Goal: Task Accomplishment & Management: Manage account settings

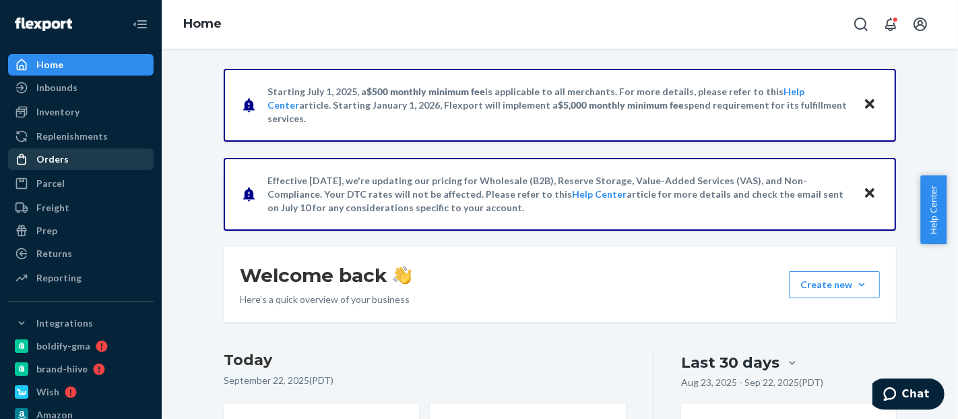
click at [65, 163] on div "Orders" at bounding box center [80, 159] width 143 height 19
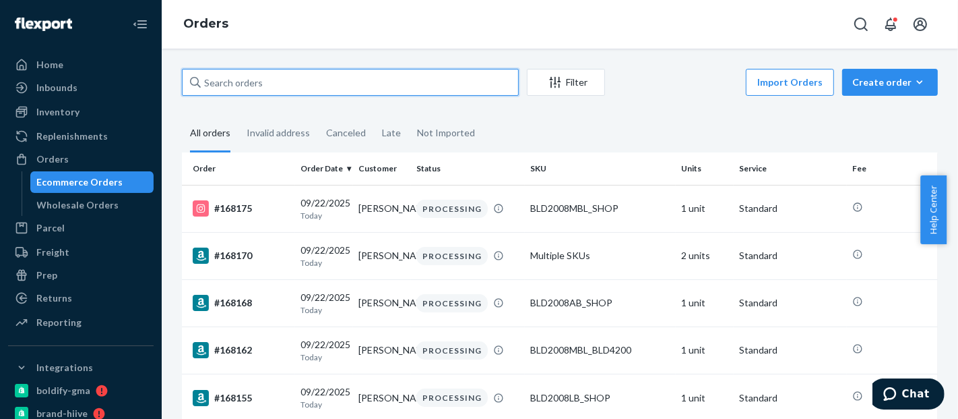
click at [317, 78] on input "text" at bounding box center [350, 82] width 337 height 27
paste input "577109442643398719"
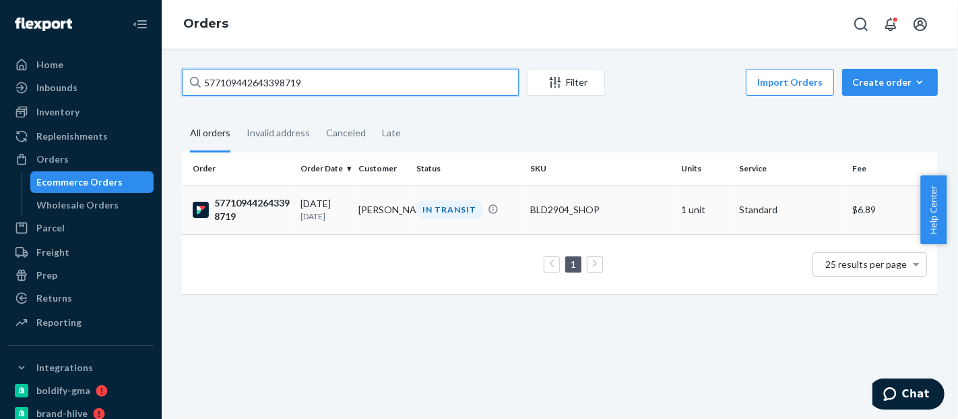
type input "577109442643398719"
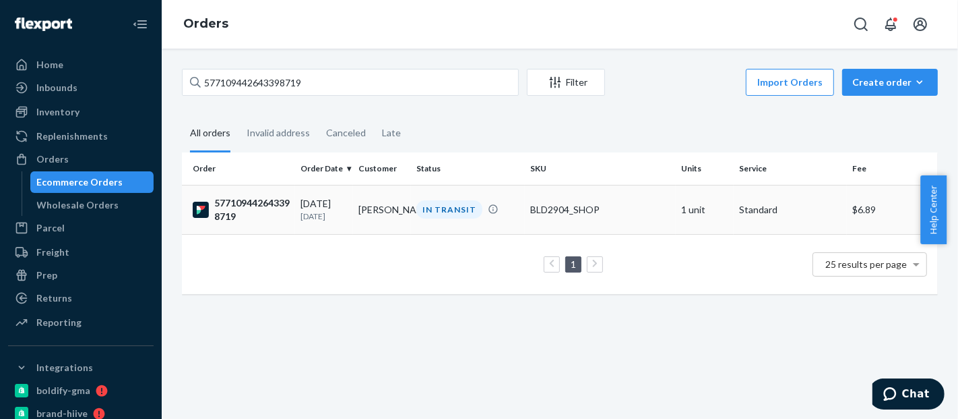
click at [651, 218] on td "BLD2904_SHOP" at bounding box center [600, 209] width 151 height 49
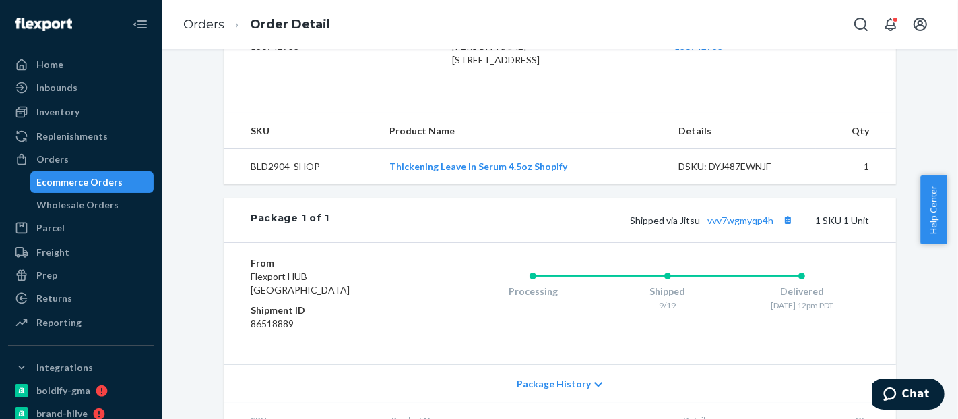
scroll to position [472, 0]
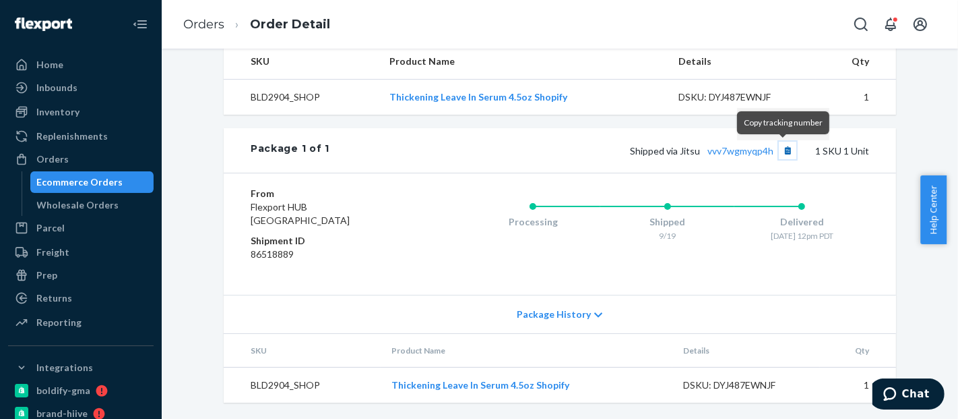
click at [782, 149] on button "Copy tracking number" at bounding box center [788, 151] width 18 height 18
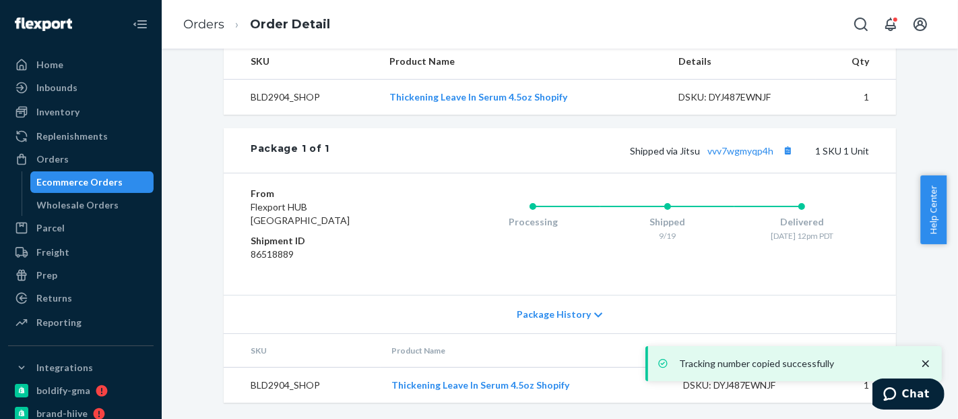
click at [84, 178] on div "Ecommerce Orders" at bounding box center [80, 181] width 86 height 13
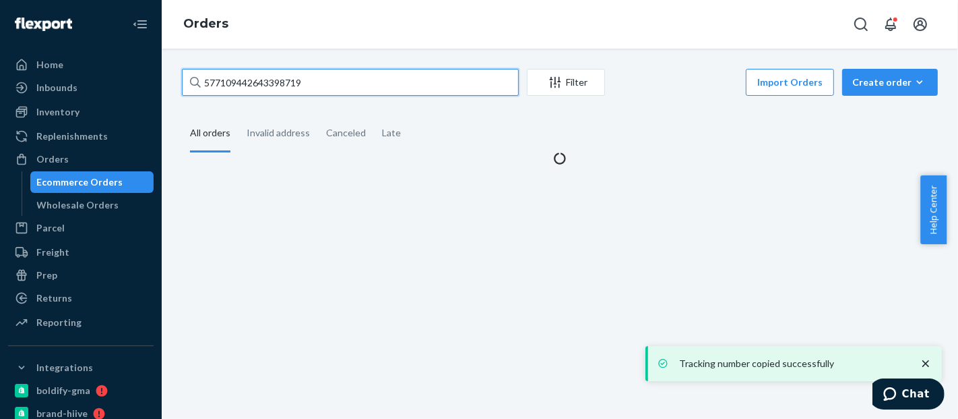
click at [264, 80] on input "577109442643398719" at bounding box center [350, 82] width 337 height 27
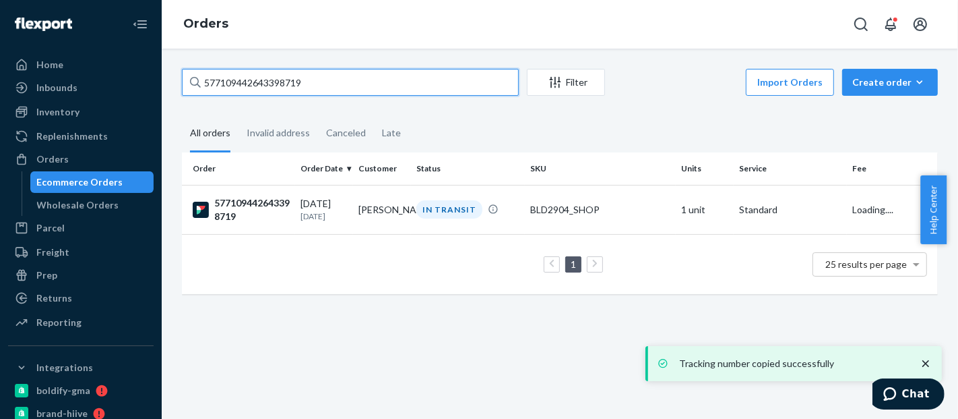
click at [264, 80] on input "577109442643398719" at bounding box center [350, 82] width 337 height 27
paste input "3259175934"
type input "577109443259175934"
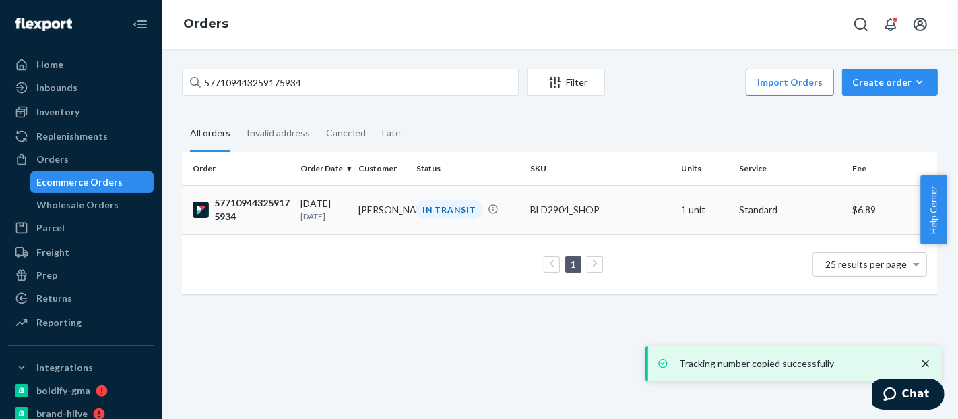
click at [601, 194] on td "BLD2904_SHOP" at bounding box center [600, 209] width 151 height 49
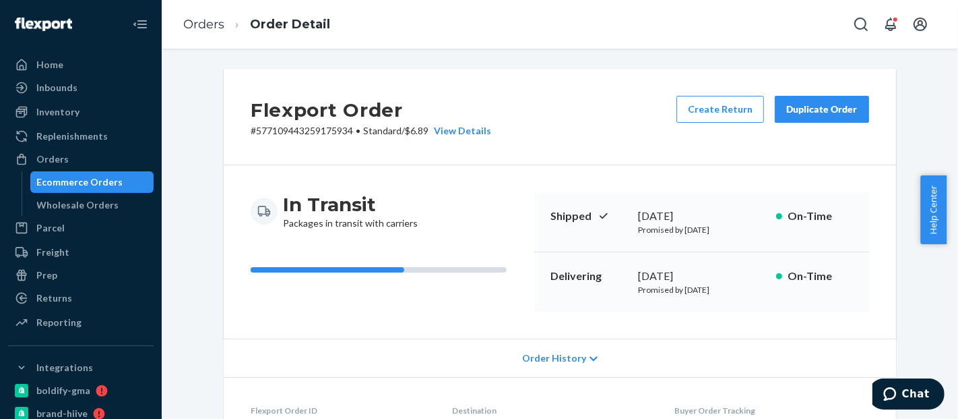
scroll to position [472, 0]
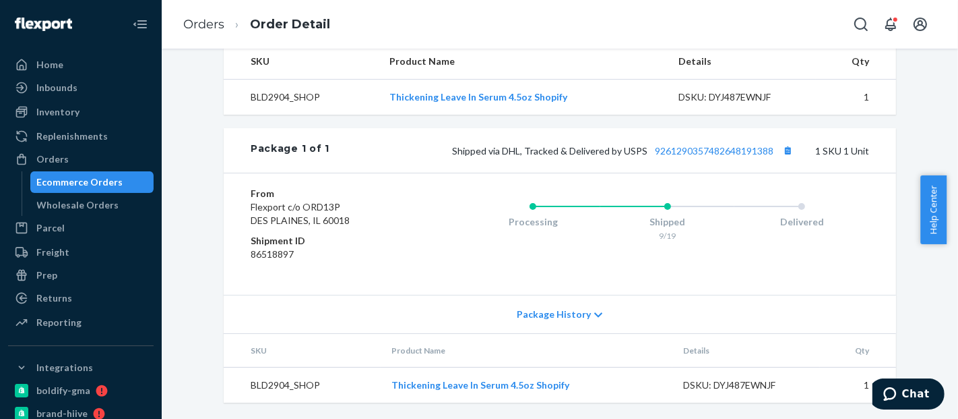
click at [790, 183] on div "From Flexport c/o ORD13P DES PLAINES, IL 60018 Shipment ID 86518897 Processing …" at bounding box center [560, 234] width 673 height 122
click at [780, 156] on button "Copy tracking number" at bounding box center [788, 151] width 18 height 18
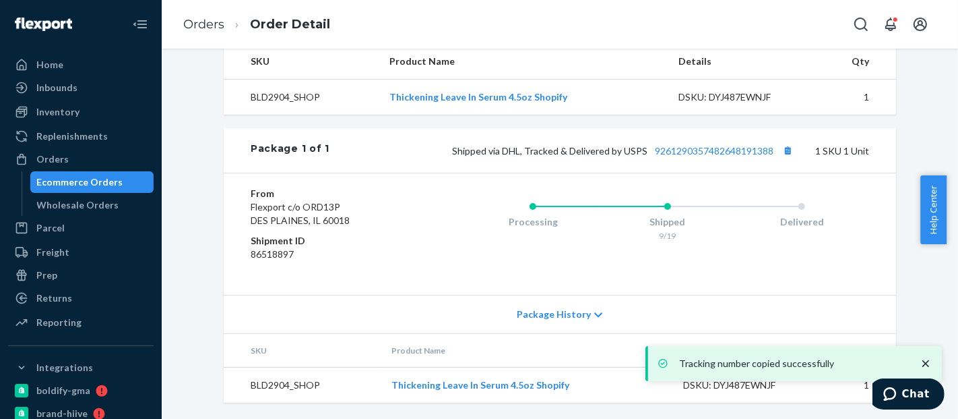
click at [90, 173] on div "Ecommerce Orders" at bounding box center [92, 182] width 121 height 19
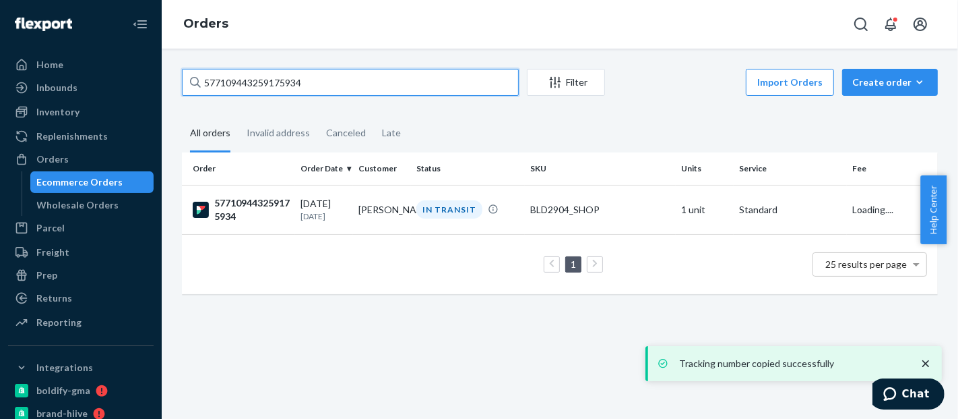
click at [257, 82] on input "577109443259175934" at bounding box center [350, 82] width 337 height 27
paste input "617256403391"
type input "577109617256403391"
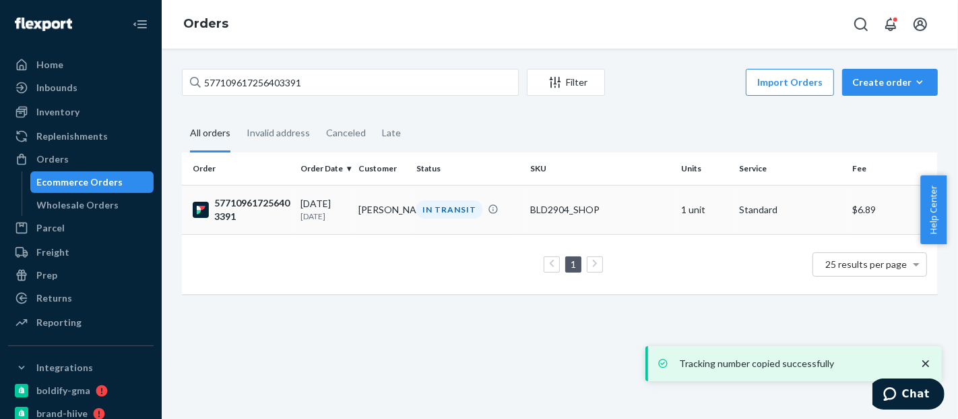
click at [590, 215] on div "BLD2904_SHOP" at bounding box center [600, 209] width 140 height 13
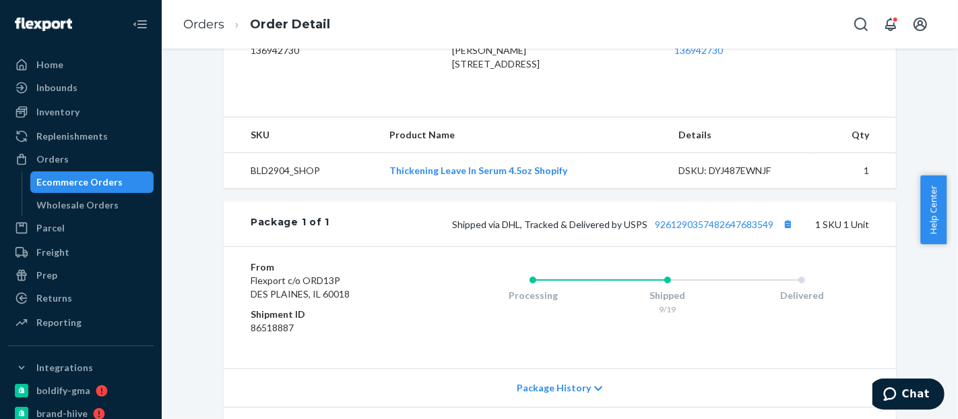
scroll to position [456, 0]
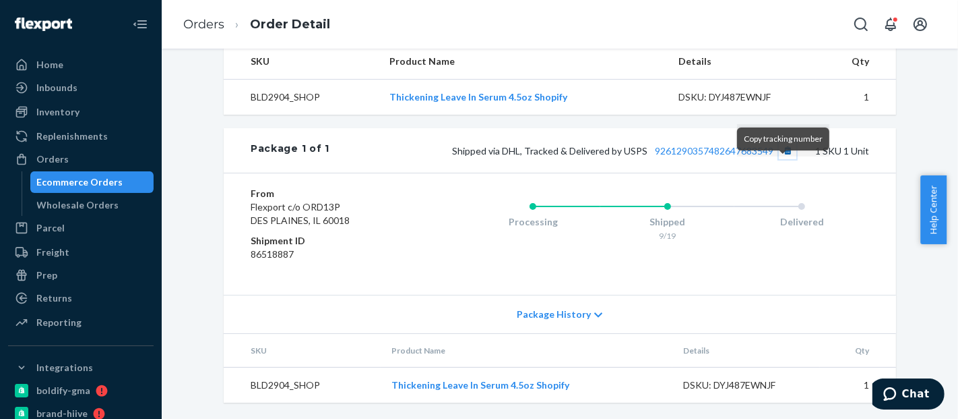
click at [783, 159] on button "Copy tracking number" at bounding box center [788, 151] width 18 height 18
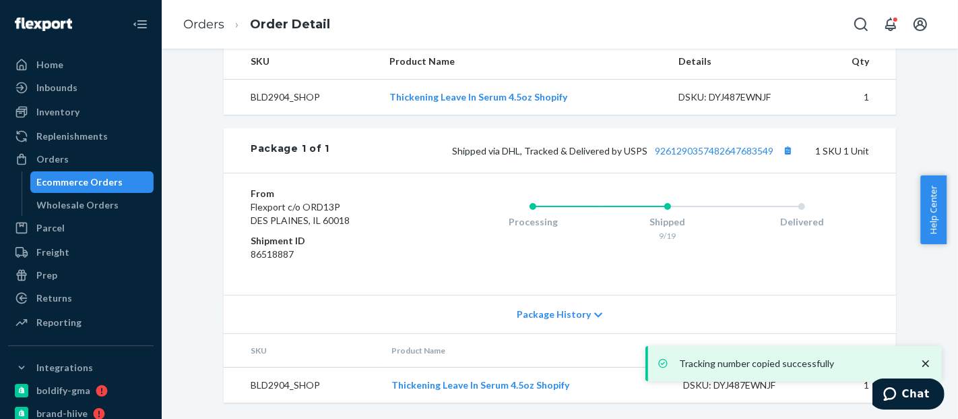
click at [100, 177] on div "Ecommerce Orders" at bounding box center [80, 181] width 86 height 13
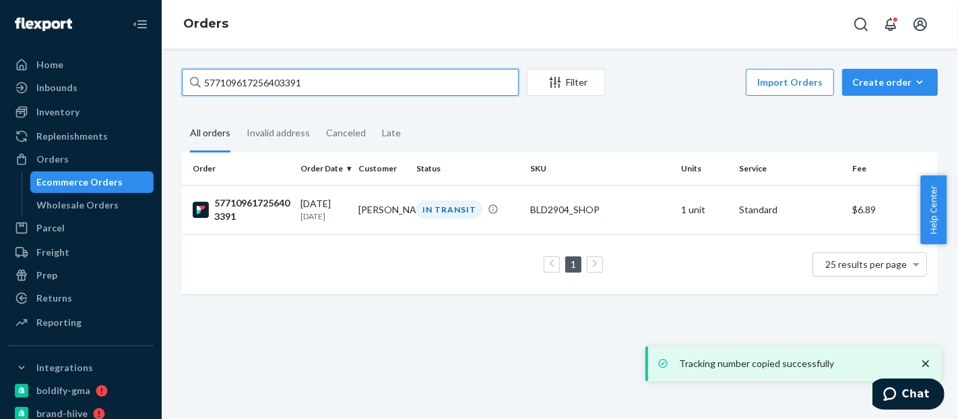
click at [255, 78] on input "577109617256403391" at bounding box center [350, 82] width 337 height 27
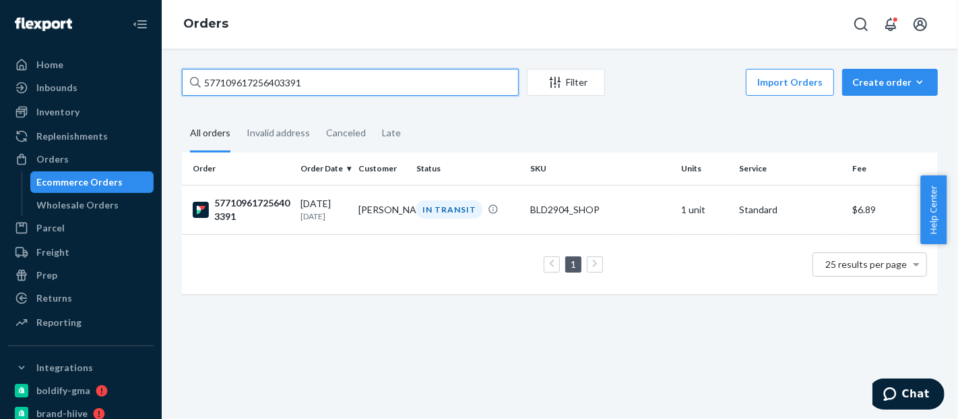
paste input "800272785"
type input "577109618002727851"
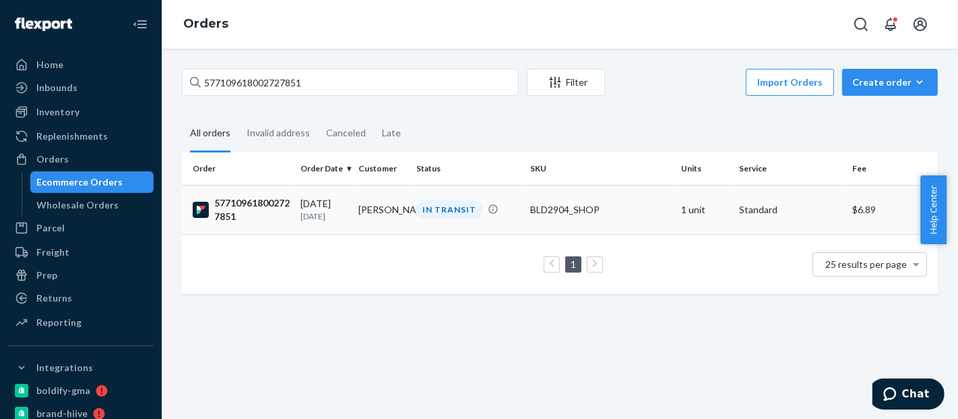
click at [576, 200] on td "BLD2904_SHOP" at bounding box center [600, 209] width 151 height 49
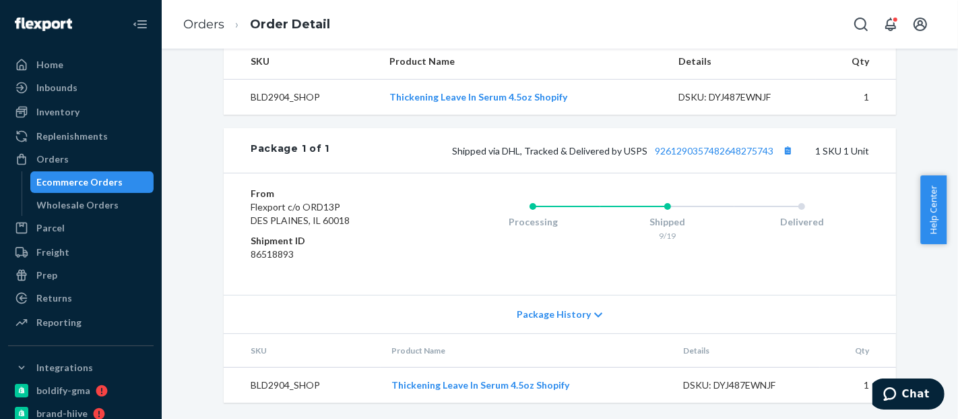
scroll to position [472, 0]
click at [785, 152] on button "Copy tracking number" at bounding box center [788, 151] width 18 height 18
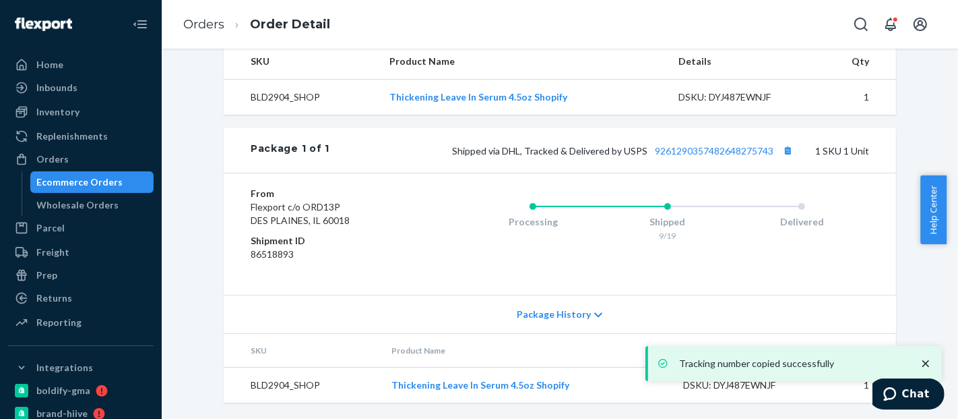
click at [79, 179] on div "Ecommerce Orders" at bounding box center [80, 181] width 86 height 13
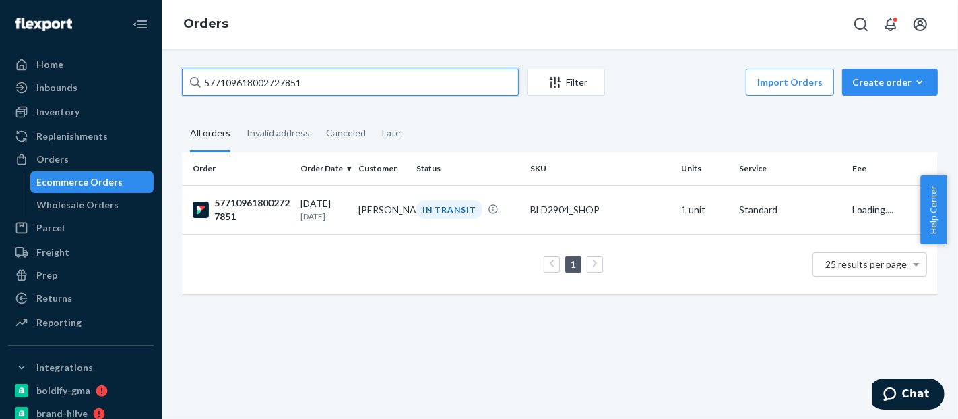
click at [275, 75] on input "577109618002727851" at bounding box center [350, 82] width 337 height 27
paste input "92605"
type input "577109618002792605"
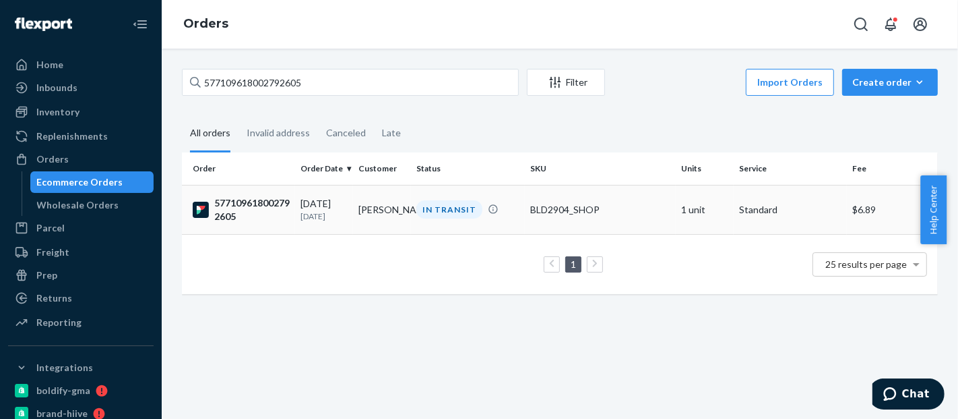
click at [593, 201] on td "BLD2904_SHOP" at bounding box center [600, 209] width 151 height 49
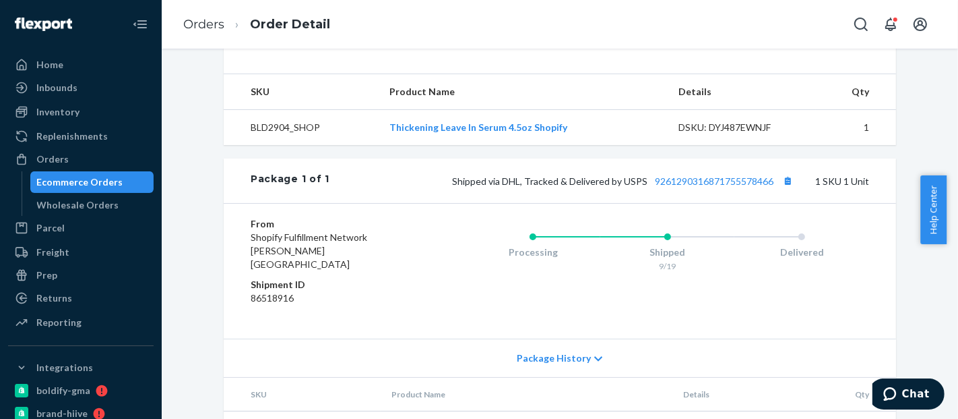
scroll to position [419, 0]
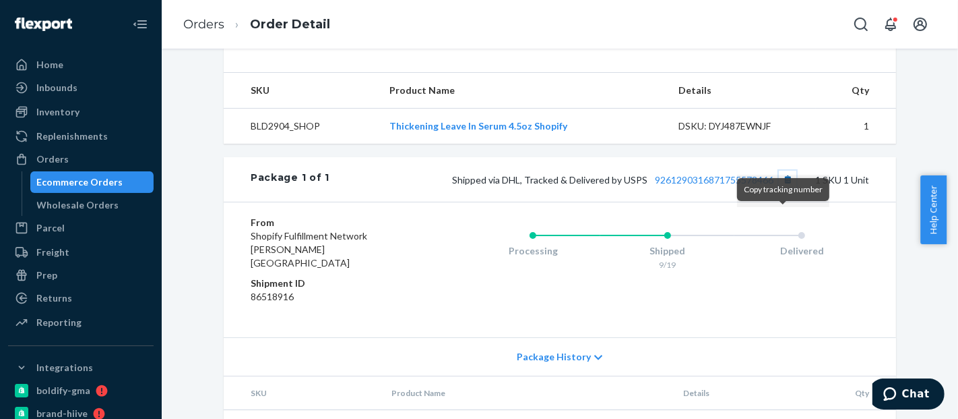
click at [786, 188] on button "Copy tracking number" at bounding box center [788, 180] width 18 height 18
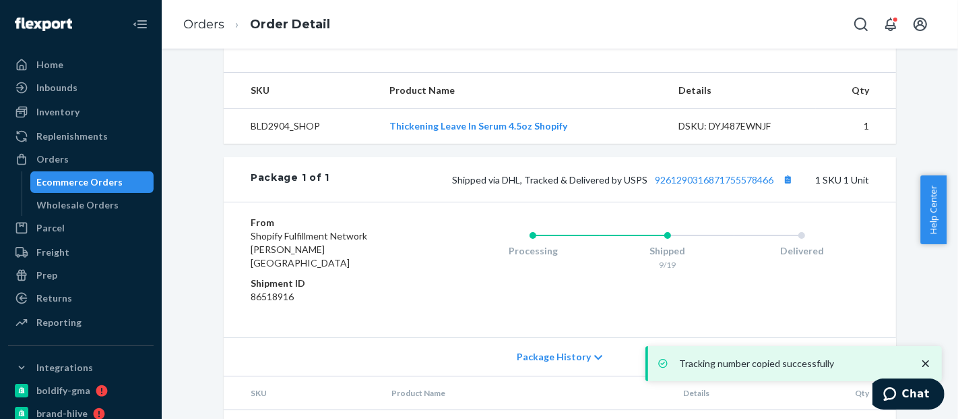
click at [82, 178] on div "Ecommerce Orders" at bounding box center [80, 181] width 86 height 13
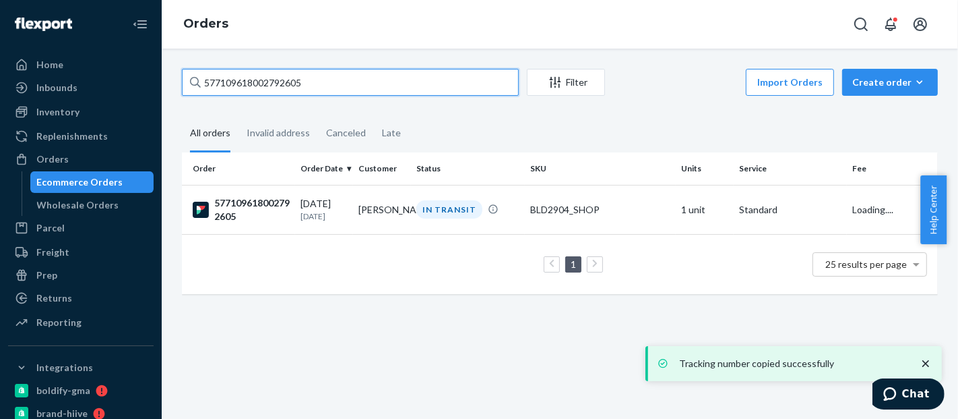
click at [268, 84] on input "577109618002792605" at bounding box center [350, 82] width 337 height 27
paste input "864350126294"
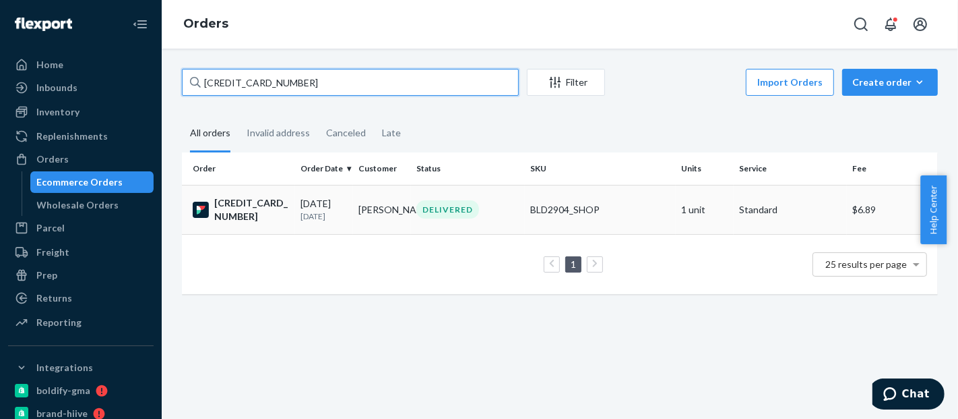
type input "[CREDIT_CARD_NUMBER]"
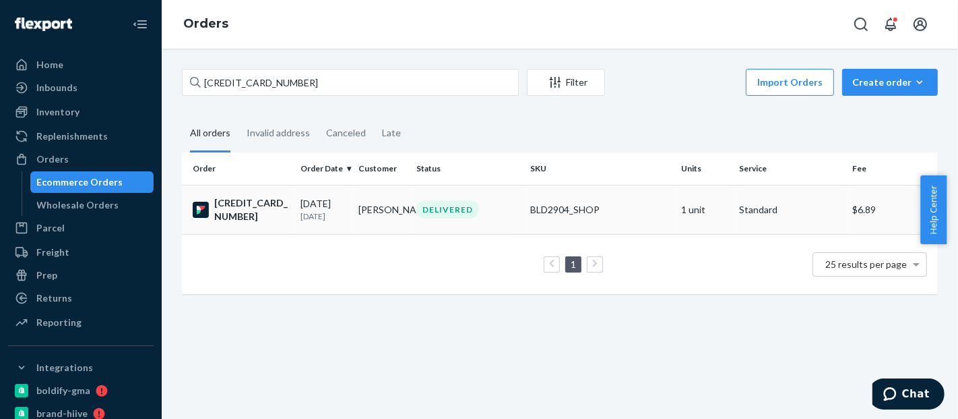
click at [624, 205] on div "BLD2904_SHOP" at bounding box center [600, 209] width 140 height 13
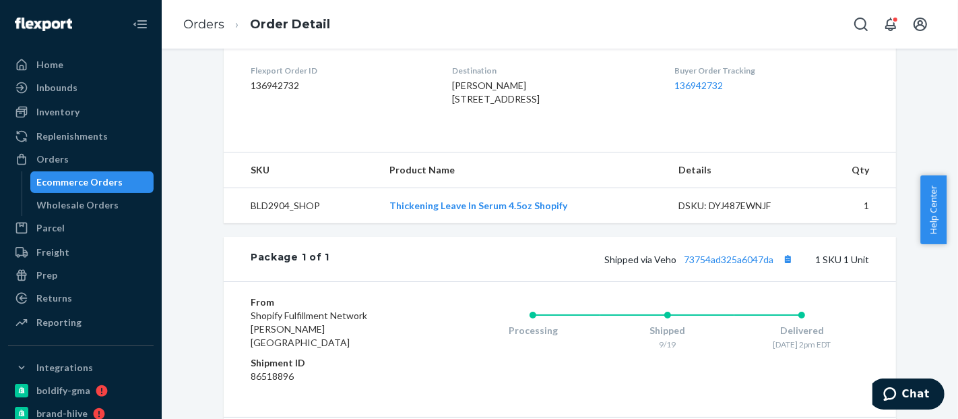
scroll to position [419, 0]
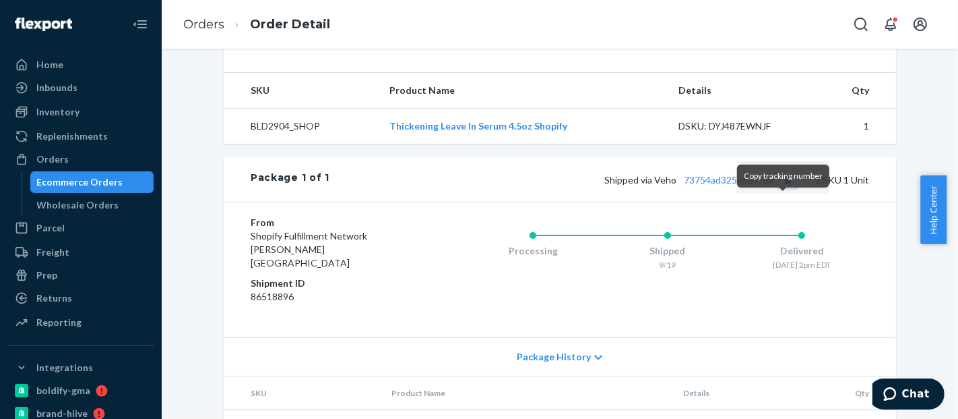
click at [788, 188] on button "Copy tracking number" at bounding box center [788, 180] width 18 height 18
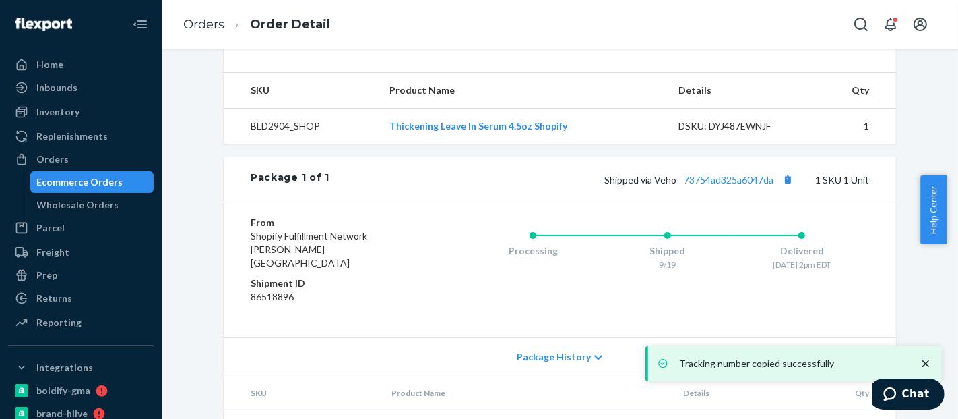
click at [94, 180] on div "Ecommerce Orders" at bounding box center [80, 181] width 86 height 13
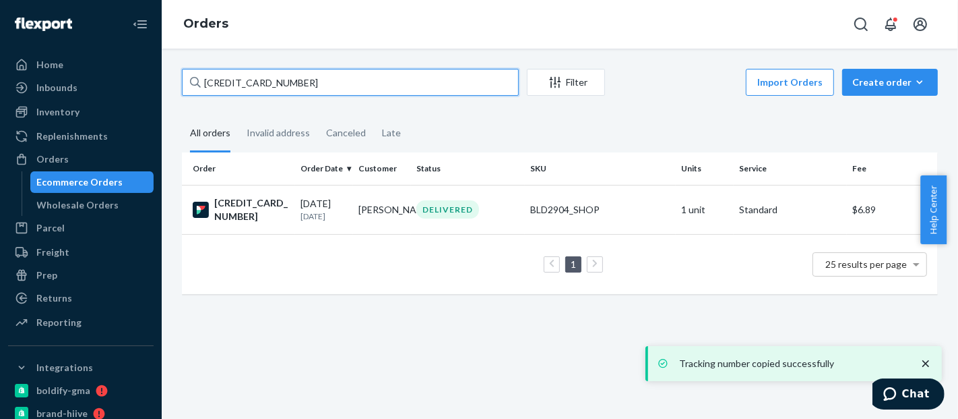
click at [278, 84] on input "[CREDIT_CARD_NUMBER]" at bounding box center [350, 82] width 337 height 27
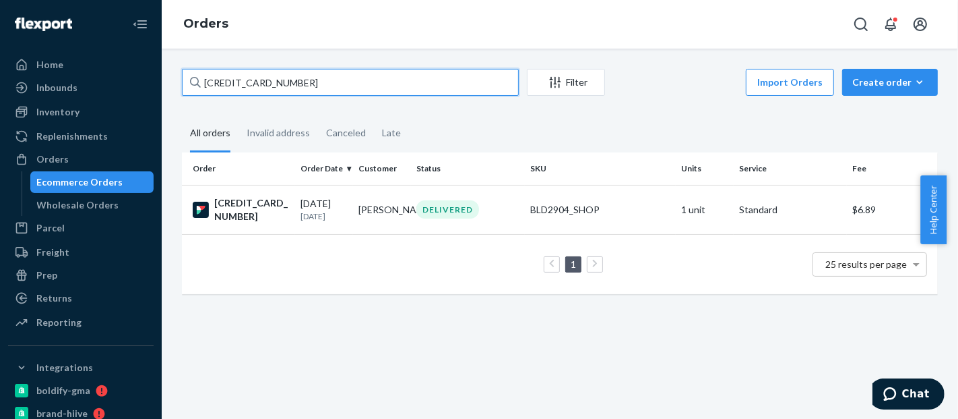
paste input "615154658"
type input "577109864615154658"
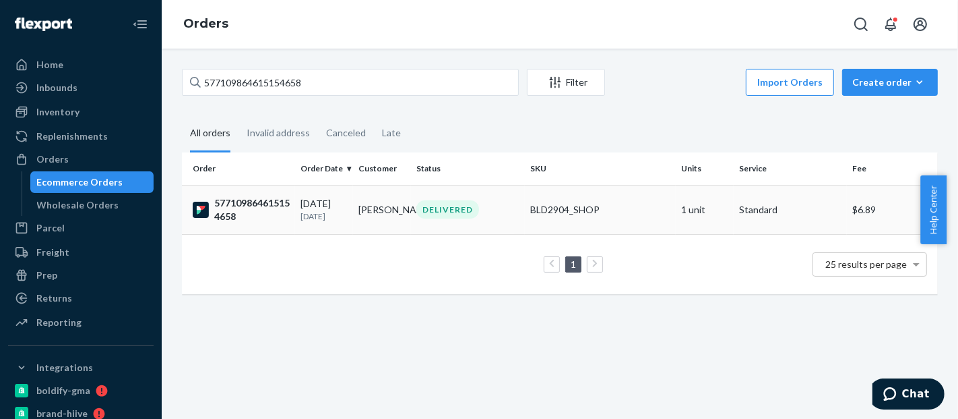
click at [608, 203] on div "BLD2904_SHOP" at bounding box center [600, 209] width 140 height 13
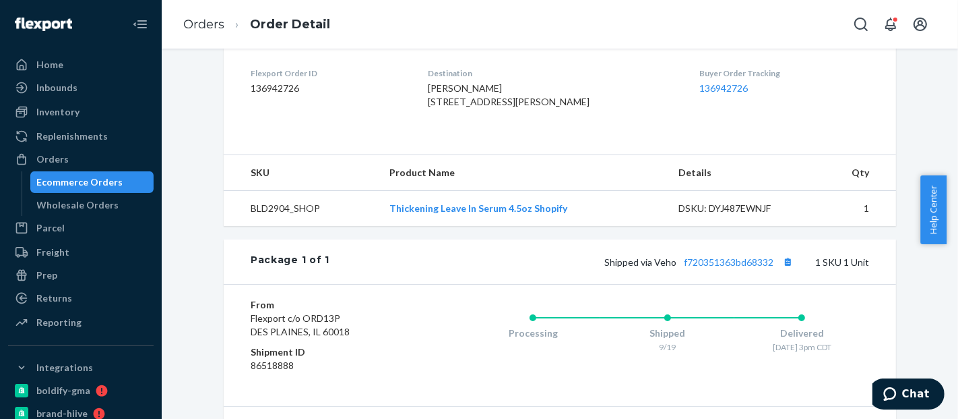
scroll to position [449, 0]
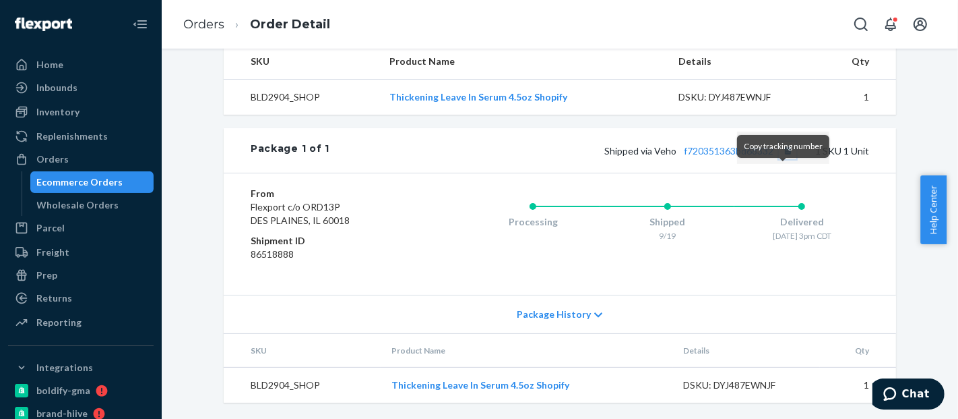
click at [783, 159] on button "Copy tracking number" at bounding box center [788, 151] width 18 height 18
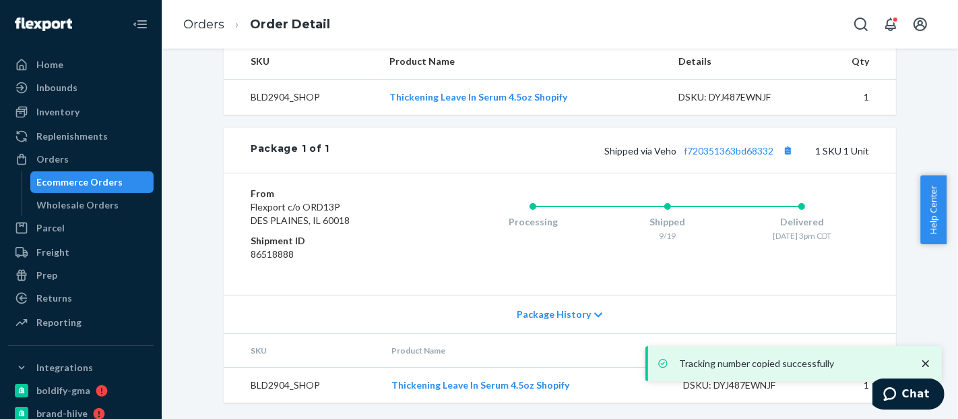
click at [92, 187] on div "Ecommerce Orders" at bounding box center [80, 181] width 86 height 13
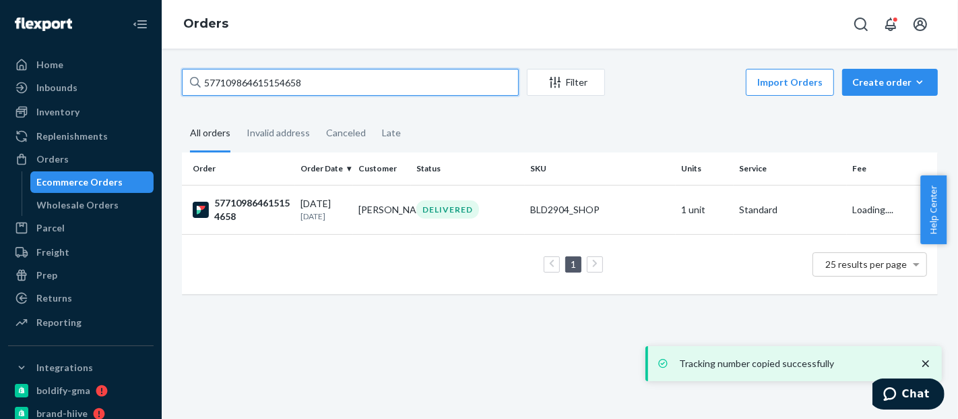
click at [252, 75] on input "577109864615154658" at bounding box center [350, 82] width 337 height 27
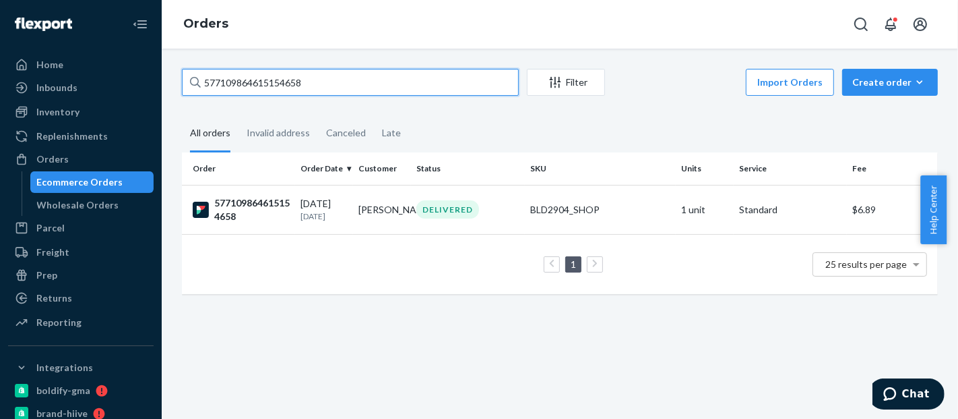
click at [252, 75] on input "577109864615154658" at bounding box center [350, 82] width 337 height 27
paste input "5295286927"
type input "577109865295286927"
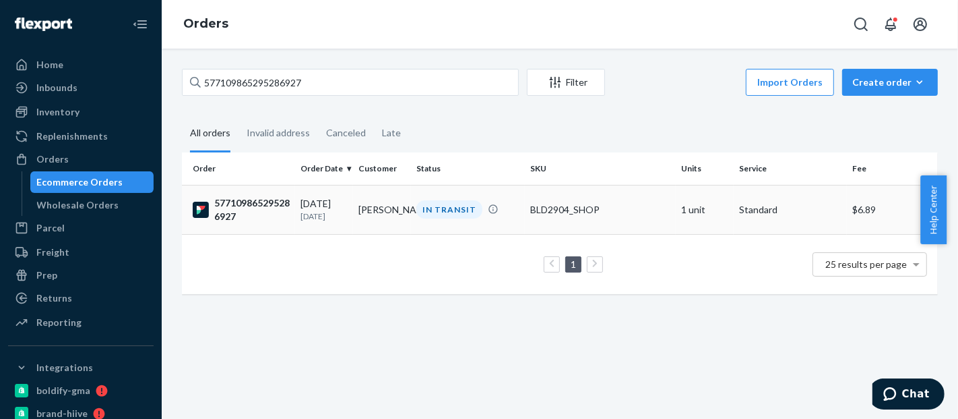
click at [608, 201] on td "BLD2904_SHOP" at bounding box center [600, 209] width 151 height 49
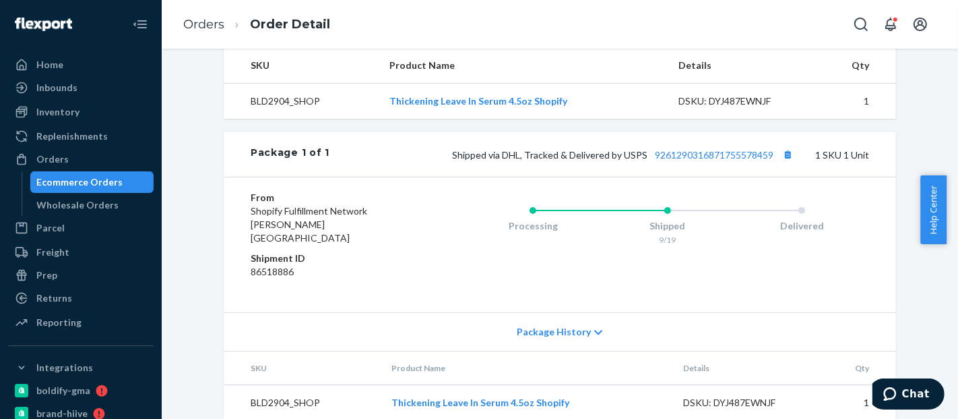
scroll to position [449, 0]
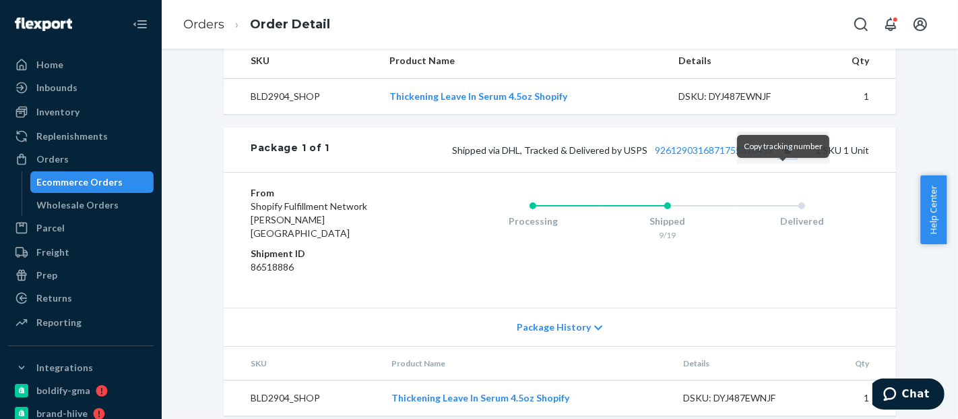
click at [783, 158] on button "Copy tracking number" at bounding box center [788, 150] width 18 height 18
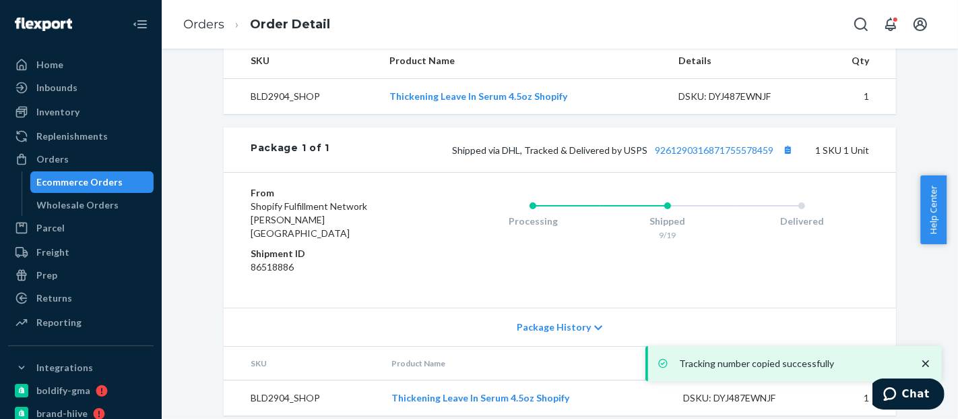
click at [75, 180] on div "Ecommerce Orders" at bounding box center [80, 181] width 86 height 13
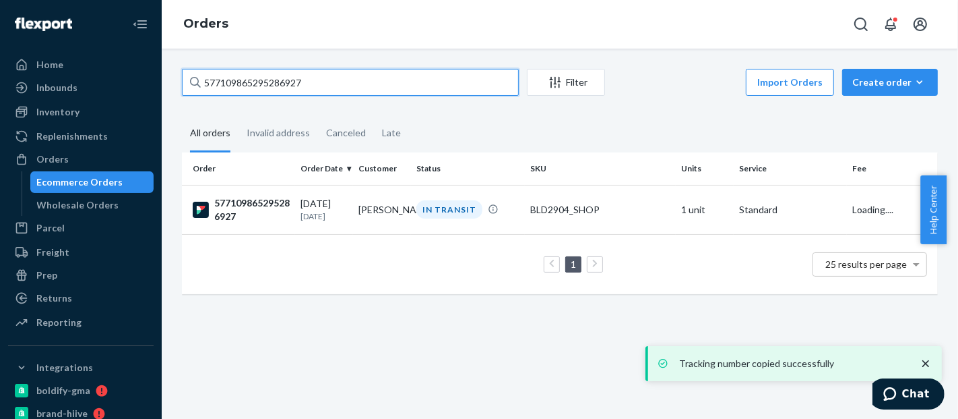
click at [266, 86] on input "577109865295286927" at bounding box center [350, 82] width 337 height 27
paste input "945372807313"
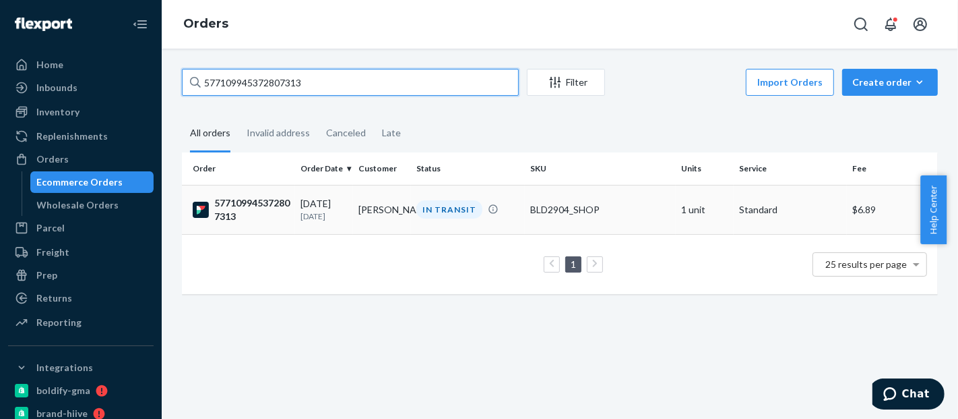
type input "577109945372807313"
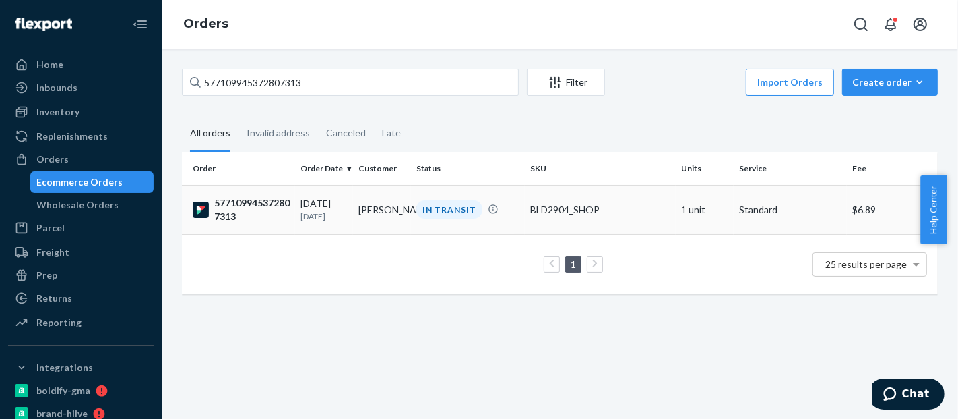
click at [620, 207] on div "BLD2904_SHOP" at bounding box center [600, 209] width 140 height 13
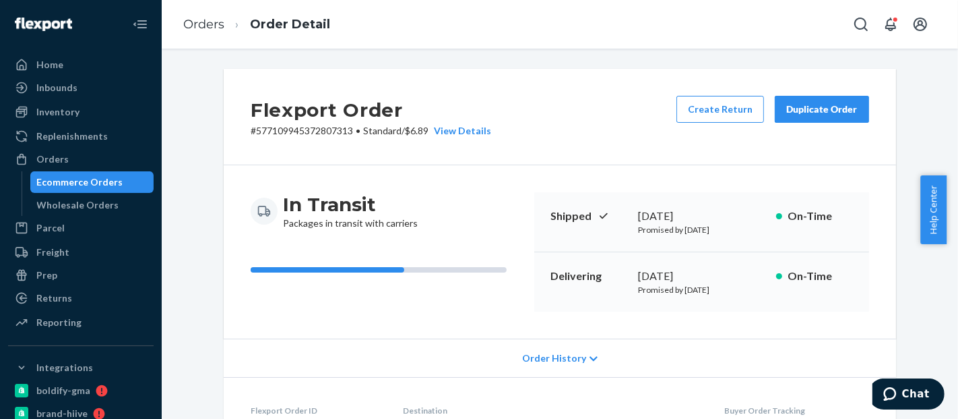
click at [544, 170] on div "In Transit Packages in transit with carriers Shipped [DATE] Promised by [DATE] …" at bounding box center [560, 251] width 673 height 173
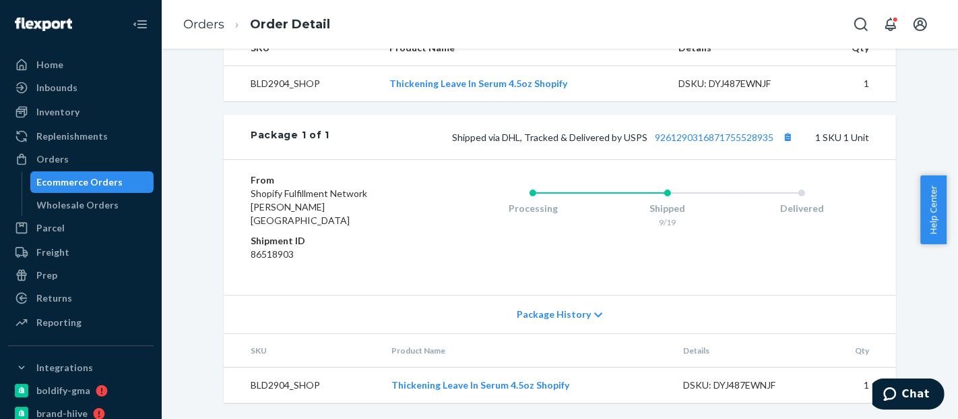
scroll to position [472, 0]
click at [785, 146] on button "Copy tracking number" at bounding box center [788, 137] width 18 height 18
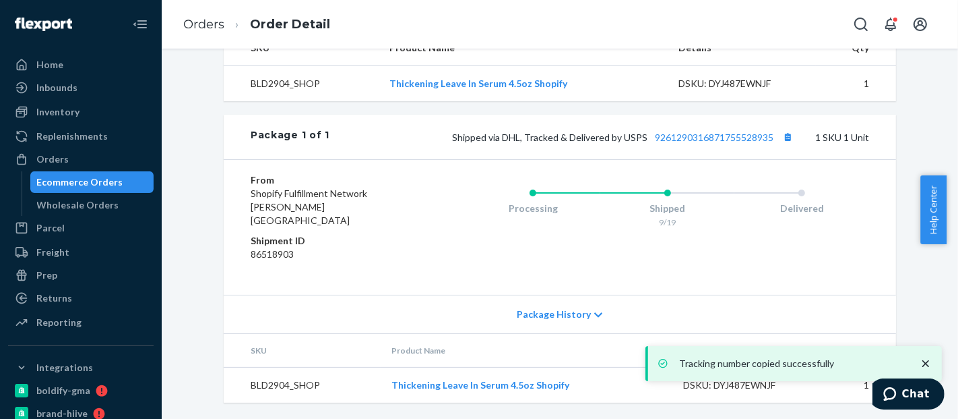
click at [95, 185] on div "Ecommerce Orders" at bounding box center [80, 181] width 86 height 13
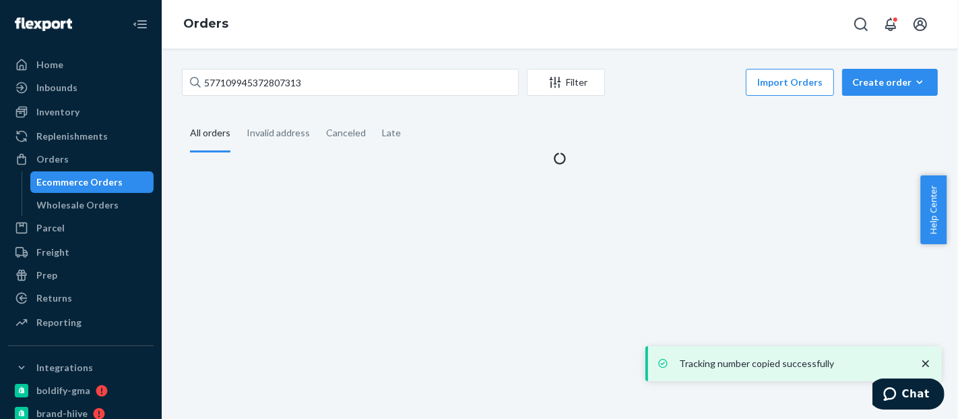
drag, startPoint x: 913, startPoint y: 70, endPoint x: 908, endPoint y: 96, distance: 26.2
click at [913, 70] on button "Create order Ecommerce order Removal order" at bounding box center [890, 82] width 96 height 27
click at [895, 115] on span "Ecommerce order" at bounding box center [899, 114] width 84 height 9
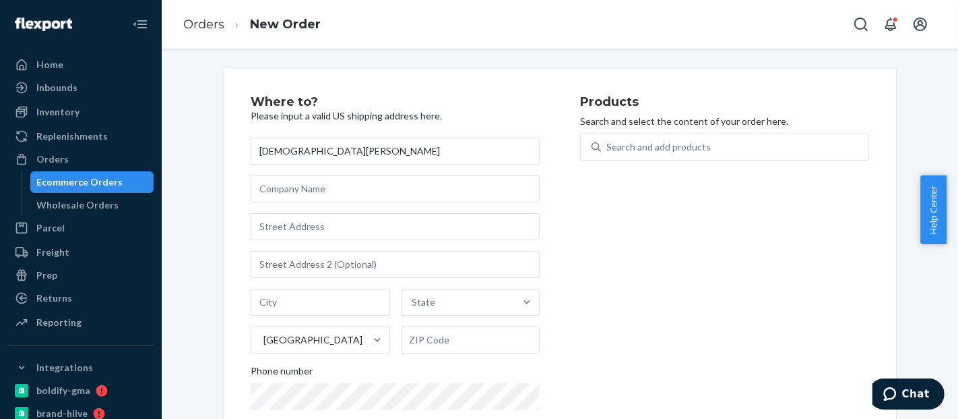
type input "[DEMOGRAPHIC_DATA][PERSON_NAME]"
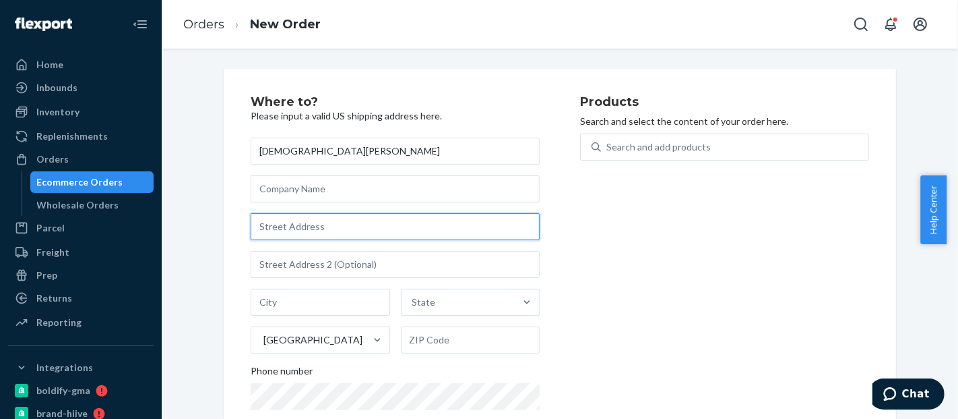
paste input "16 High View Dr"
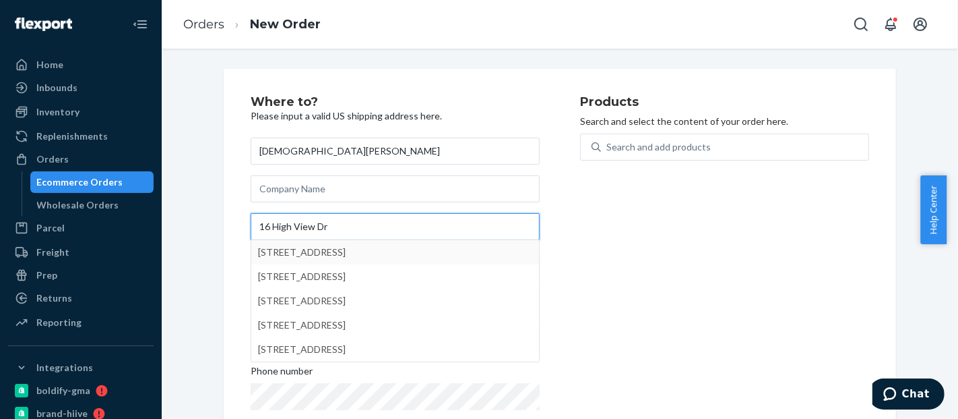
type input "16 High View Dr"
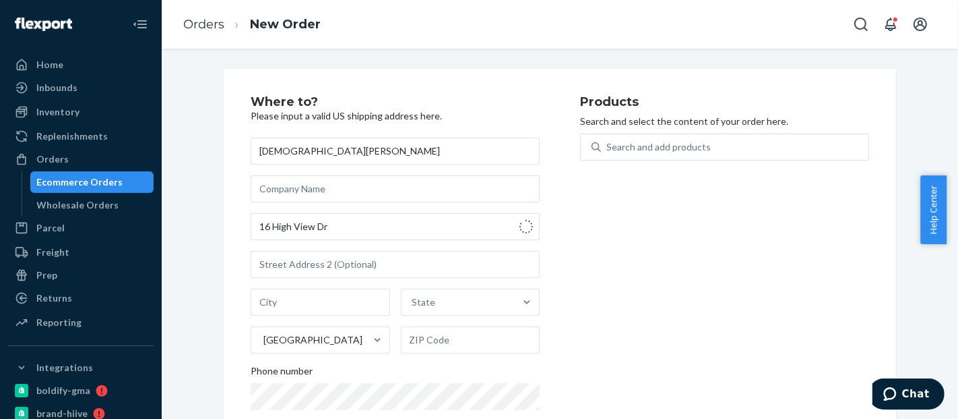
type input "[GEOGRAPHIC_DATA]"
type input "02809"
type input "16 Highview Dr"
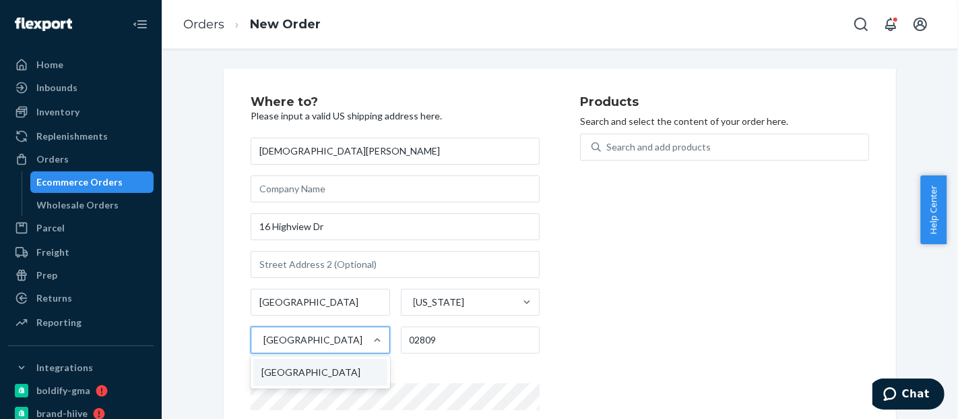
click at [274, 340] on div "[GEOGRAPHIC_DATA]" at bounding box center [313, 339] width 99 height 13
click at [264, 340] on input "option United States focused, 1 of 1. 1 result available. Use Up and Down to ch…" at bounding box center [262, 339] width 1 height 13
click at [270, 303] on input "[GEOGRAPHIC_DATA]" at bounding box center [321, 301] width 140 height 27
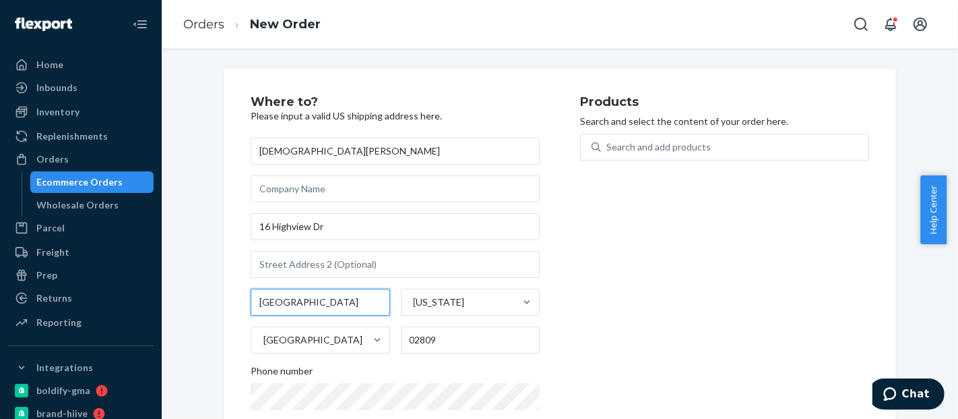
click at [270, 303] on input "[GEOGRAPHIC_DATA]" at bounding box center [321, 301] width 140 height 27
paste input "Smithfield"
type input "Smithfield"
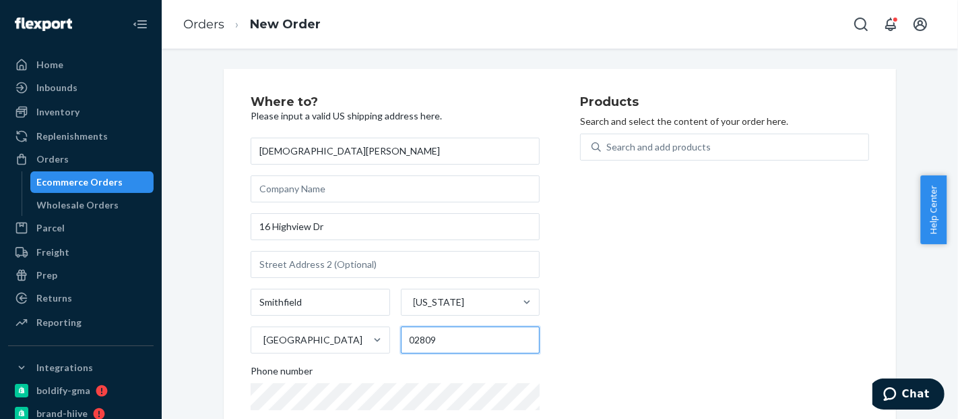
click at [411, 338] on input "02809" at bounding box center [471, 339] width 140 height 27
paste input "917"
type input "02917"
click at [671, 306] on div "Products Search and select the content of your order here. Search and add produ…" at bounding box center [724, 277] width 289 height 363
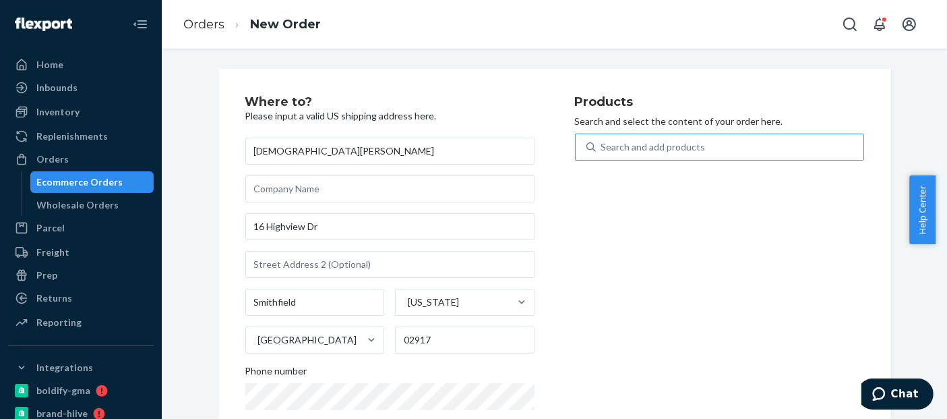
click at [745, 146] on div "Search and add products" at bounding box center [730, 147] width 268 height 24
click at [603, 146] on input "Search and add products" at bounding box center [601, 146] width 1 height 13
paste input "BLD01125BL"
type input "BLD01125BL"
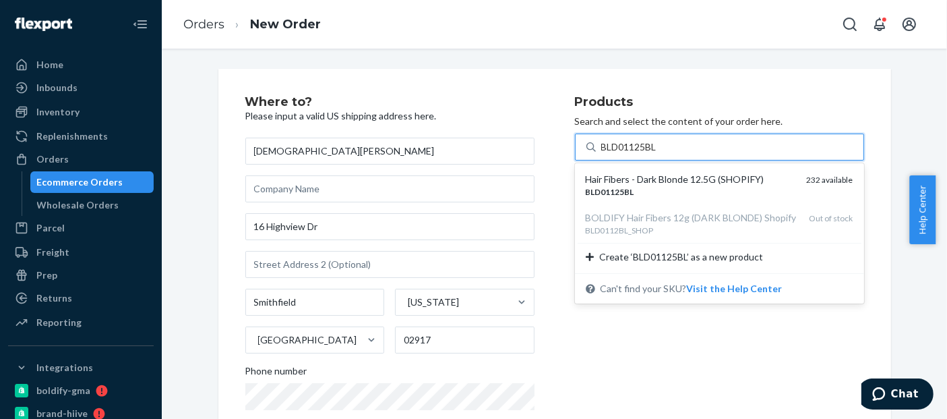
click at [658, 171] on div "Hair Fibers - Dark Blonde 12.5G (SHOPIFY) BLD01125BL 232 available" at bounding box center [720, 185] width 284 height 38
click at [658, 154] on input "BLD01125BL" at bounding box center [630, 146] width 58 height 13
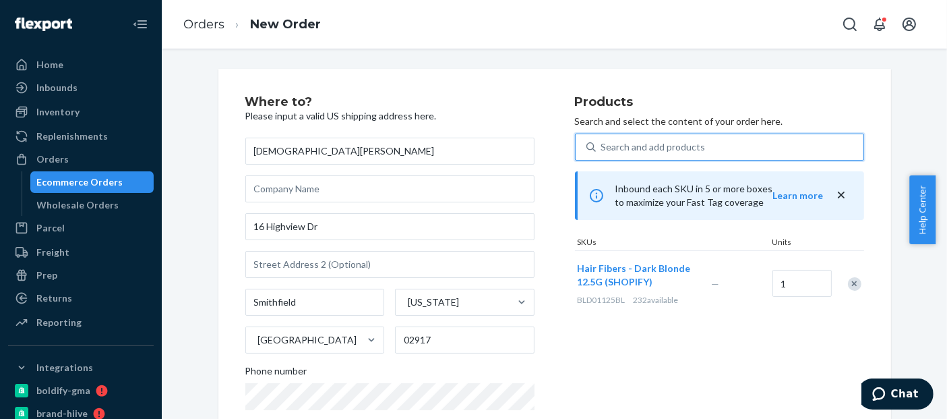
scroll to position [248, 0]
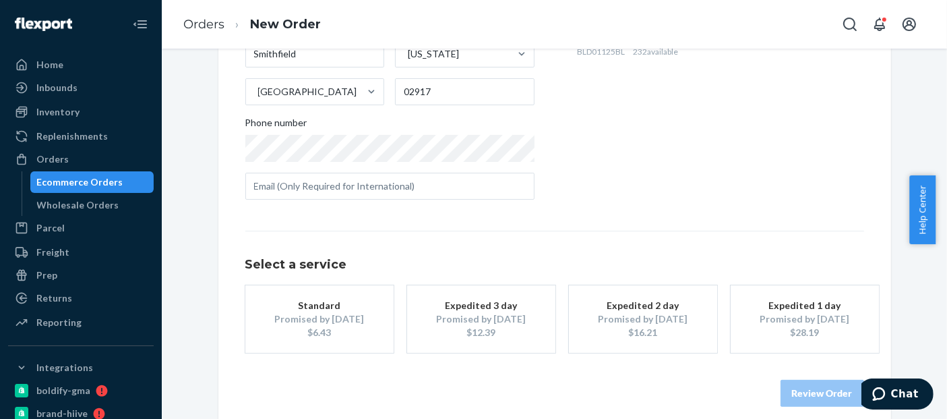
click at [362, 312] on div "Promised by [DATE]" at bounding box center [320, 318] width 108 height 13
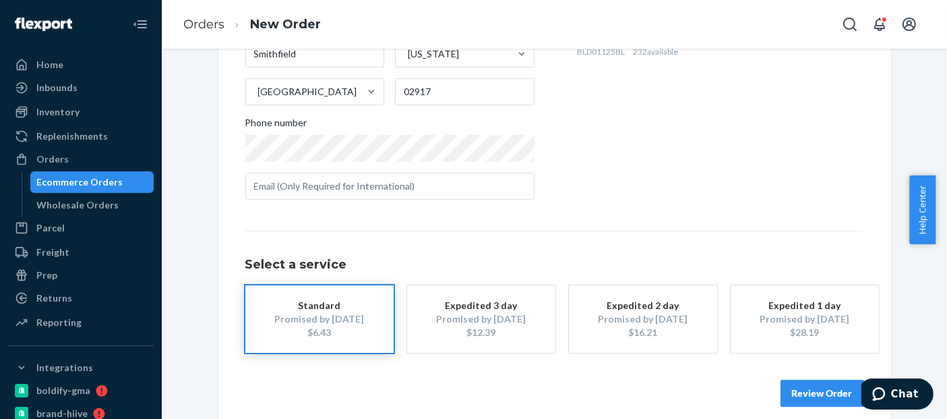
click at [807, 394] on button "Review Order" at bounding box center [822, 392] width 84 height 27
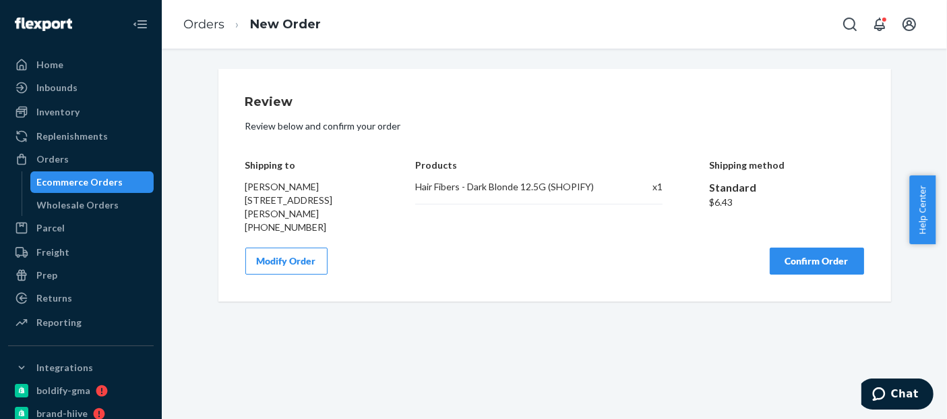
click at [822, 255] on button "Confirm Order" at bounding box center [817, 260] width 94 height 27
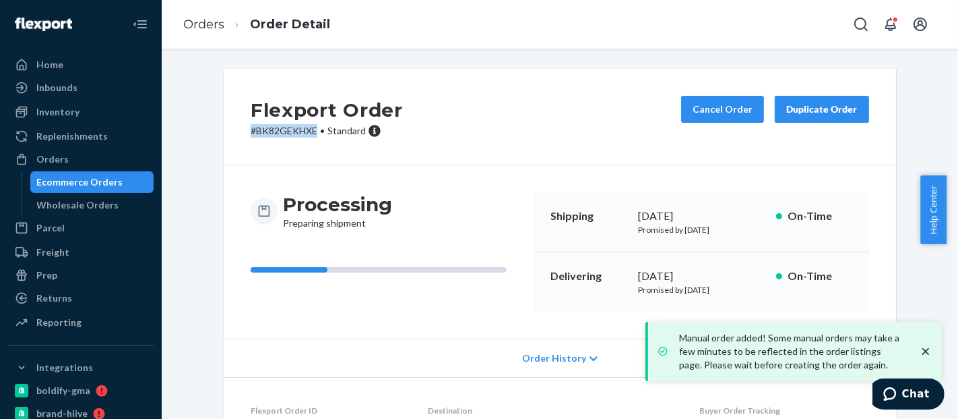
drag, startPoint x: 310, startPoint y: 134, endPoint x: 220, endPoint y: 135, distance: 89.6
click at [224, 135] on div "Flexport Order # BK82GEKHXE • Standard Cancel Order Duplicate Order" at bounding box center [560, 117] width 673 height 96
copy p "# BK82GEKHXE"
click at [112, 183] on div "Ecommerce Orders" at bounding box center [80, 181] width 86 height 13
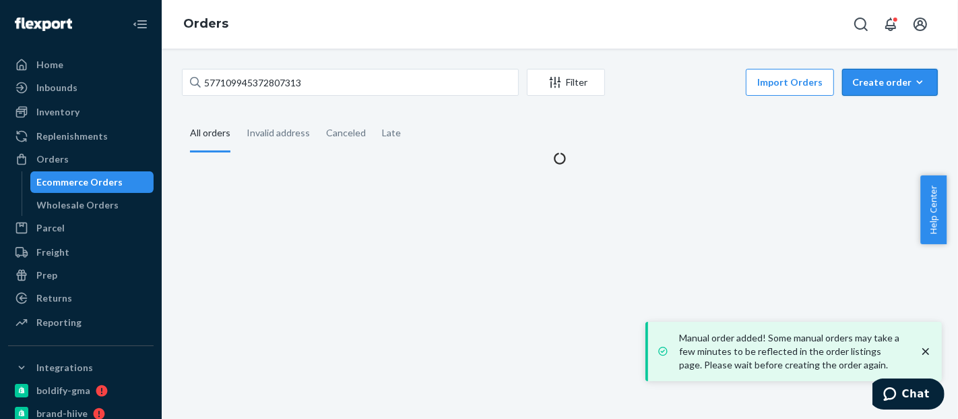
drag, startPoint x: 876, startPoint y: 76, endPoint x: 879, endPoint y: 102, distance: 26.5
click at [876, 77] on div "Create order" at bounding box center [890, 81] width 75 height 13
click at [882, 111] on span "Ecommerce order" at bounding box center [899, 114] width 84 height 9
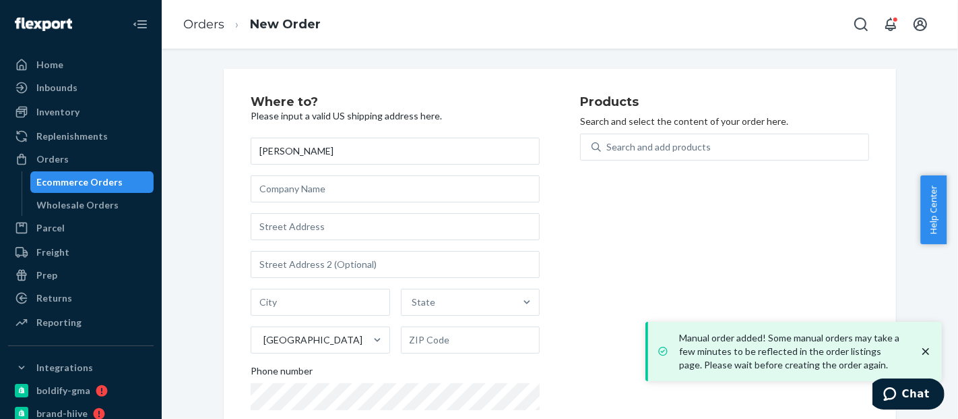
type input "[PERSON_NAME]"
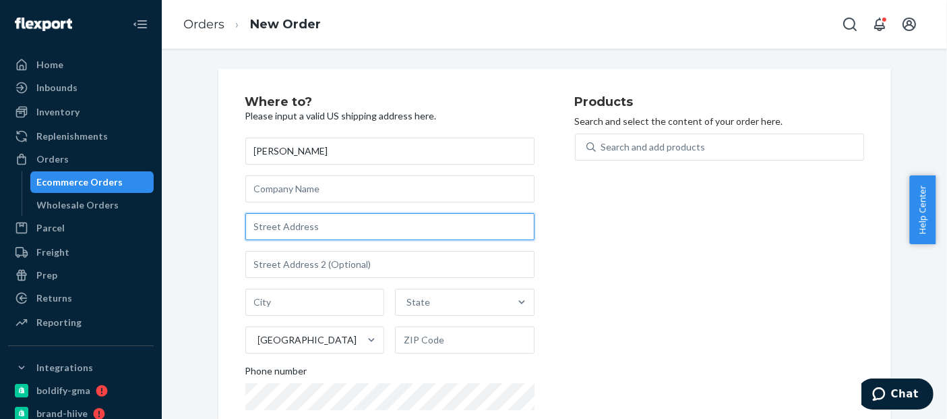
paste input "[STREET_ADDRESS]"
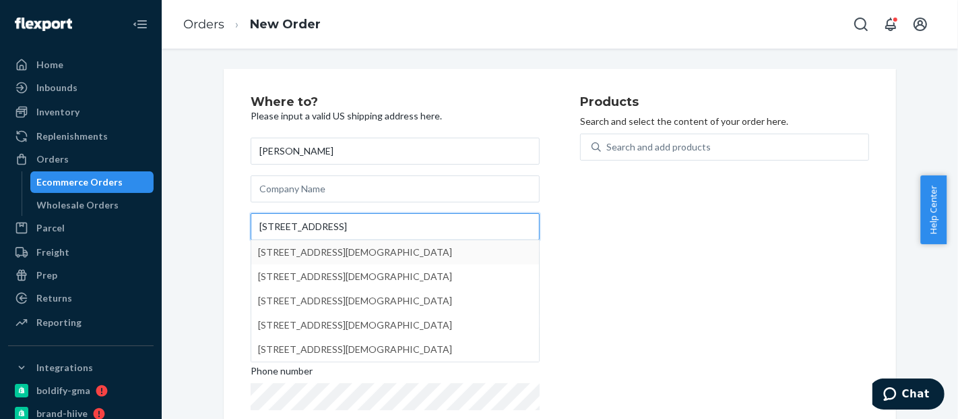
type input "[STREET_ADDRESS]"
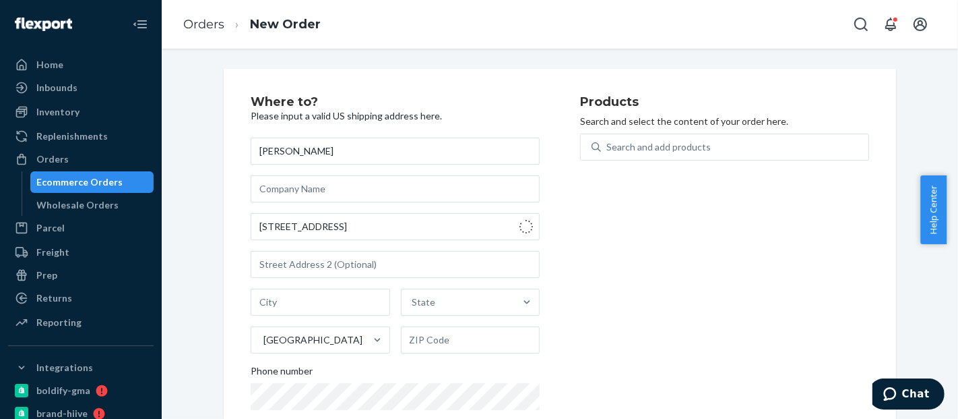
type input "[GEOGRAPHIC_DATA]"
type input "76117"
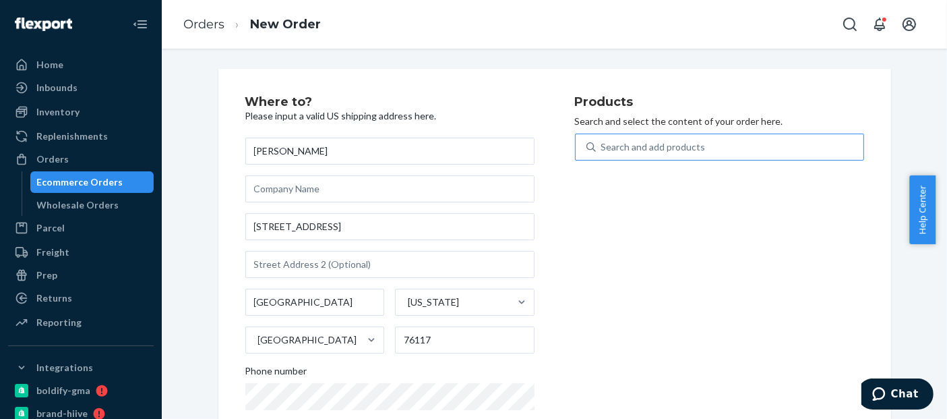
click at [710, 144] on div "Search and add products" at bounding box center [730, 147] width 268 height 24
click at [603, 144] on input "Search and add products" at bounding box center [601, 146] width 1 height 13
paste input "BLD01125BL"
type input "BLD01125BL"
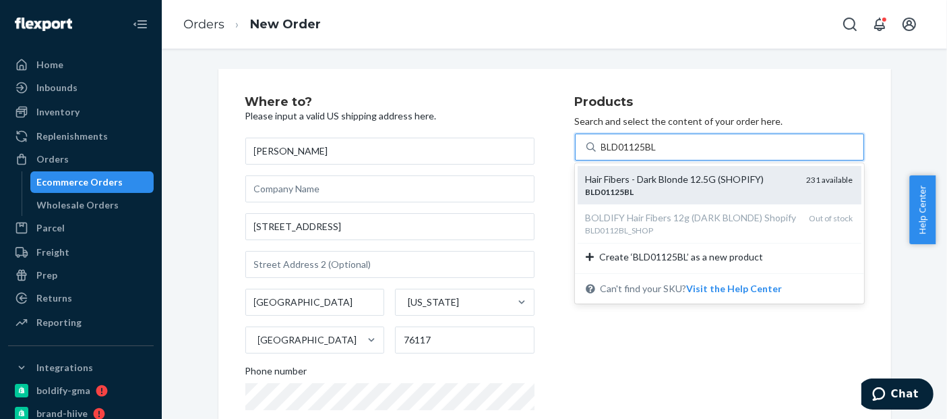
click at [644, 181] on div "Hair Fibers - Dark Blonde 12.5G (SHOPIFY)" at bounding box center [691, 179] width 210 height 13
click at [644, 154] on input "BLD01125BL" at bounding box center [630, 146] width 58 height 13
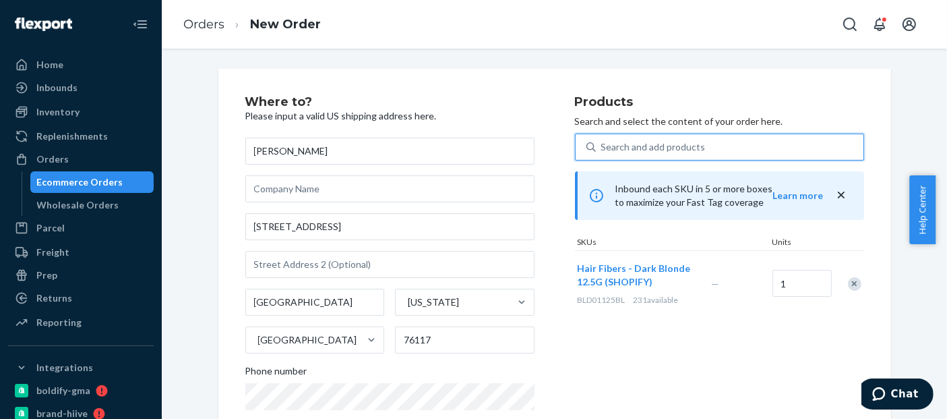
scroll to position [248, 0]
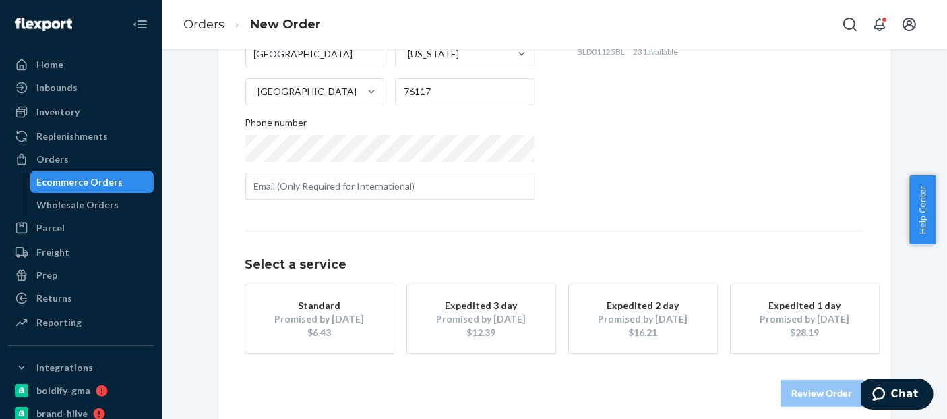
click at [360, 300] on div "Standard" at bounding box center [320, 305] width 108 height 13
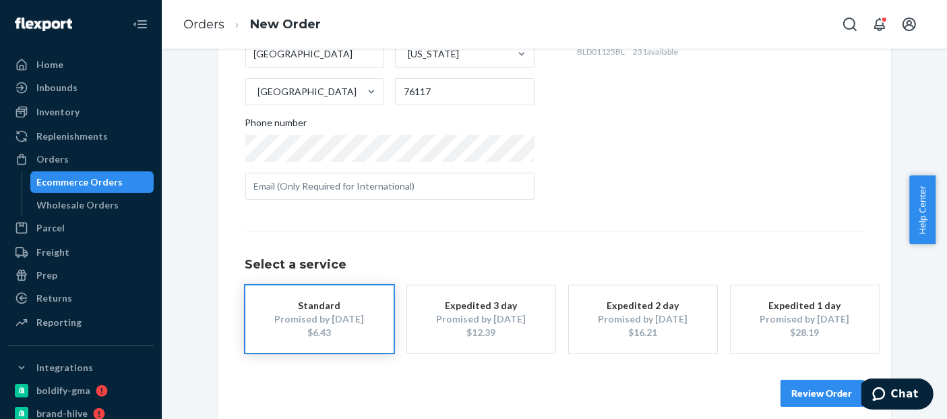
click at [810, 396] on button "Review Order" at bounding box center [822, 392] width 84 height 27
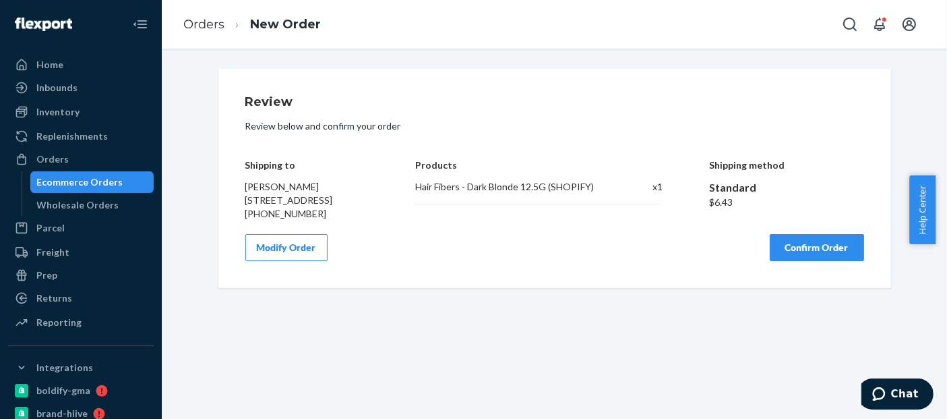
scroll to position [0, 0]
click at [830, 250] on button "Confirm Order" at bounding box center [817, 247] width 94 height 27
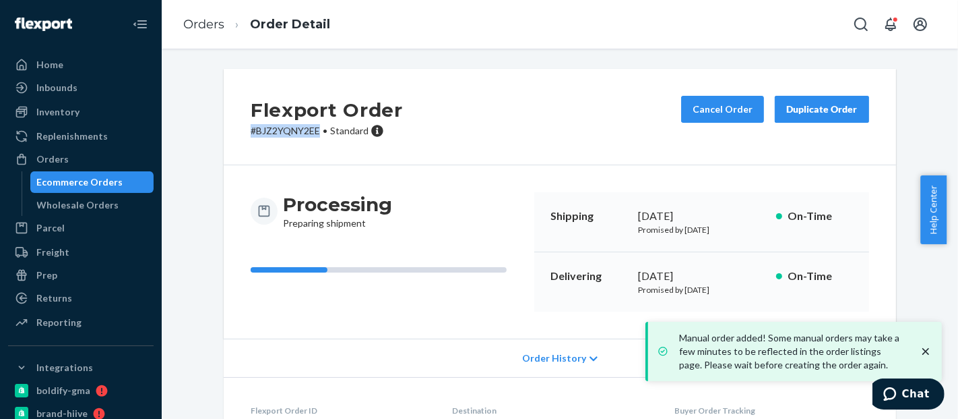
drag, startPoint x: 288, startPoint y: 128, endPoint x: 224, endPoint y: 126, distance: 64.1
click at [224, 126] on div "Flexport Order # BJZ2YQNY2EE • Standard Cancel Order Duplicate Order" at bounding box center [560, 117] width 673 height 96
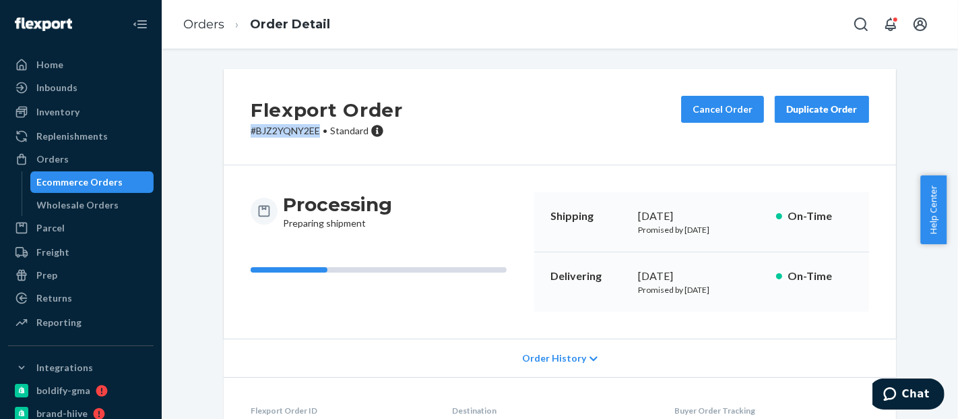
copy p "# BJZ2YQNY2EE"
click at [86, 176] on div "Ecommerce Orders" at bounding box center [80, 181] width 86 height 13
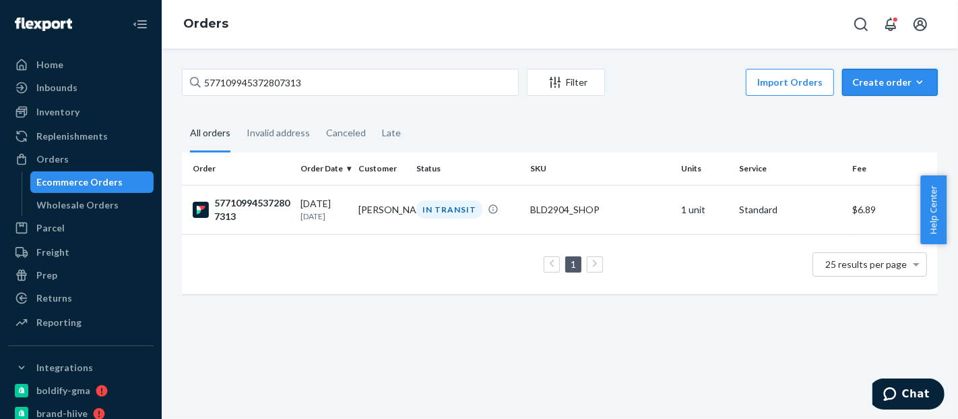
click at [897, 94] on button "Create order Ecommerce order Removal order" at bounding box center [890, 82] width 96 height 27
click at [875, 119] on span "Ecommerce order" at bounding box center [899, 114] width 84 height 9
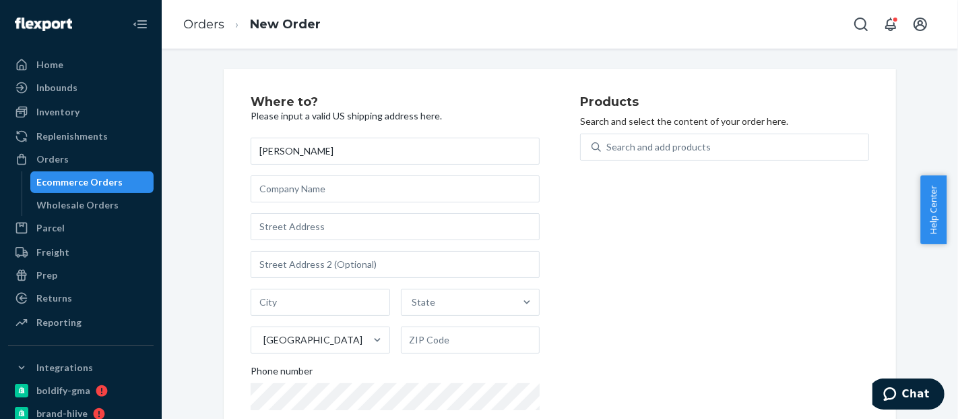
type input "[PERSON_NAME]"
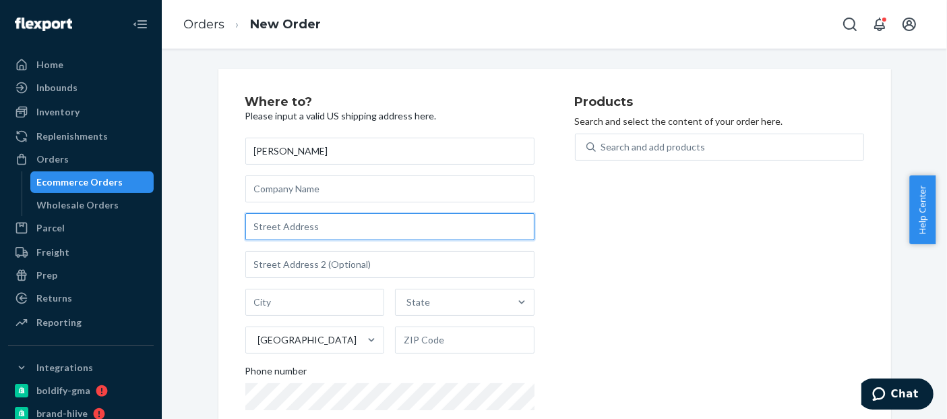
paste input "[STREET_ADDRESS][PERSON_NAME]"
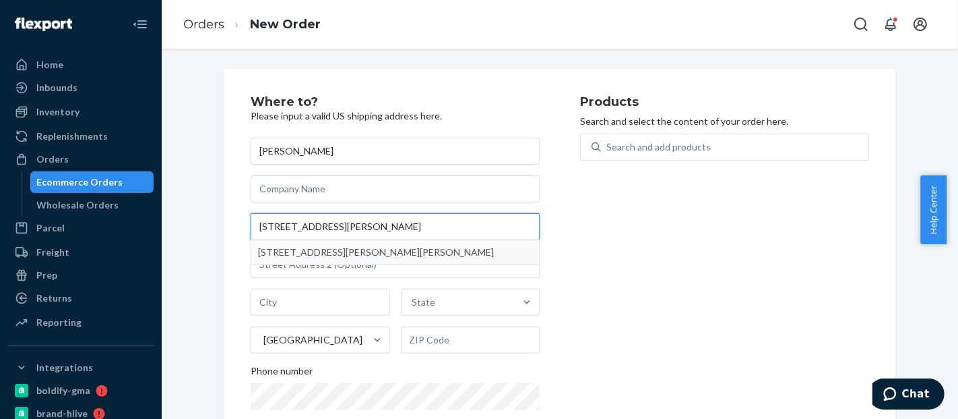
type input "[STREET_ADDRESS][PERSON_NAME]"
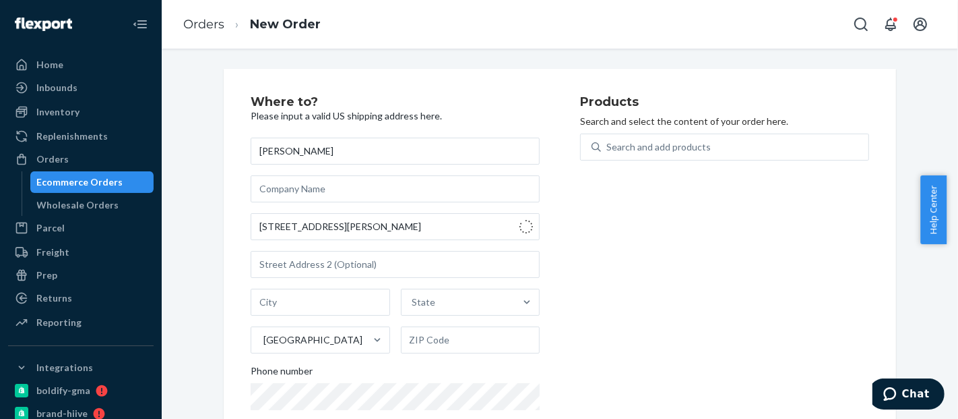
type input "[PERSON_NAME]"
type input "37307"
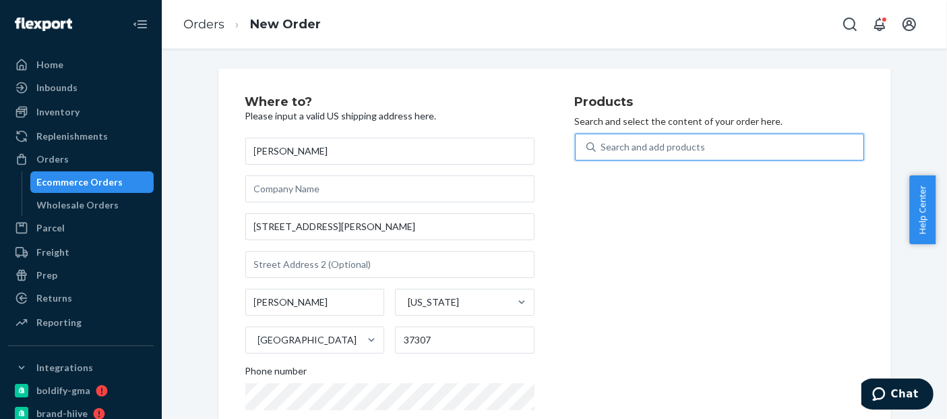
click at [638, 148] on div "Search and add products" at bounding box center [653, 146] width 104 height 13
click at [603, 148] on input "0 results available. Use Up and Down to choose options, press Enter to select t…" at bounding box center [601, 146] width 1 height 13
paste input "BLD01125BL"
type input "BLD01125BL"
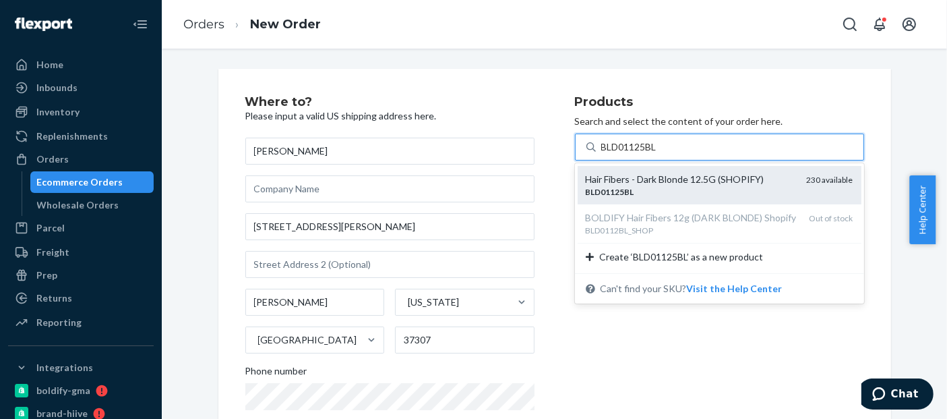
click at [642, 177] on div "Hair Fibers - Dark Blonde 12.5G (SHOPIFY)" at bounding box center [691, 179] width 210 height 13
click at [642, 154] on input "BLD01125BL" at bounding box center [630, 146] width 58 height 13
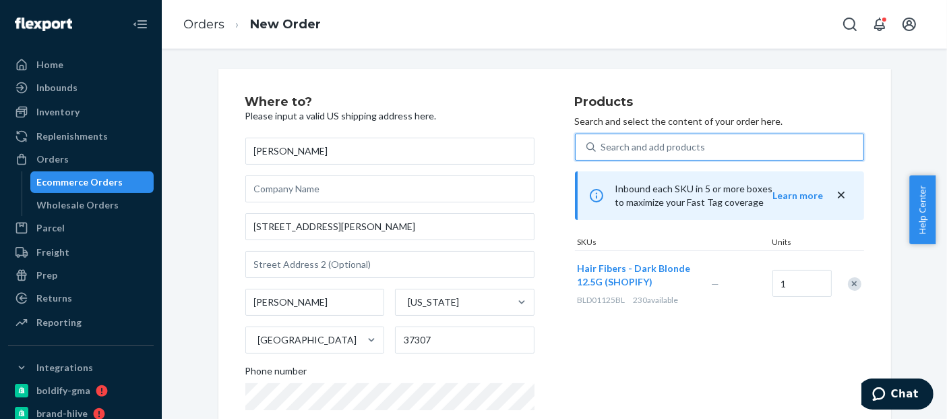
scroll to position [235, 0]
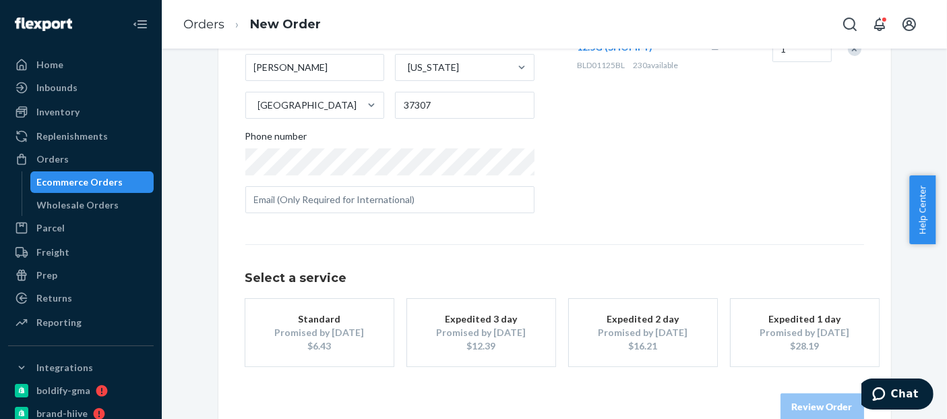
click at [293, 329] on div "Promised by [DATE]" at bounding box center [320, 332] width 108 height 13
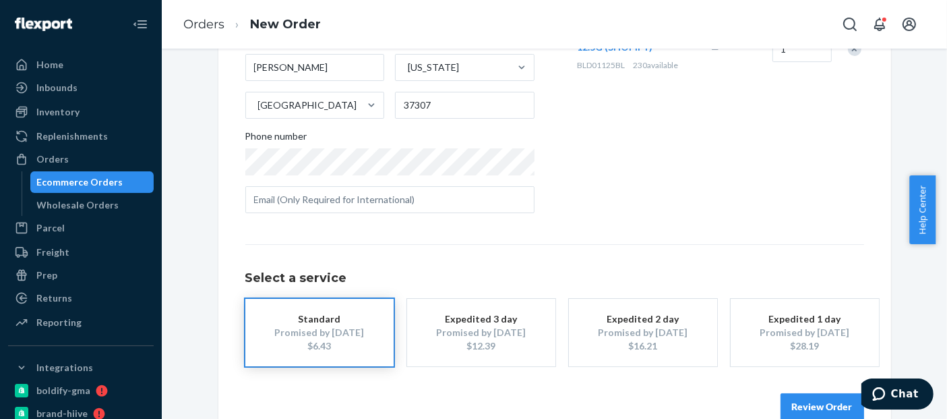
click at [816, 400] on button "Review Order" at bounding box center [822, 406] width 84 height 27
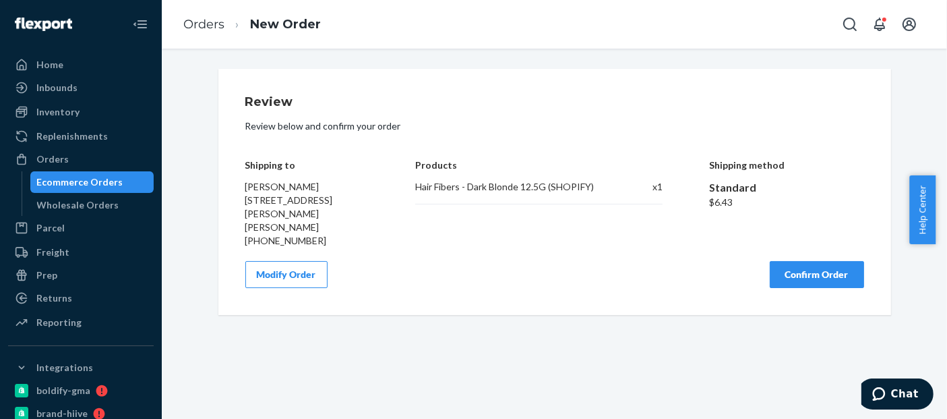
scroll to position [0, 0]
click at [831, 263] on button "Confirm Order" at bounding box center [817, 274] width 94 height 27
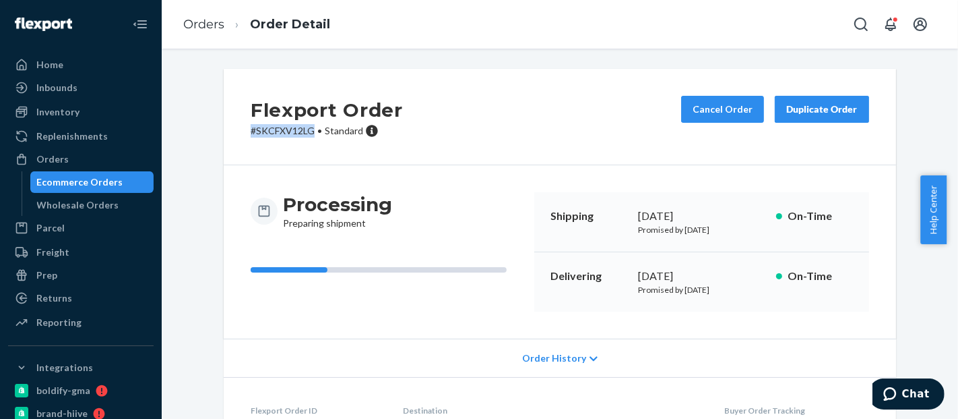
drag, startPoint x: 309, startPoint y: 131, endPoint x: 228, endPoint y: 133, distance: 80.3
click at [228, 133] on div "Flexport Order # SKCFXV12LG • Standard Cancel Order Duplicate Order" at bounding box center [560, 117] width 673 height 96
copy p "# SKCFXV12LG"
click at [71, 178] on div "Ecommerce Orders" at bounding box center [80, 181] width 86 height 13
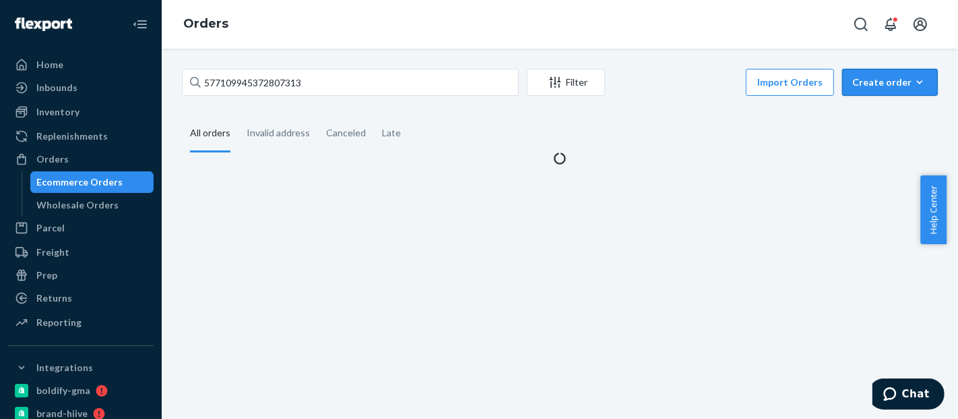
click at [870, 82] on div "Create order" at bounding box center [890, 81] width 75 height 13
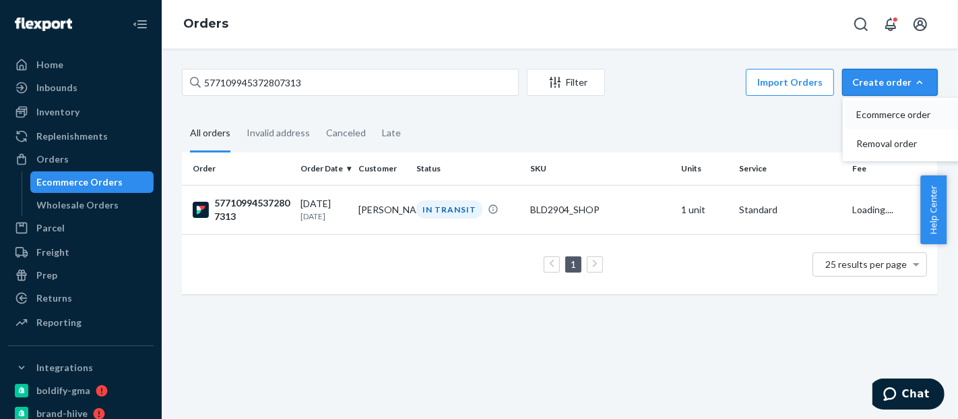
click at [882, 107] on button "Ecommerce order" at bounding box center [910, 114] width 129 height 29
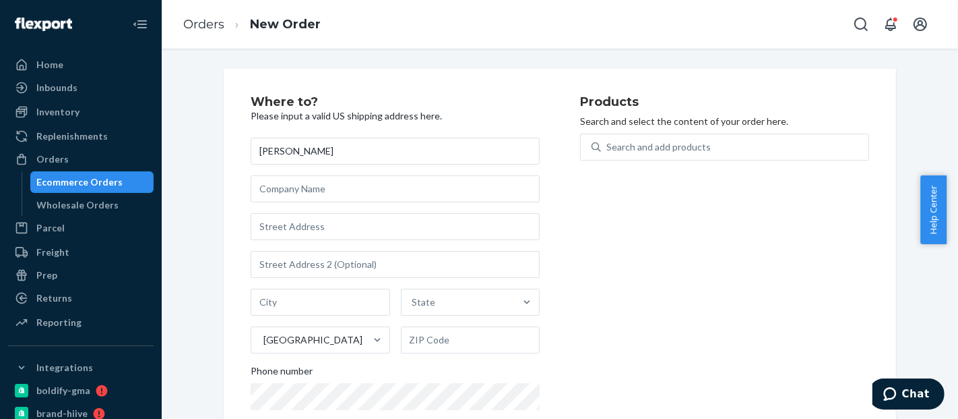
type input "[PERSON_NAME]"
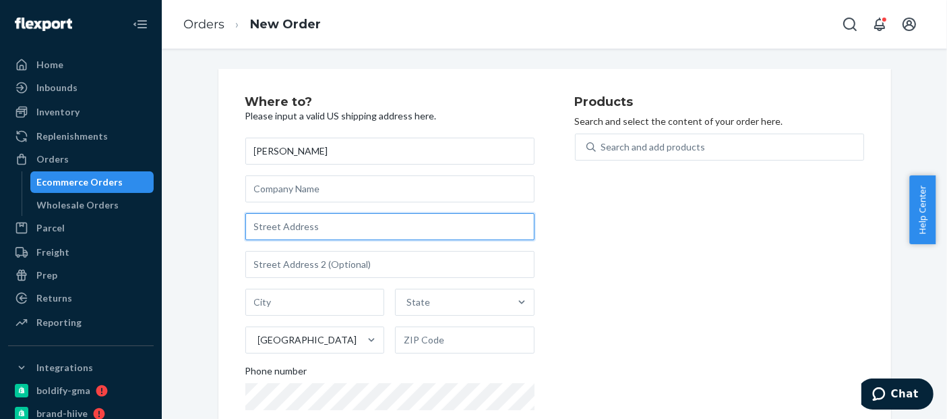
paste input "[STREET_ADDRESS]"
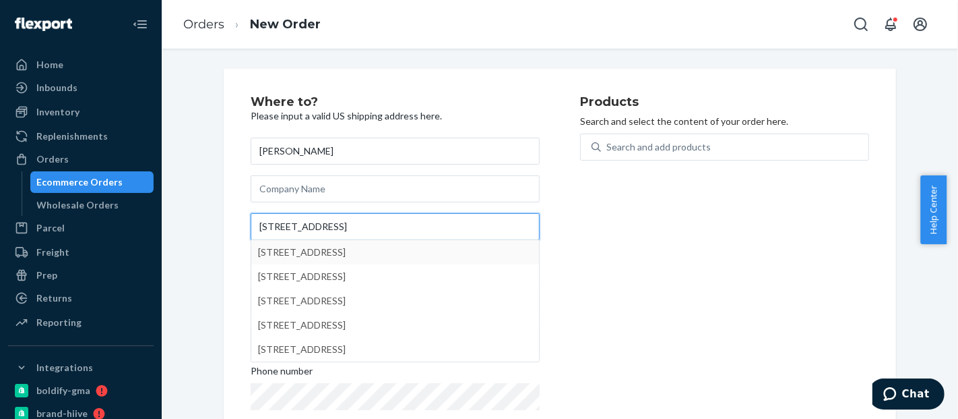
type input "[STREET_ADDRESS]"
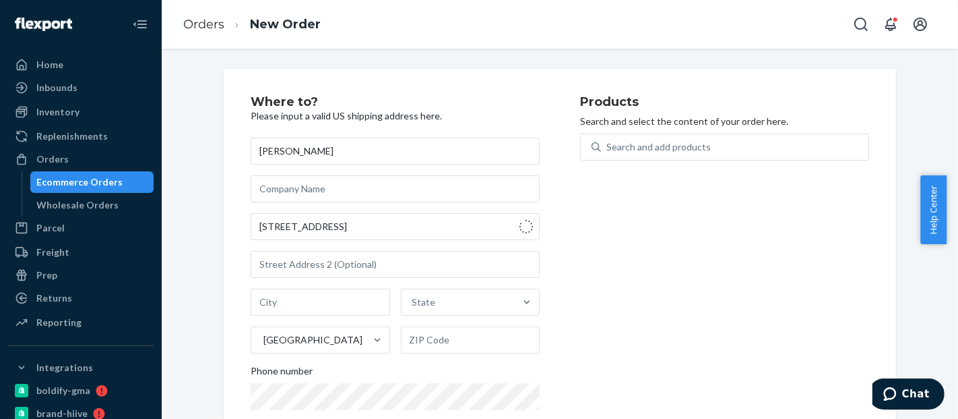
type input "Grand Forks"
type input "58201"
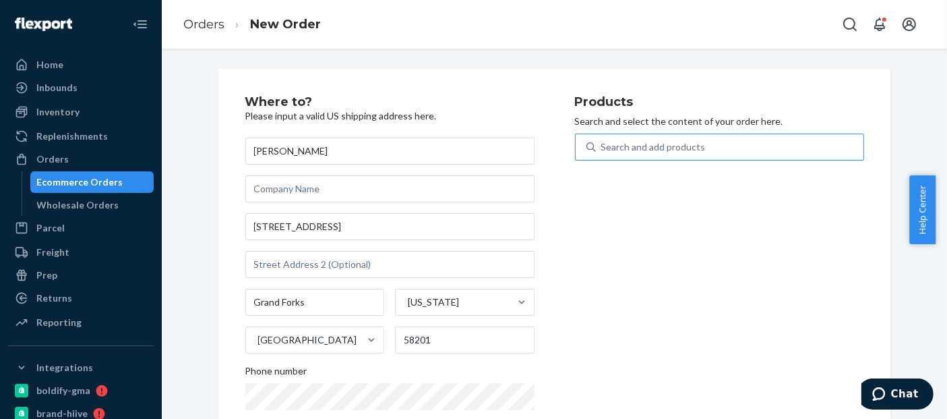
click at [628, 144] on div "Search and add products" at bounding box center [653, 146] width 104 height 13
click at [603, 144] on input "Search and add products" at bounding box center [601, 146] width 1 height 13
paste input "BLD01125BL"
type input "BLD01125BL"
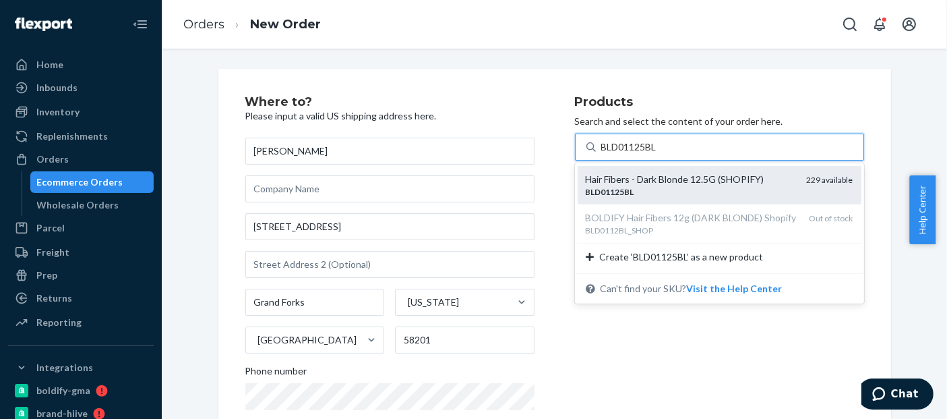
click at [693, 182] on div "Hair Fibers - Dark Blonde 12.5G (SHOPIFY)" at bounding box center [691, 179] width 210 height 13
click at [659, 154] on input "BLD01125BL" at bounding box center [630, 146] width 58 height 13
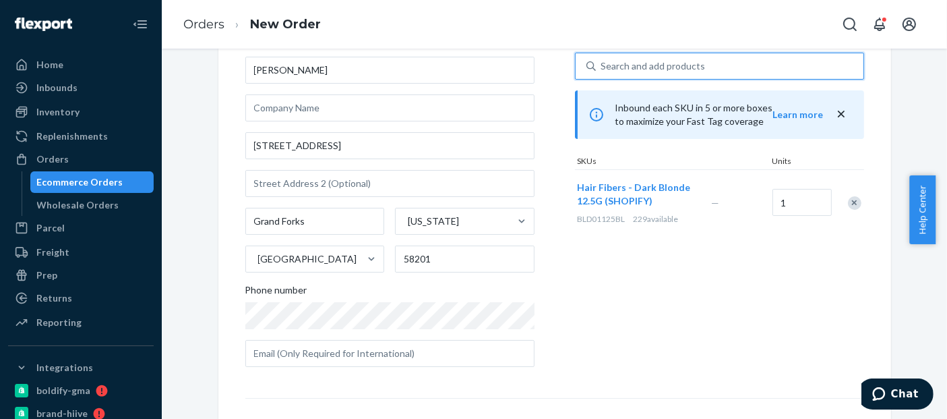
scroll to position [262, 0]
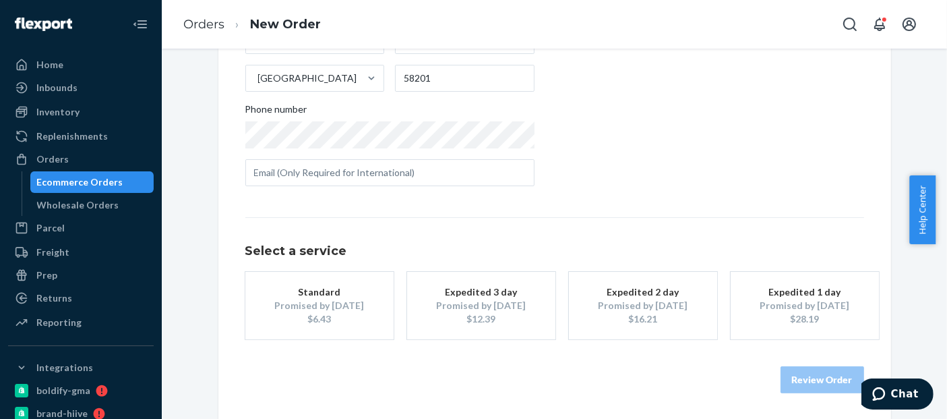
click at [292, 289] on div "Standard" at bounding box center [320, 291] width 108 height 13
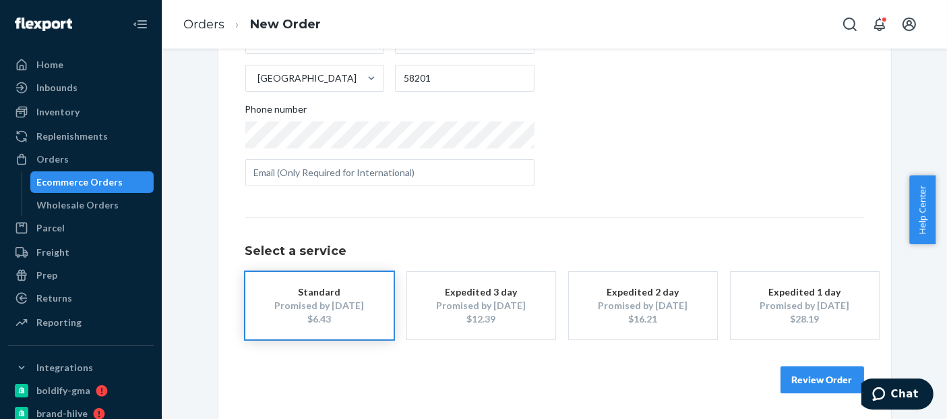
click at [828, 383] on button "Review Order" at bounding box center [822, 379] width 84 height 27
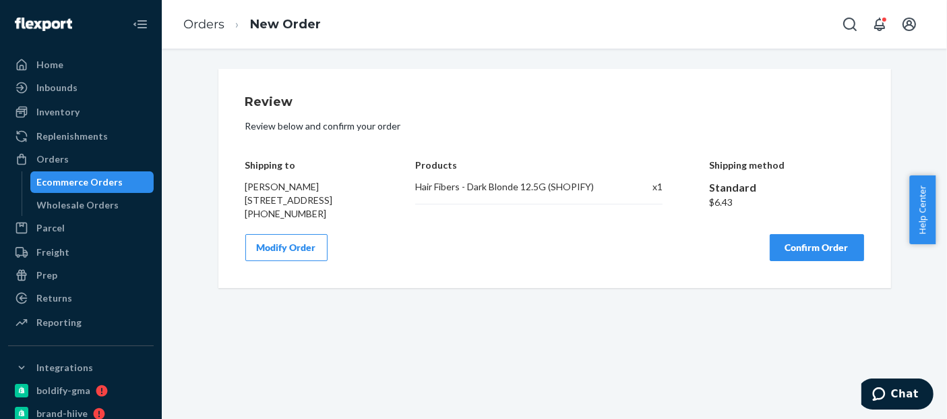
scroll to position [0, 0]
click at [815, 261] on button "Confirm Order" at bounding box center [817, 247] width 94 height 27
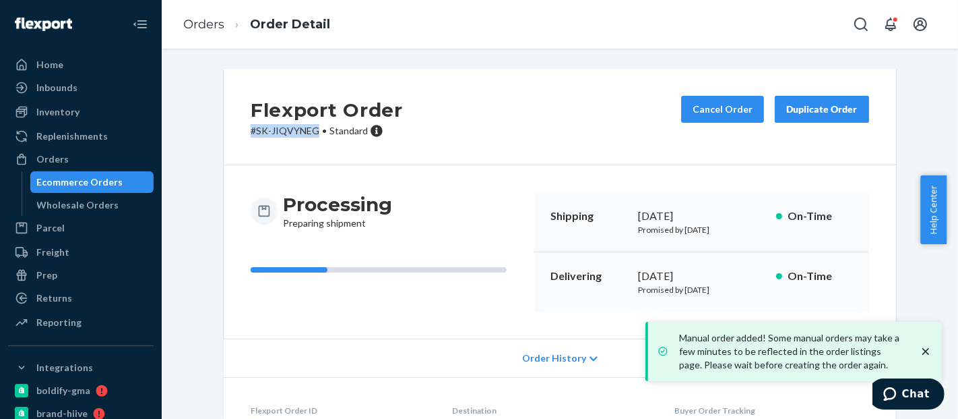
drag, startPoint x: 266, startPoint y: 131, endPoint x: 210, endPoint y: 129, distance: 55.3
click at [214, 129] on div "Flexport Order # SK-JIQVYNEG • Standard Cancel Order Duplicate Order Processing…" at bounding box center [560, 316] width 693 height 494
copy p "# SK-JIQVYNEG"
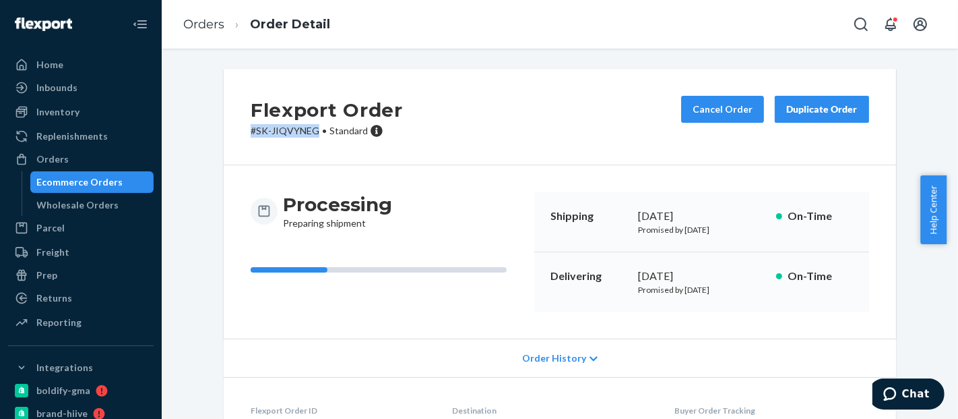
click at [96, 181] on div "Ecommerce Orders" at bounding box center [80, 181] width 86 height 13
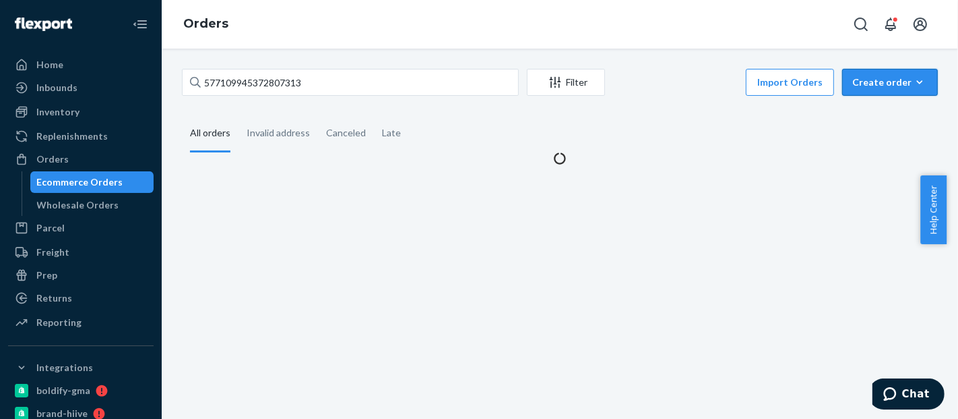
drag, startPoint x: 862, startPoint y: 91, endPoint x: 863, endPoint y: 115, distance: 23.6
click at [863, 91] on button "Create order Ecommerce order Removal order" at bounding box center [890, 82] width 96 height 27
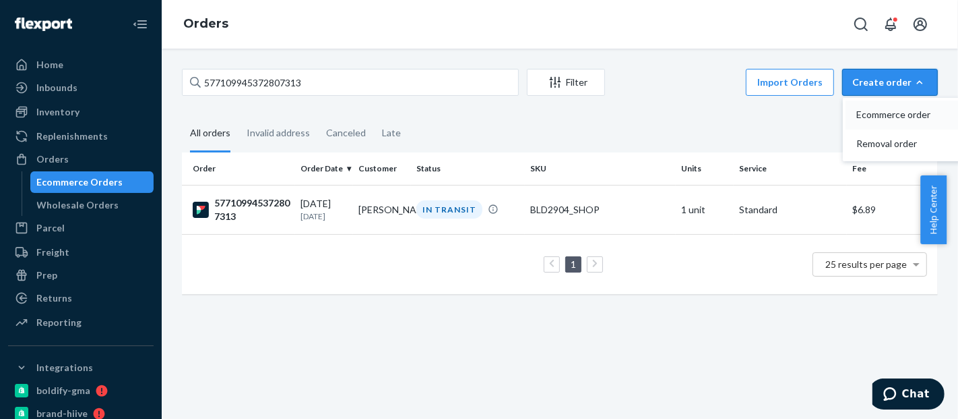
click at [863, 116] on span "Ecommerce order" at bounding box center [899, 114] width 84 height 9
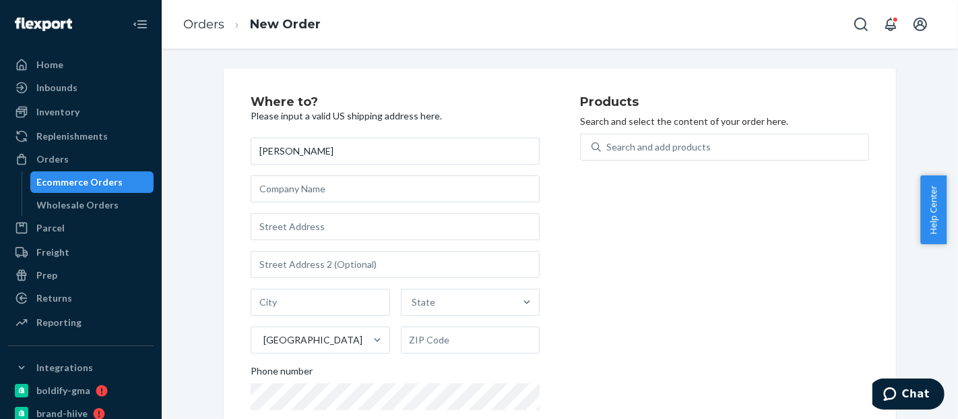
type input "[PERSON_NAME]"
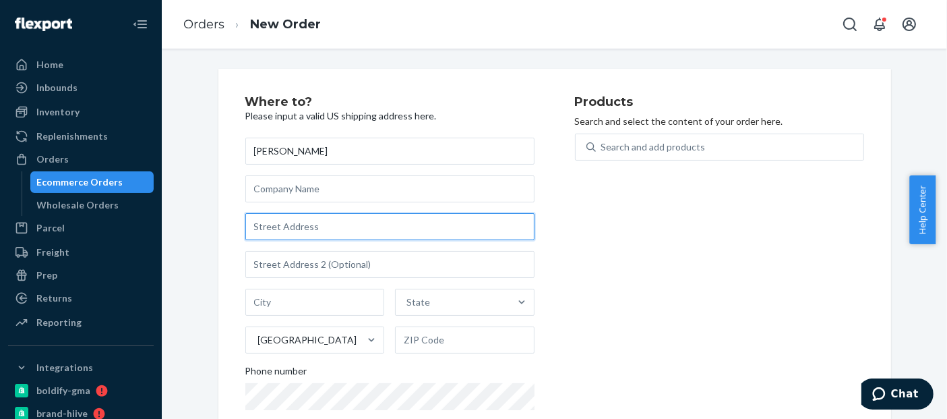
paste input "[STREET_ADDRESS]"
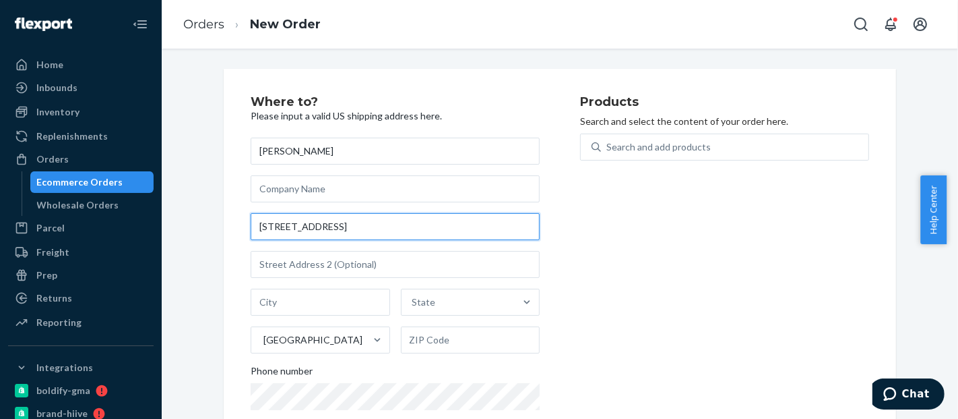
type input "[STREET_ADDRESS]"
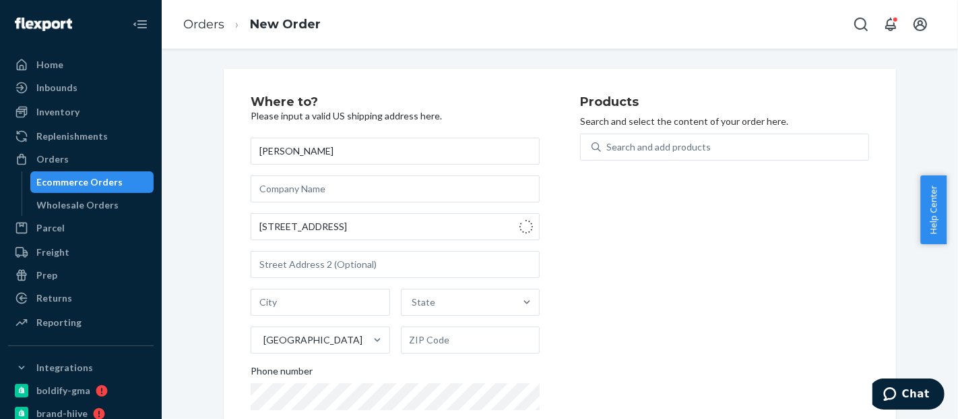
type input "[GEOGRAPHIC_DATA]"
type input "45042"
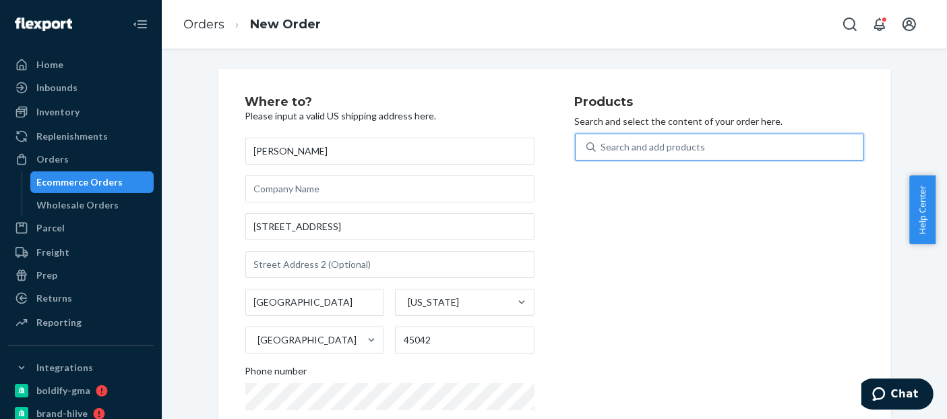
click at [747, 153] on div "Search and add products" at bounding box center [730, 147] width 268 height 24
click at [603, 153] on input "0 results available. Use Up and Down to choose options, press Enter to select t…" at bounding box center [601, 146] width 1 height 13
paste input "BLD01125BL"
type input "BLD01125BL"
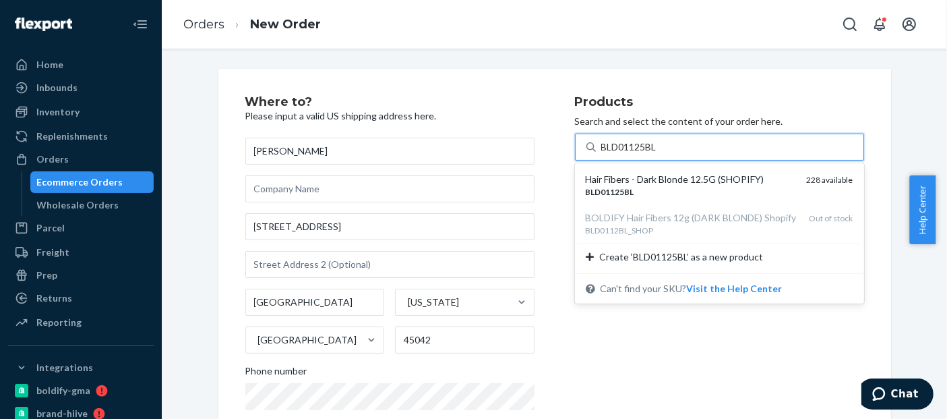
click at [671, 180] on div "Hair Fibers - Dark Blonde 12.5G (SHOPIFY)" at bounding box center [691, 179] width 210 height 13
click at [659, 154] on input "BLD01125BL" at bounding box center [630, 146] width 58 height 13
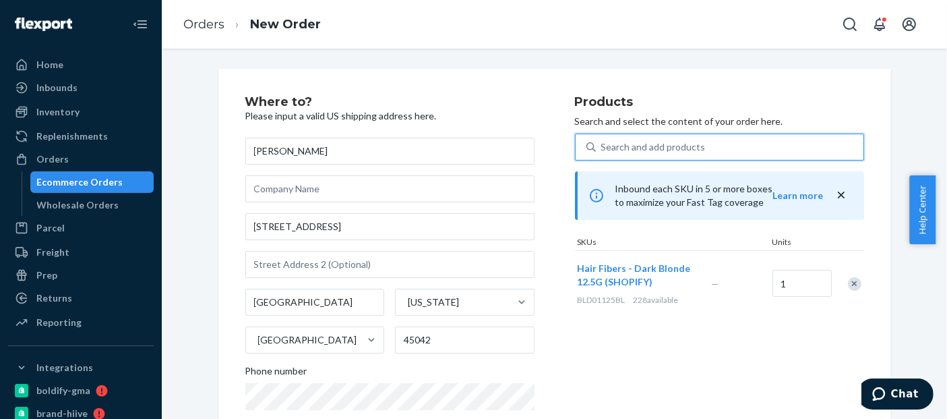
scroll to position [248, 0]
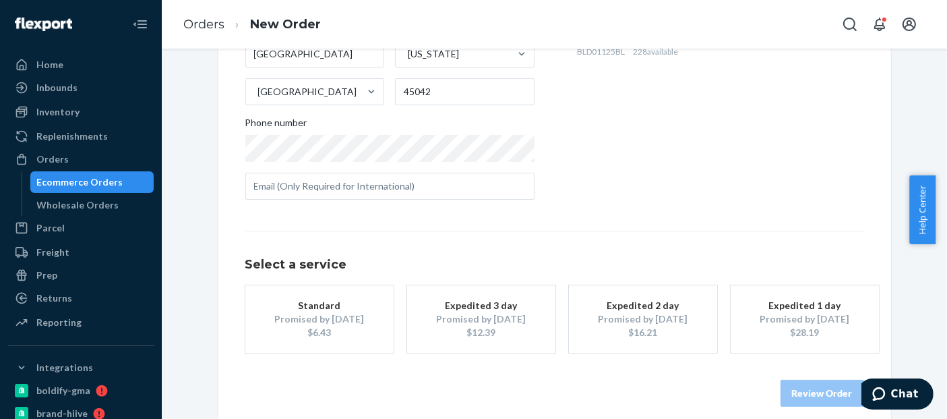
click at [299, 297] on button "Standard Promised by [DATE] $6.43" at bounding box center [319, 318] width 148 height 67
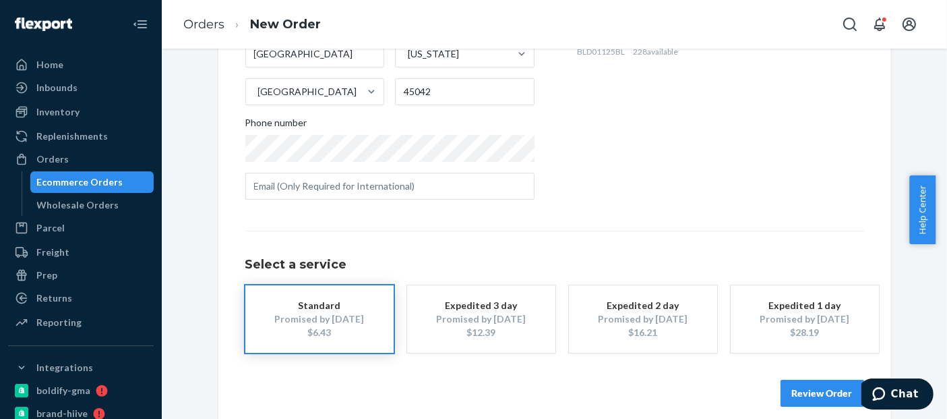
click at [824, 384] on button "Review Order" at bounding box center [822, 392] width 84 height 27
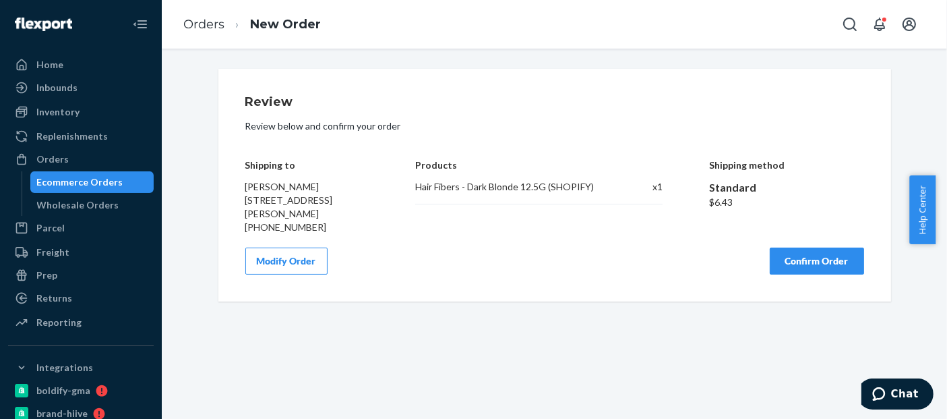
scroll to position [0, 0]
click at [812, 261] on button "Confirm Order" at bounding box center [817, 260] width 94 height 27
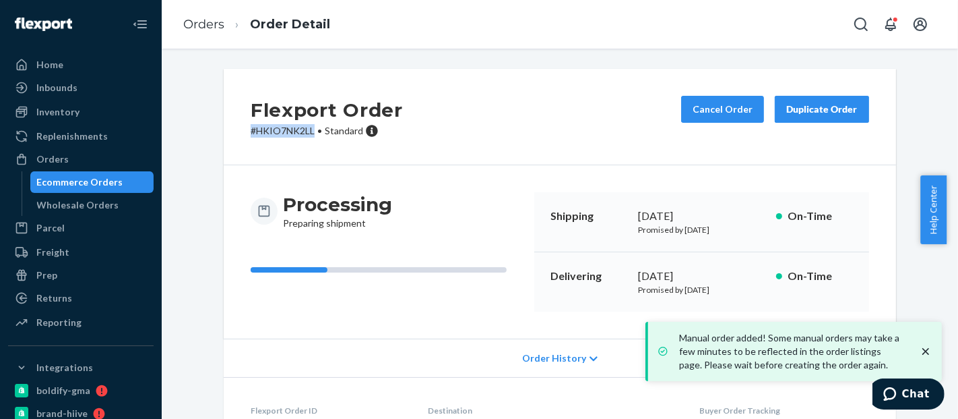
drag, startPoint x: 310, startPoint y: 135, endPoint x: 173, endPoint y: 140, distance: 136.9
click at [173, 140] on div "Flexport Order # HKIO7NK2LL • Standard Cancel Order Duplicate Order Processing …" at bounding box center [560, 324] width 776 height 510
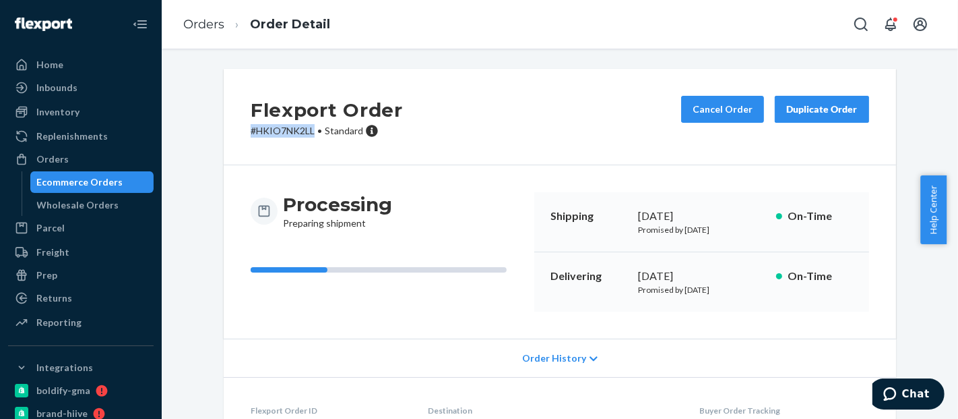
click at [70, 176] on div "Ecommerce Orders" at bounding box center [80, 181] width 86 height 13
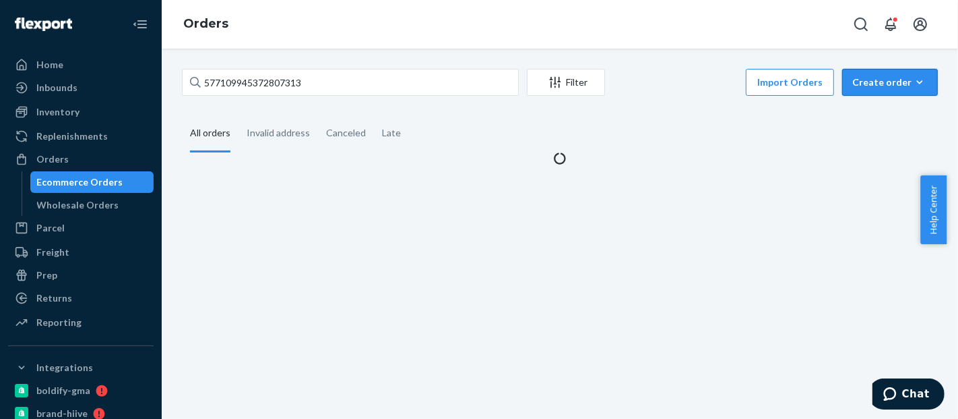
click at [888, 79] on div "Create order" at bounding box center [890, 81] width 75 height 13
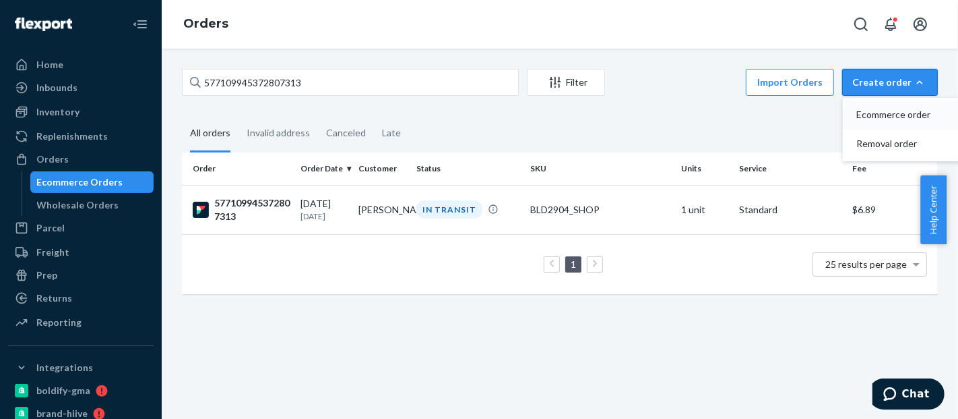
click at [905, 110] on span "Ecommerce order" at bounding box center [899, 114] width 84 height 9
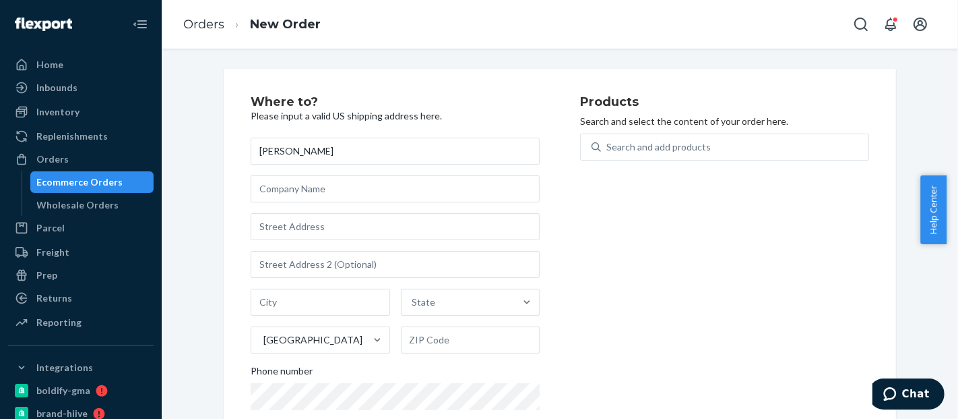
type input "[PERSON_NAME]"
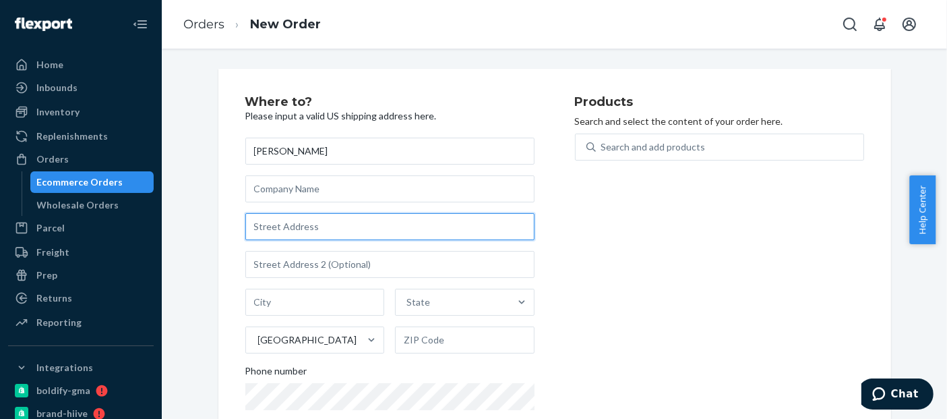
paste input "[STREET_ADDRESS]"
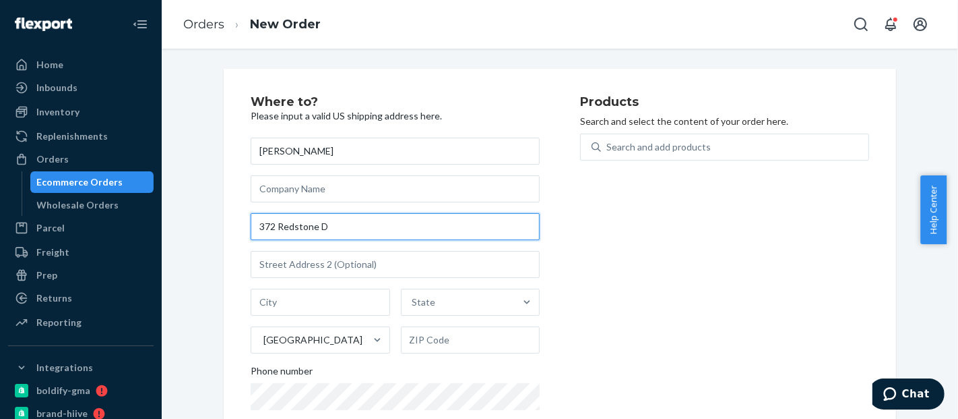
type input "[STREET_ADDRESS]"
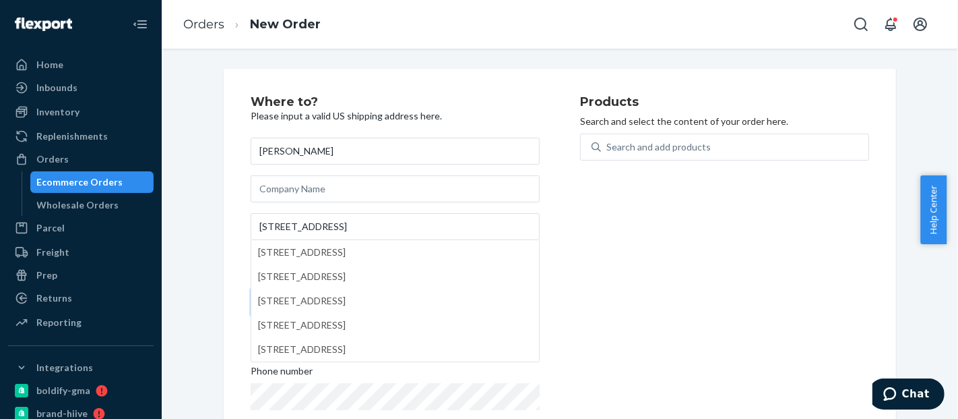
paste input "Sunnyvale"
type input "Sunnyvale"
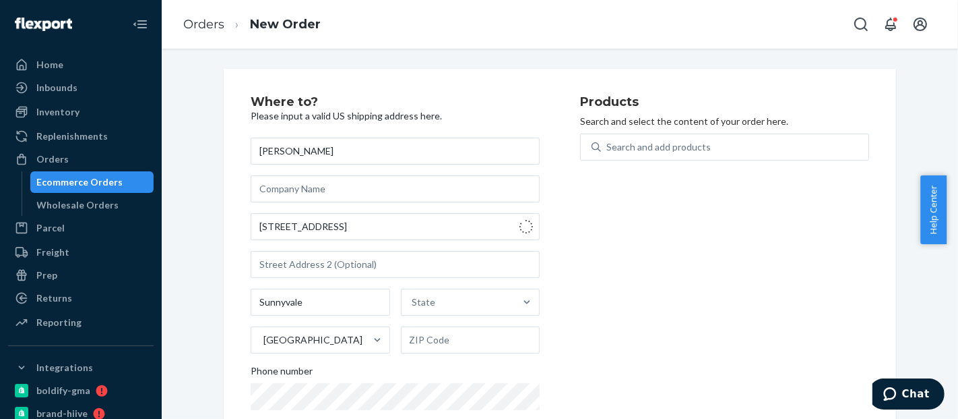
type input "75182"
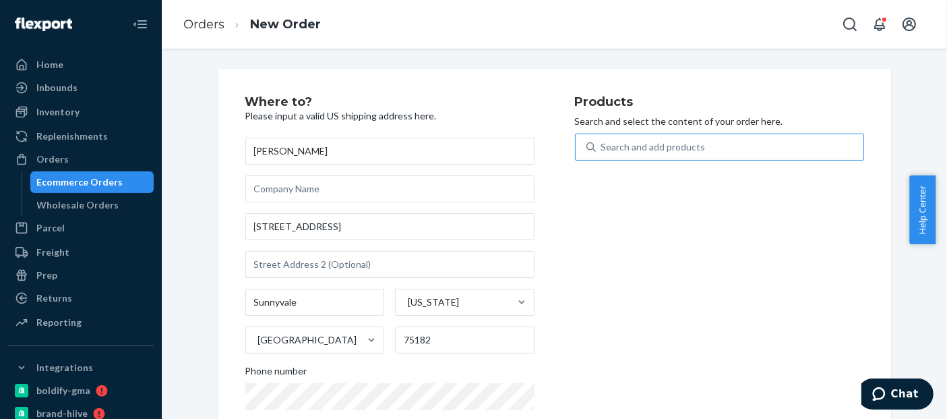
click at [666, 151] on div "Search and add products" at bounding box center [653, 146] width 104 height 13
click at [603, 151] on input "Search and add products" at bounding box center [601, 146] width 1 height 13
paste input "BLD01565LB"
type input "BLD01565LB"
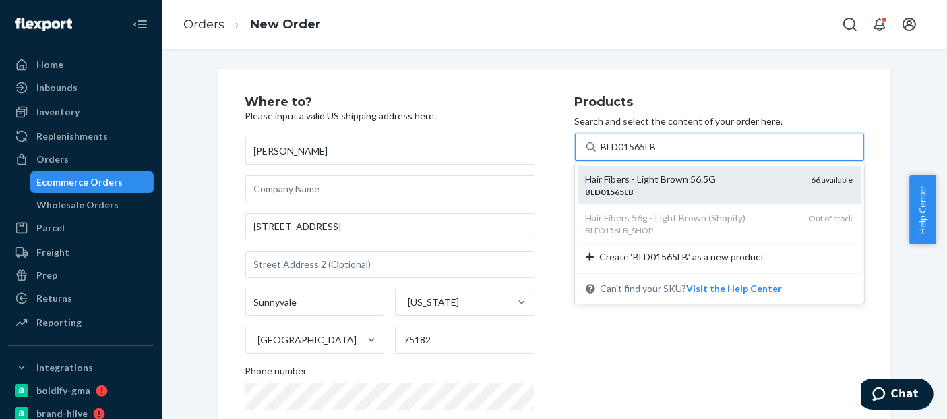
click at [634, 177] on div "Hair Fibers - Light Brown 56.5G" at bounding box center [693, 179] width 215 height 13
click at [634, 154] on input "BLD01565LB" at bounding box center [630, 146] width 58 height 13
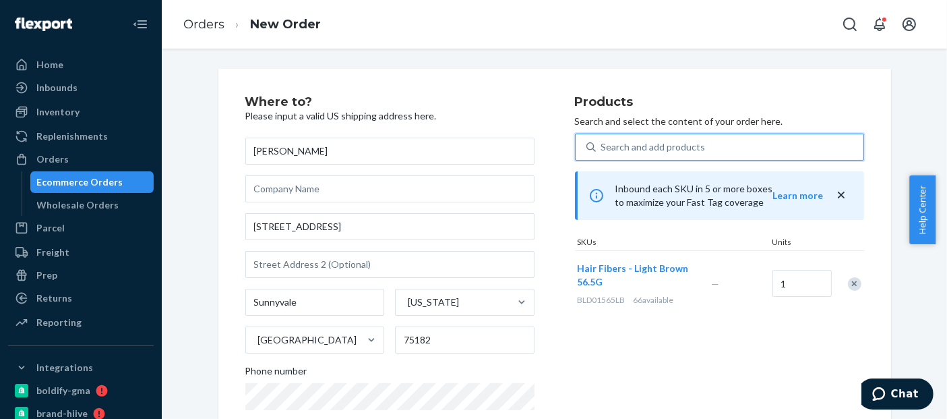
scroll to position [235, 0]
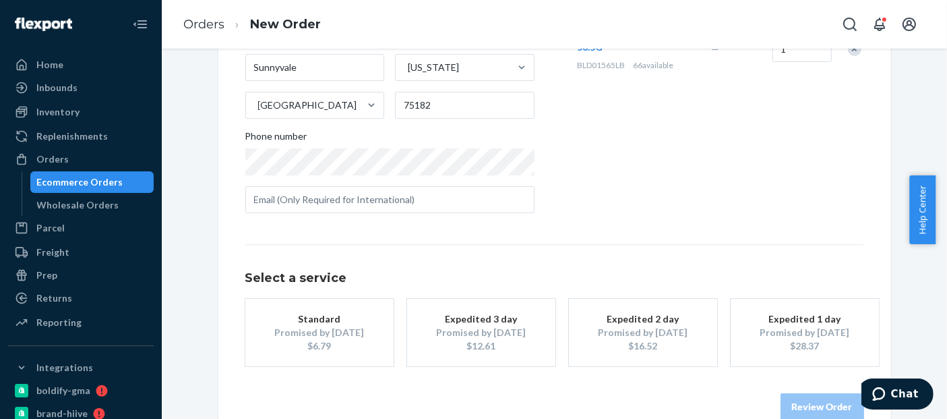
click at [338, 313] on div "Standard" at bounding box center [320, 318] width 108 height 13
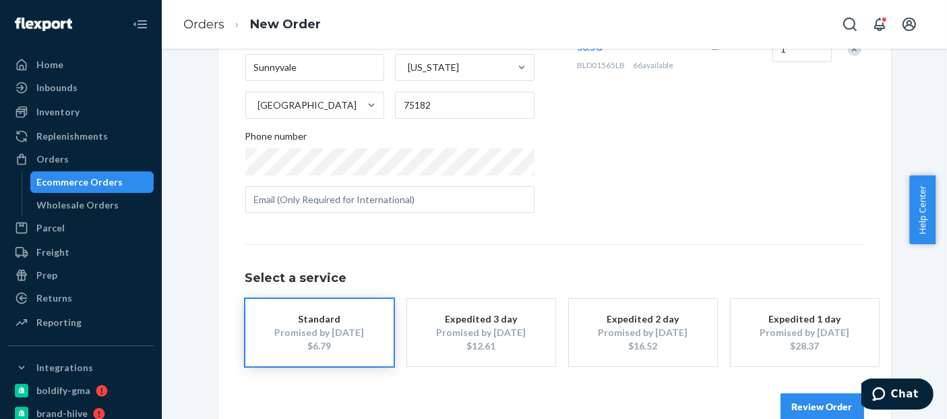
click at [809, 393] on button "Review Order" at bounding box center [822, 406] width 84 height 27
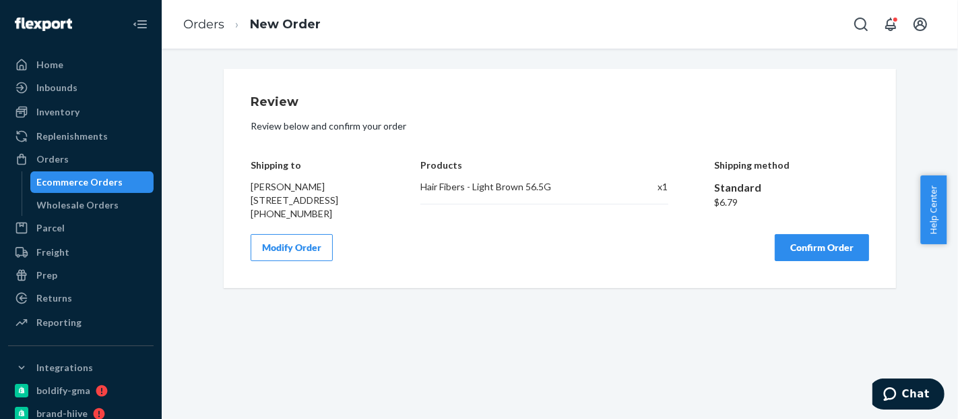
click at [811, 261] on button "Confirm Order" at bounding box center [822, 247] width 94 height 27
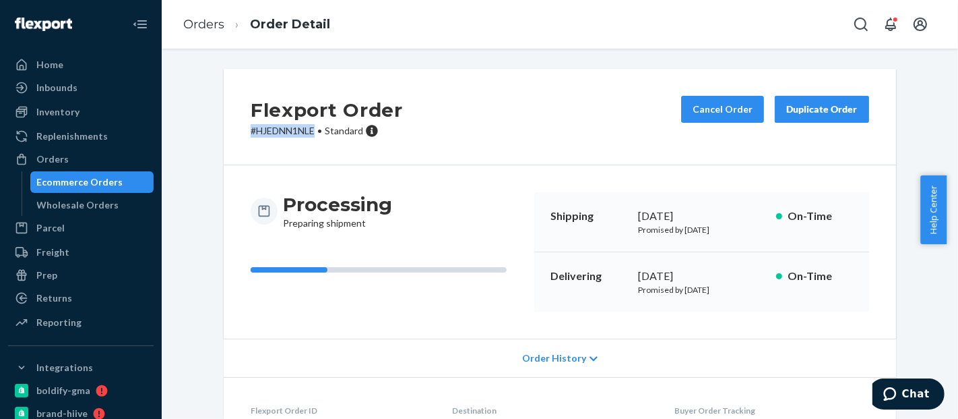
drag, startPoint x: 309, startPoint y: 137, endPoint x: 199, endPoint y: 134, distance: 109.9
click at [199, 134] on div "Flexport Order # HJEDNN1NLE • Standard Cancel Order Duplicate Order Processing …" at bounding box center [560, 324] width 776 height 510
copy p "# HJEDNN1NLE"
click at [77, 108] on div "Inventory" at bounding box center [80, 111] width 143 height 19
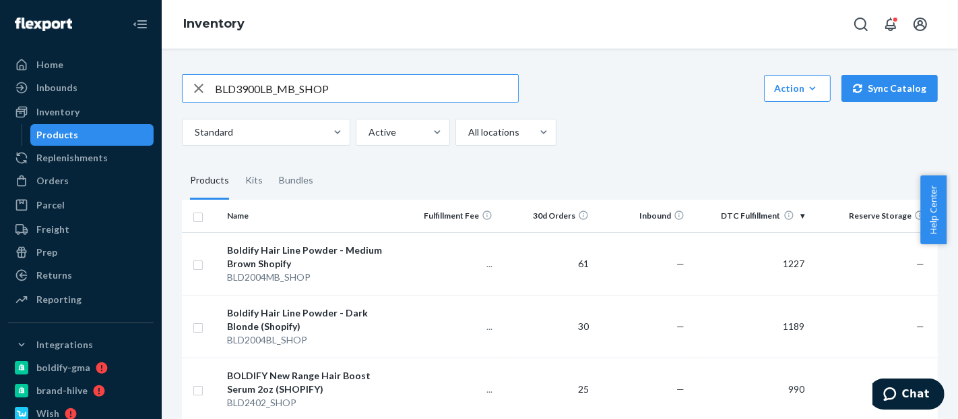
type input "BLD3900LB_MB_SHOP"
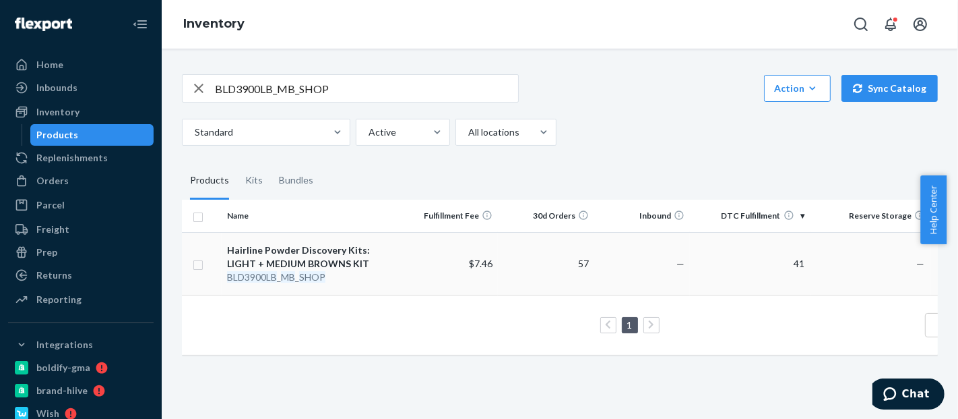
click at [406, 281] on td "$7.46" at bounding box center [450, 263] width 96 height 63
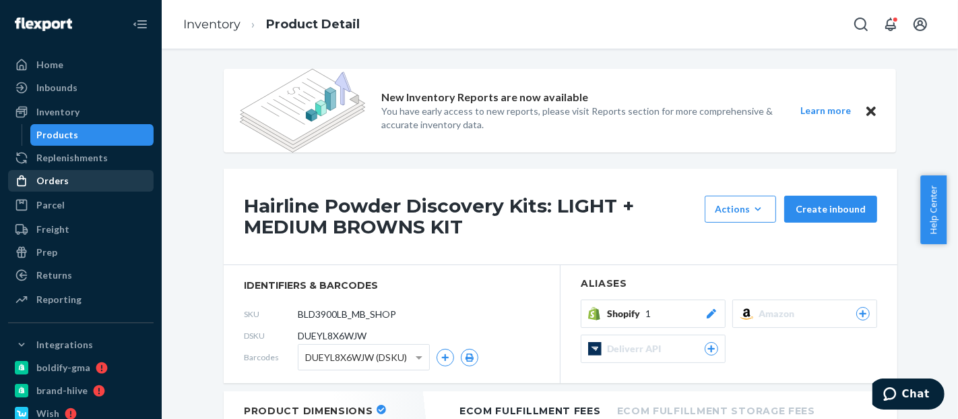
click at [58, 184] on div "Orders" at bounding box center [52, 180] width 32 height 13
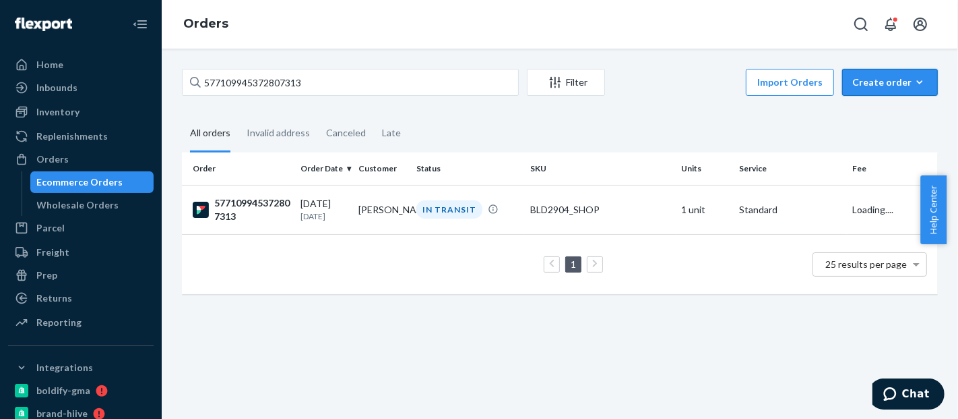
click at [890, 75] on div "Create order" at bounding box center [890, 81] width 75 height 13
click at [803, 77] on button "Import Orders" at bounding box center [790, 82] width 88 height 27
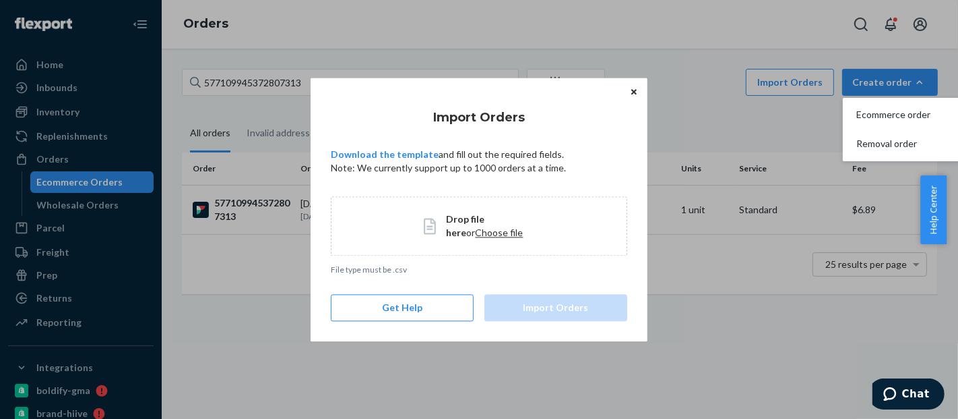
click at [472, 206] on div "Drop file here or Choose file" at bounding box center [479, 225] width 297 height 59
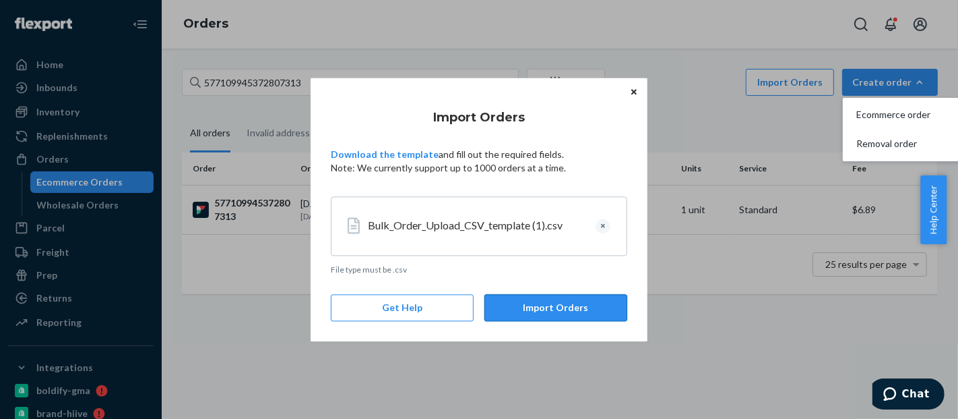
click at [563, 297] on button "Import Orders" at bounding box center [556, 307] width 143 height 27
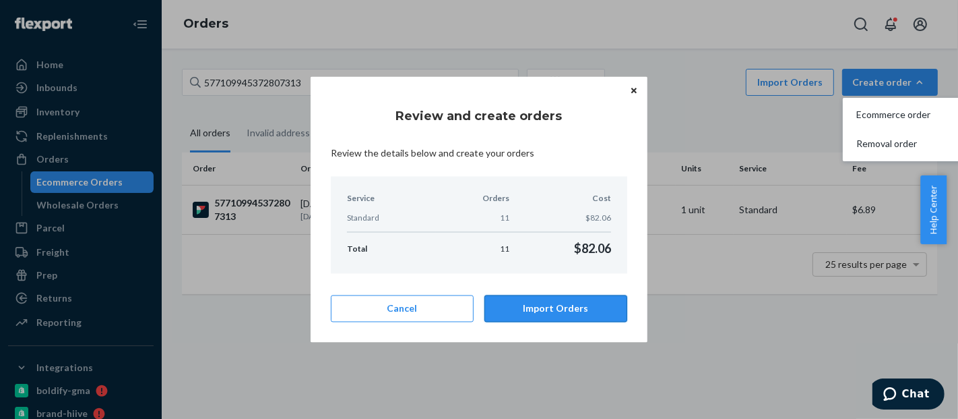
click at [559, 317] on button "Import Orders" at bounding box center [556, 308] width 143 height 27
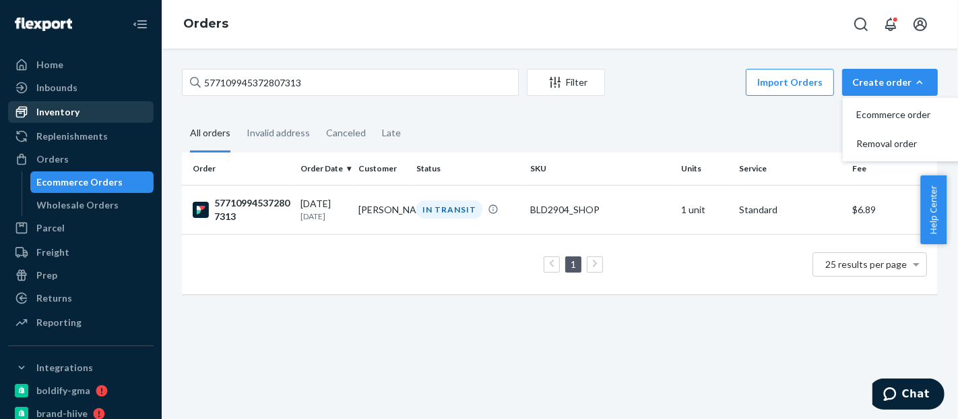
click at [77, 113] on div "Inventory" at bounding box center [57, 111] width 43 height 13
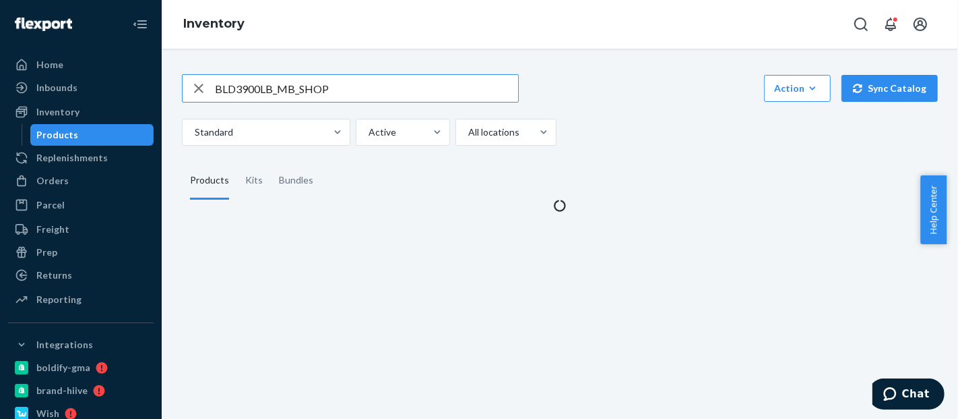
click at [282, 89] on input "BLD3900LB_MB_SHOP" at bounding box center [366, 88] width 303 height 27
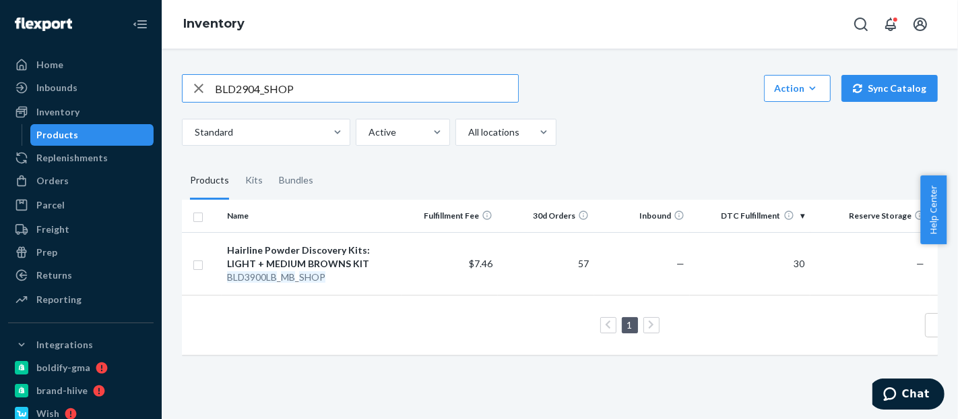
type input "BLD2904_SHOP"
click at [277, 278] on em "SHOP" at bounding box center [283, 276] width 26 height 11
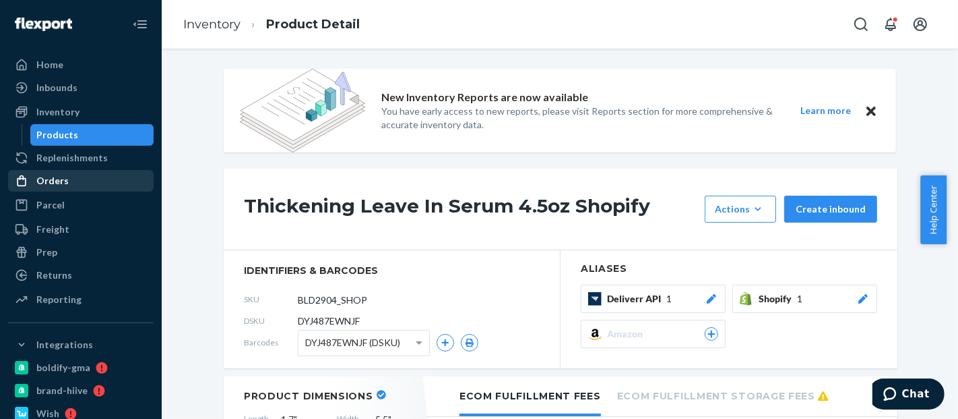
click at [65, 183] on div "Orders" at bounding box center [80, 180] width 143 height 19
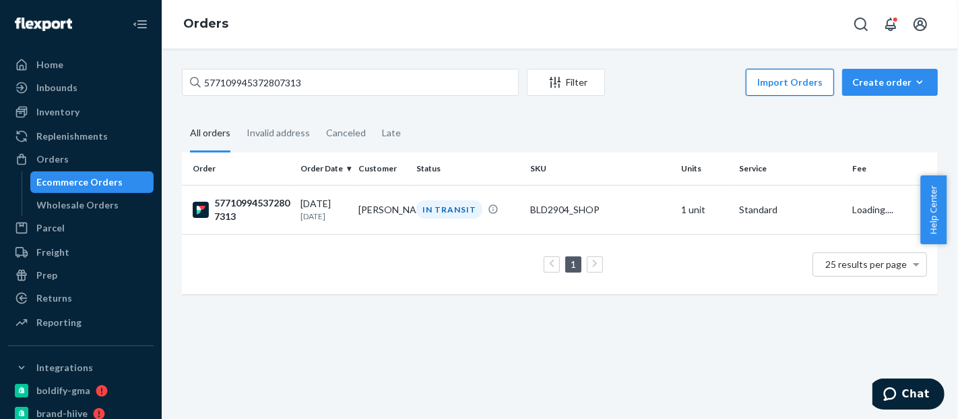
click at [795, 87] on button "Import Orders" at bounding box center [790, 82] width 88 height 27
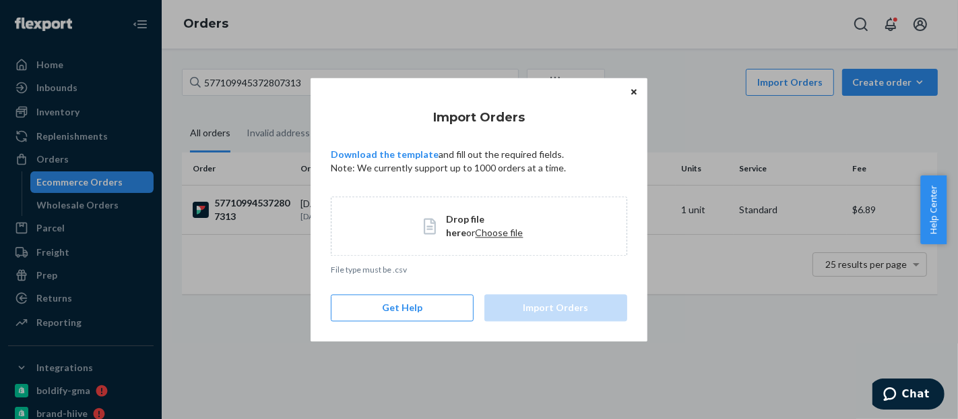
click at [476, 226] on span "Choose file" at bounding box center [500, 231] width 48 height 11
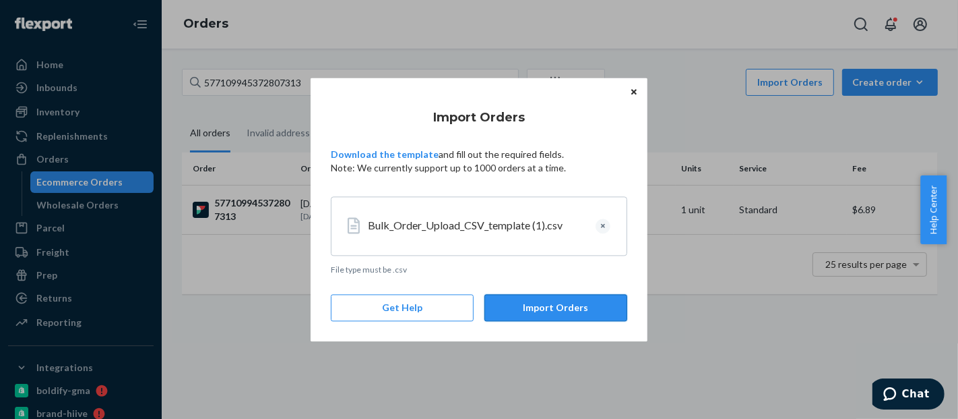
click at [536, 299] on button "Import Orders" at bounding box center [556, 307] width 143 height 27
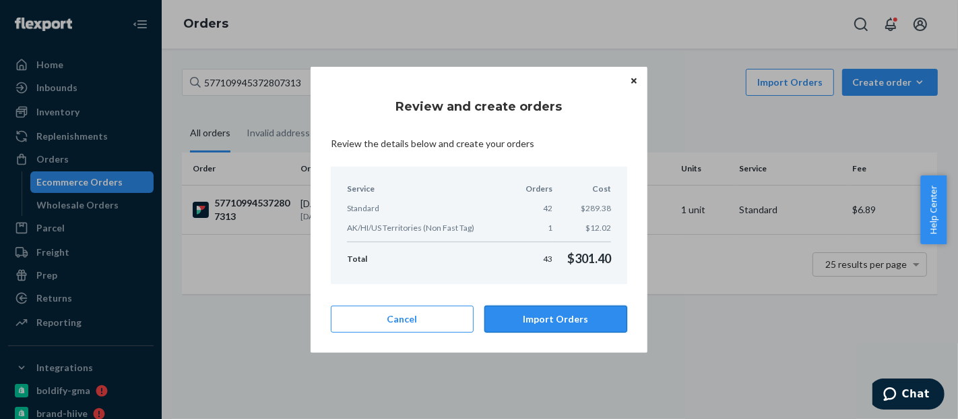
click at [562, 306] on button "Import Orders" at bounding box center [556, 318] width 143 height 27
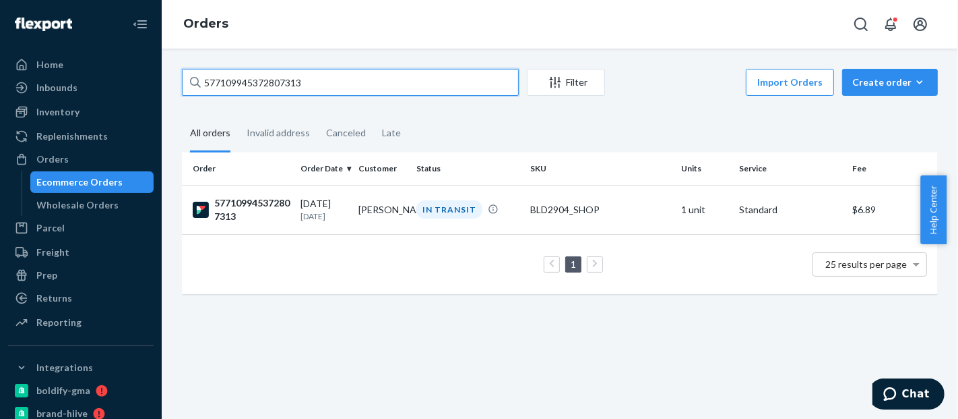
click at [247, 89] on input "577109945372807313" at bounding box center [350, 82] width 337 height 27
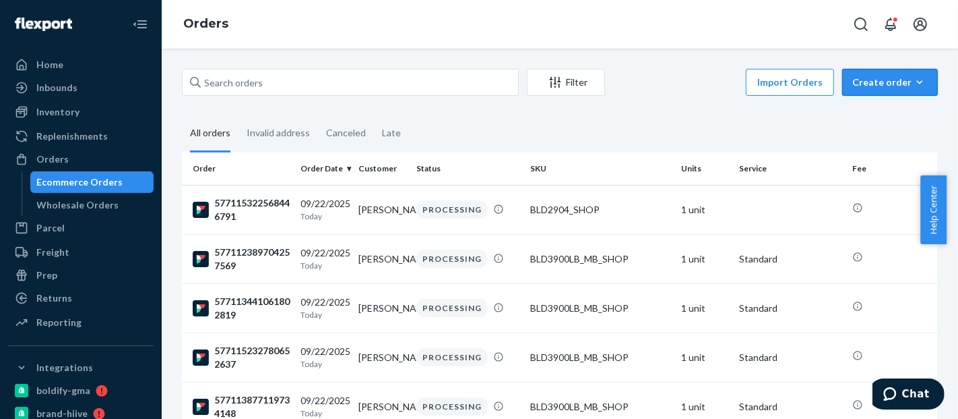
drag, startPoint x: 882, startPoint y: 72, endPoint x: 888, endPoint y: 86, distance: 14.8
click at [882, 73] on button "Create order Ecommerce order Removal order" at bounding box center [890, 82] width 96 height 27
click at [893, 101] on button "Ecommerce order" at bounding box center [910, 114] width 129 height 29
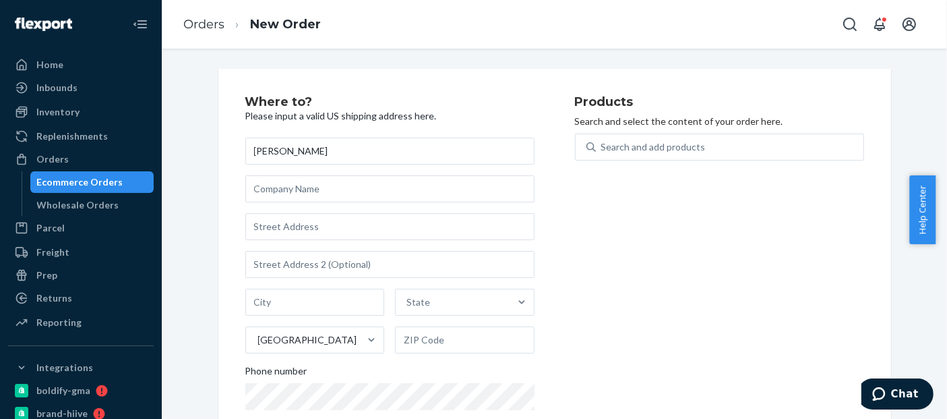
type input "[PERSON_NAME]"
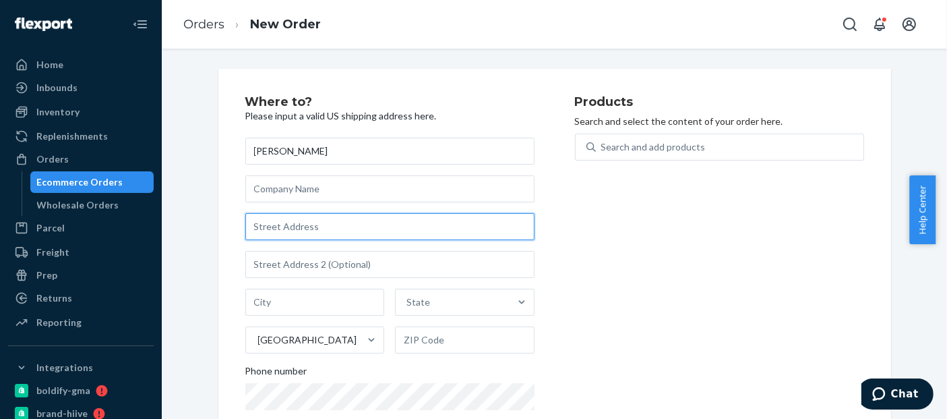
paste input "[STREET_ADDRESS][PERSON_NAME]"
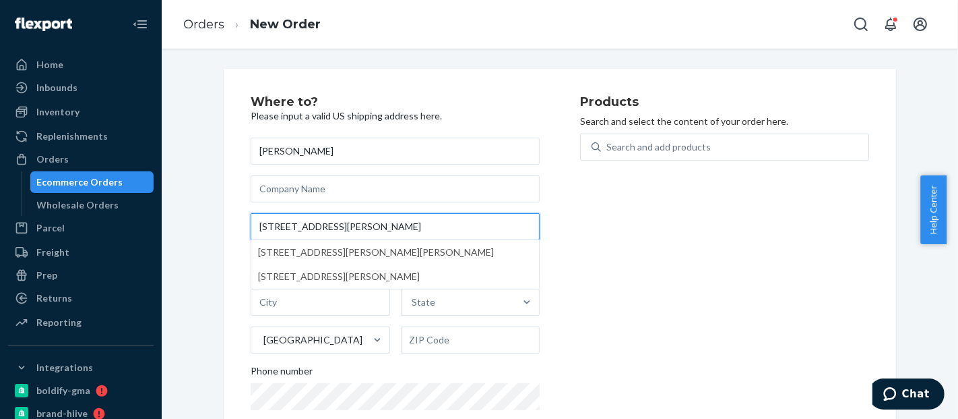
type input "[STREET_ADDRESS][PERSON_NAME]"
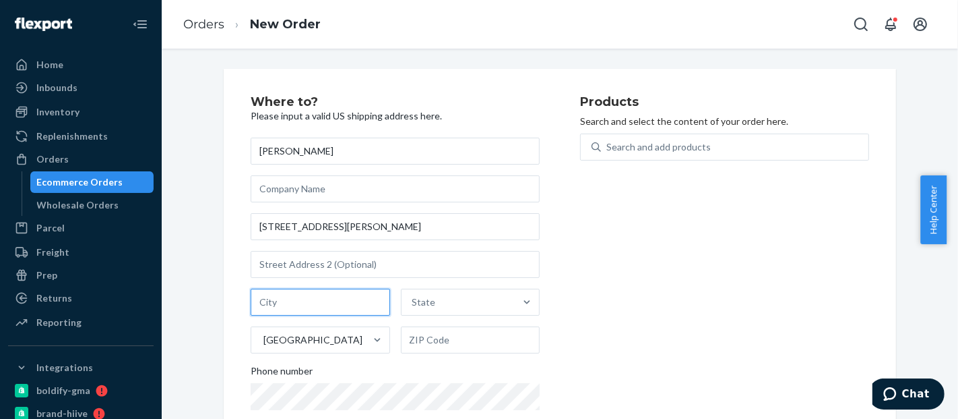
paste input "[PERSON_NAME]"
type input "[PERSON_NAME]"
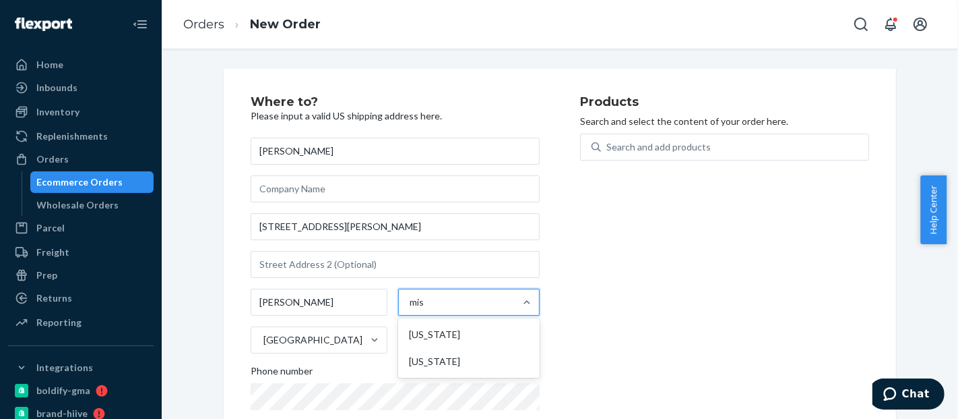
type input "miss"
click at [488, 334] on div "[US_STATE]" at bounding box center [469, 334] width 136 height 27
click at [429, 309] on input "miss" at bounding box center [420, 301] width 20 height 13
click at [441, 341] on input "text" at bounding box center [471, 339] width 140 height 27
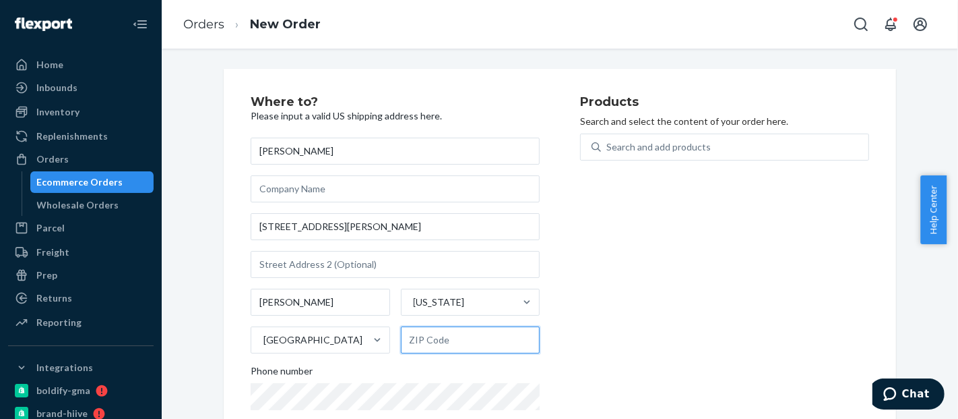
paste input "39272"
type input "39272"
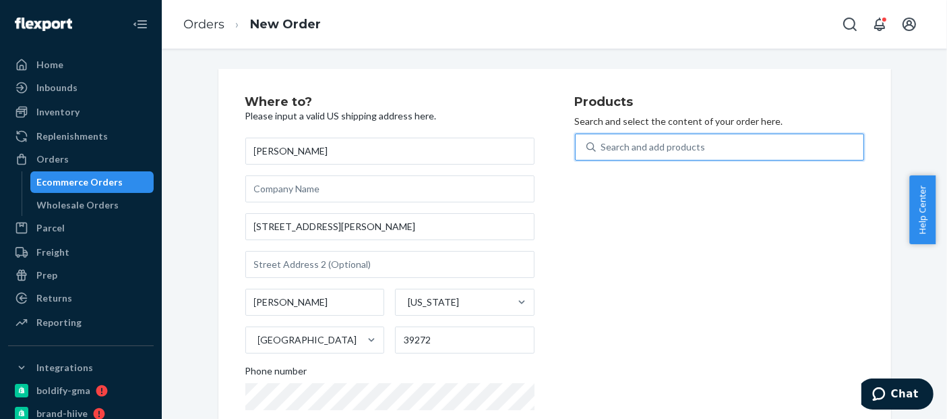
click at [715, 152] on div "Search and add products" at bounding box center [730, 147] width 268 height 24
click at [603, 152] on input "0 results available. Use Up and Down to choose options, press Enter to select t…" at bounding box center [601, 146] width 1 height 13
paste input "BLD2004BK"
type input "BLD2004BK"
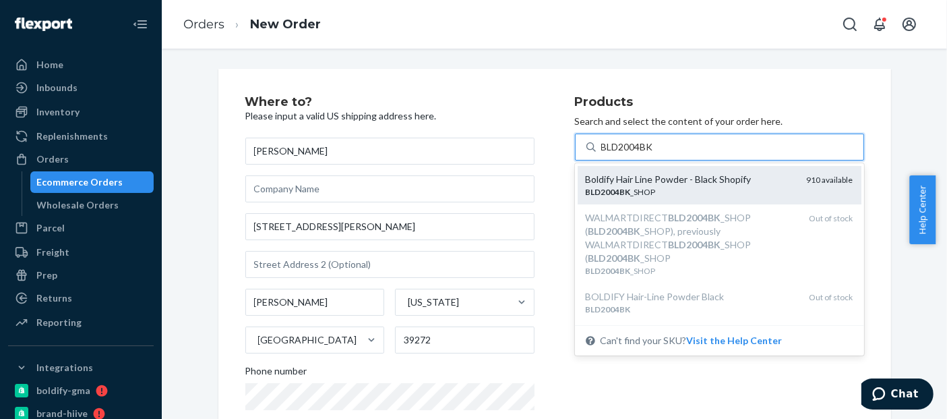
click at [641, 182] on div "Boldify Hair Line Powder - Black Shopify" at bounding box center [691, 179] width 210 height 13
click at [641, 154] on input "BLD2004BK" at bounding box center [628, 146] width 54 height 13
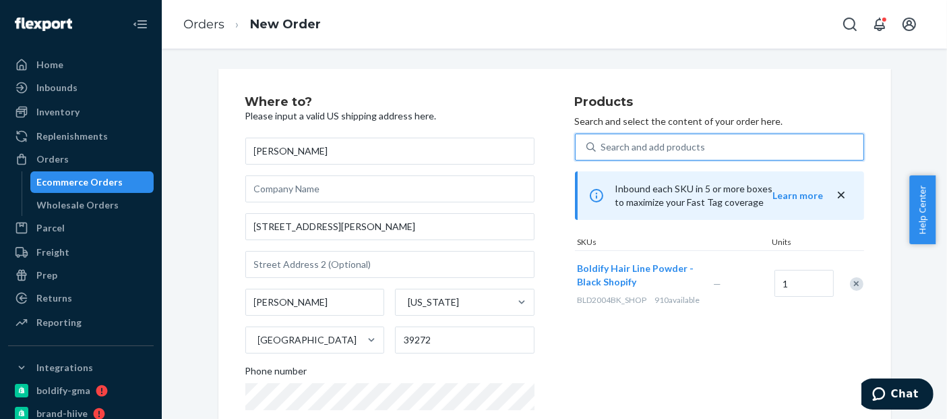
click at [648, 146] on div "Search and add products" at bounding box center [653, 146] width 104 height 13
click at [603, 146] on input "0 results available. Select is focused ,type to refine list, press Down to open…" at bounding box center [601, 146] width 1 height 13
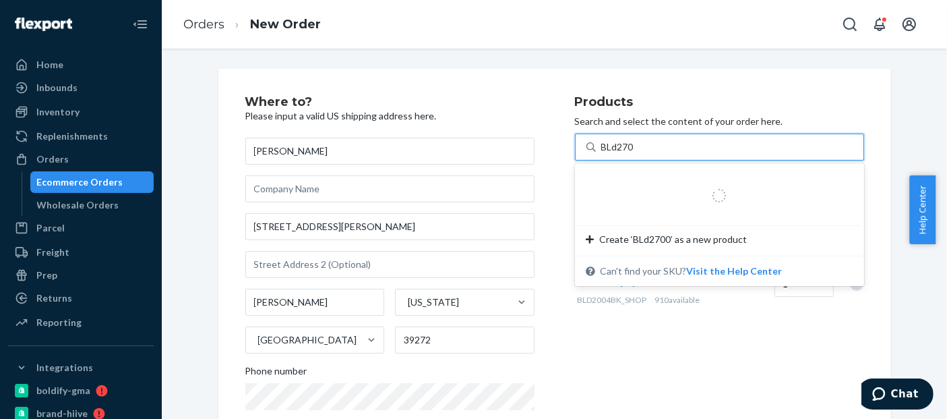
type input "BLd2700"
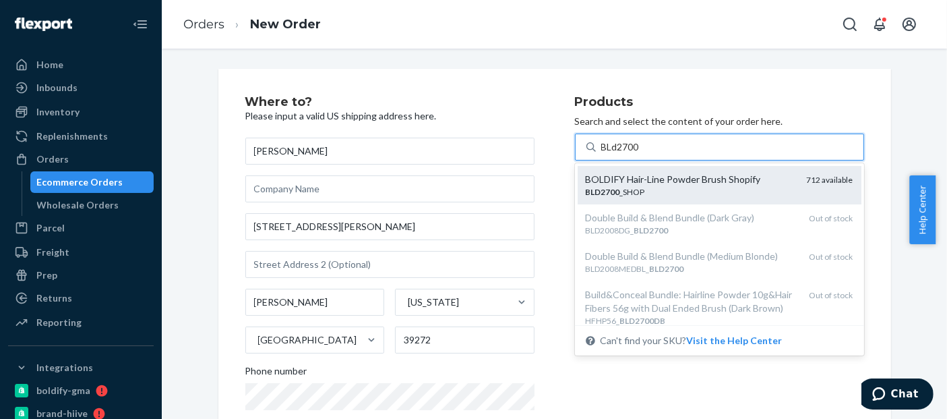
click at [670, 182] on div "BOLDIFY Hair-Line Powder Brush Shopify" at bounding box center [691, 179] width 210 height 13
click at [640, 154] on input "BLd2700" at bounding box center [620, 146] width 39 height 13
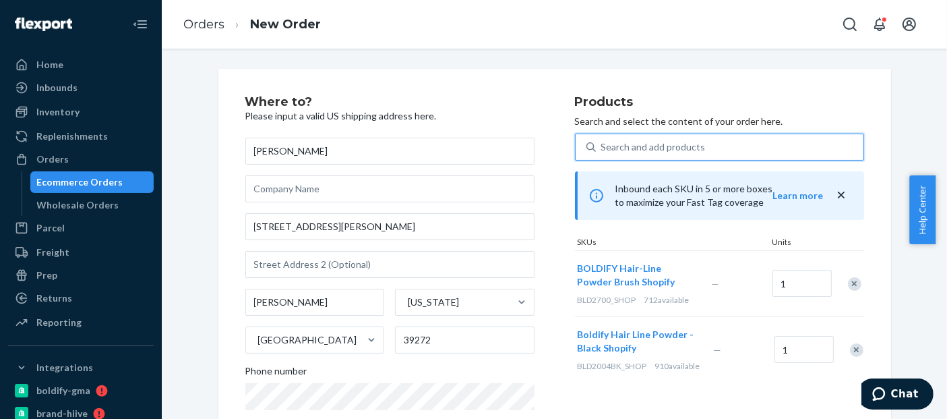
scroll to position [262, 0]
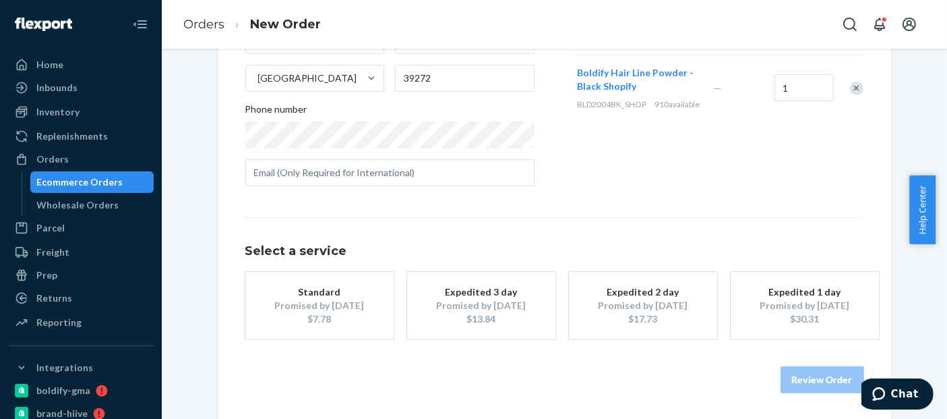
click at [295, 303] on div "Promised by [DATE]" at bounding box center [320, 305] width 108 height 13
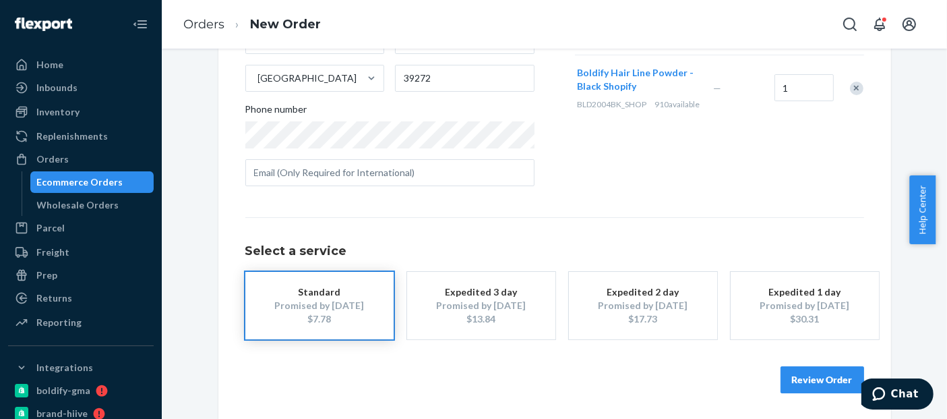
click at [830, 377] on button "Review Order" at bounding box center [822, 379] width 84 height 27
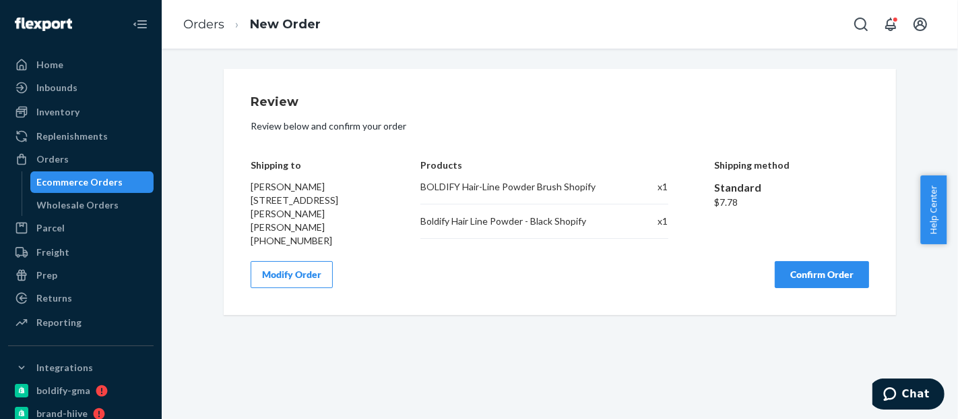
click at [839, 266] on button "Confirm Order" at bounding box center [822, 274] width 94 height 27
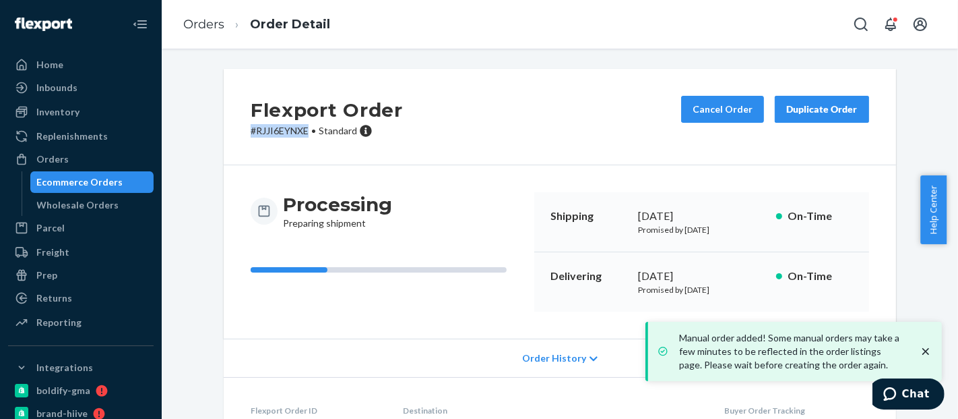
drag, startPoint x: 302, startPoint y: 135, endPoint x: 212, endPoint y: 135, distance: 90.3
click at [214, 135] on div "Flexport Order # RJJI6EYNXE • Standard Cancel Order Duplicate Order Processing …" at bounding box center [560, 340] width 693 height 543
copy p "# RJJI6EYNXE"
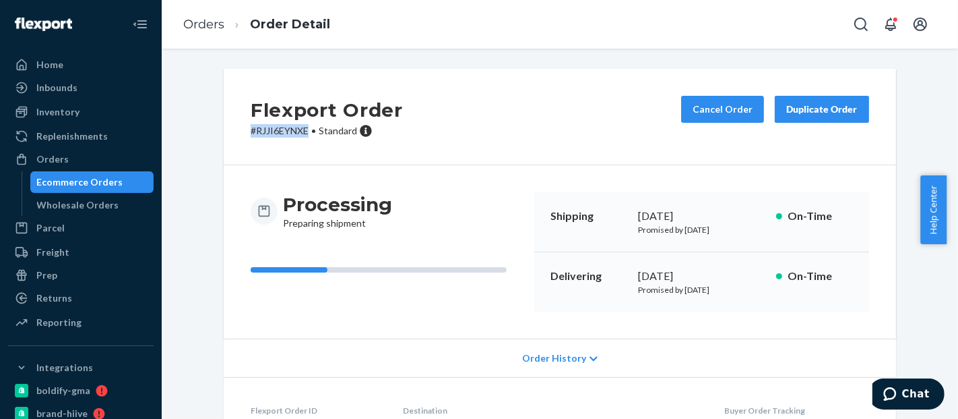
click at [82, 176] on div "Ecommerce Orders" at bounding box center [80, 181] width 86 height 13
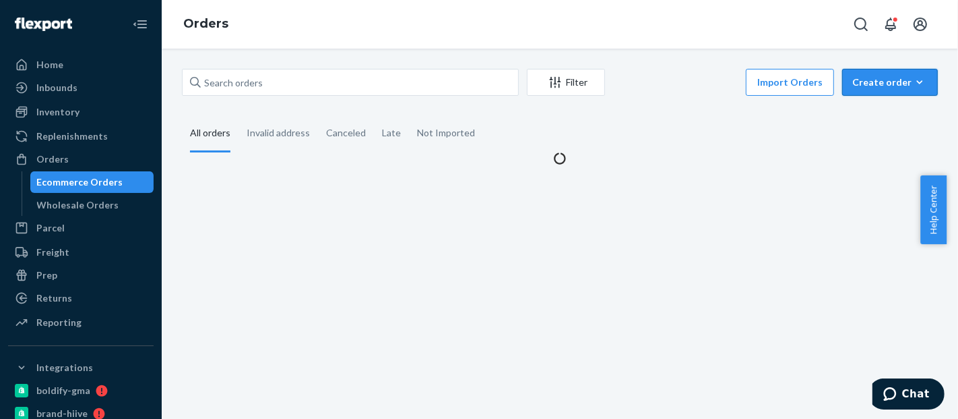
click at [913, 76] on icon "button" at bounding box center [919, 81] width 13 height 13
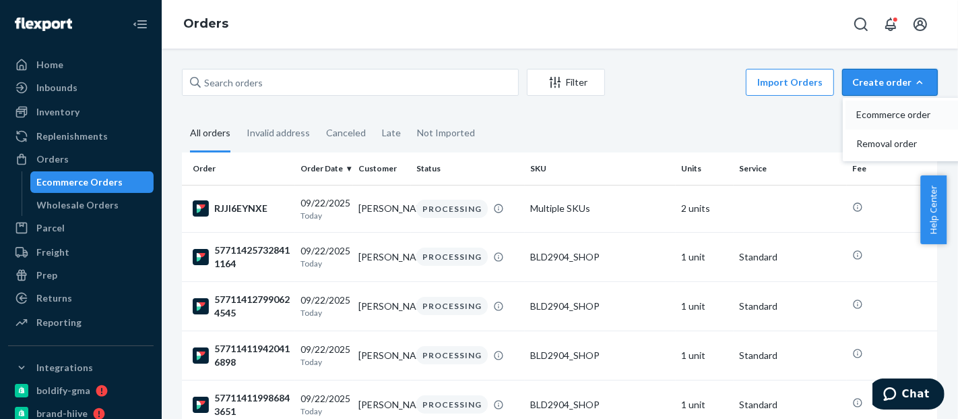
click at [882, 115] on span "Ecommerce order" at bounding box center [899, 114] width 84 height 9
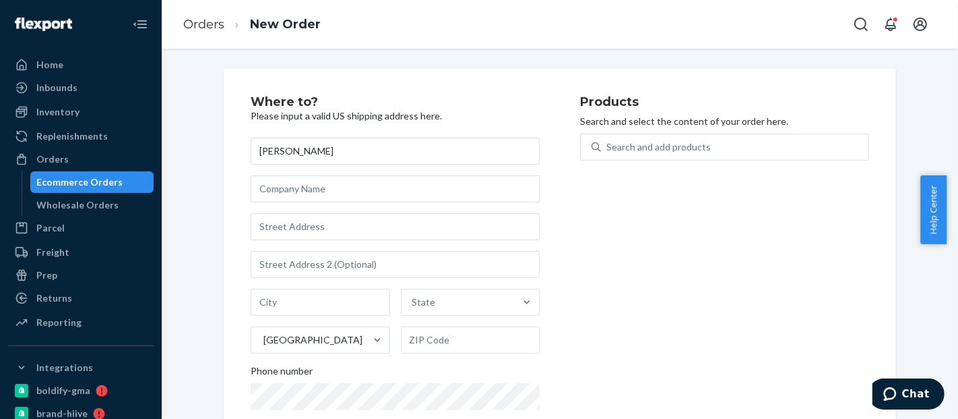
type input "[PERSON_NAME]"
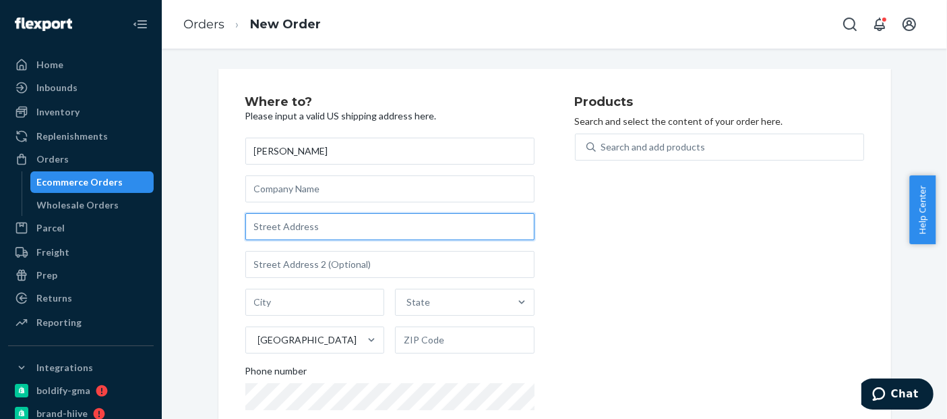
paste input "[STREET_ADDRESS]"
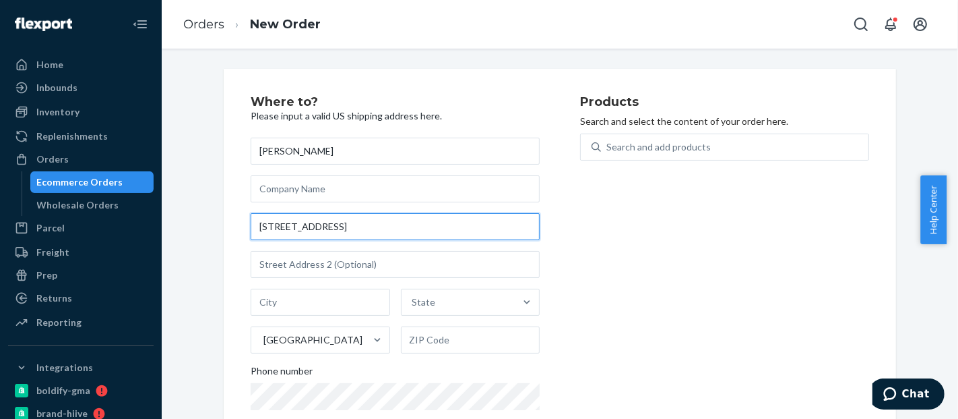
type input "[STREET_ADDRESS]"
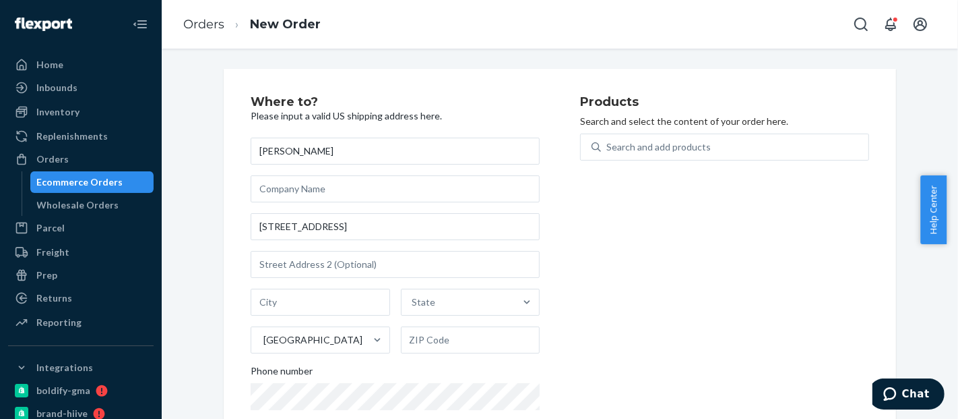
click at [763, 348] on div "Products Search and select the content of your order here. Search and add produ…" at bounding box center [724, 277] width 289 height 363
type input "[PERSON_NAME]"
type input "91902"
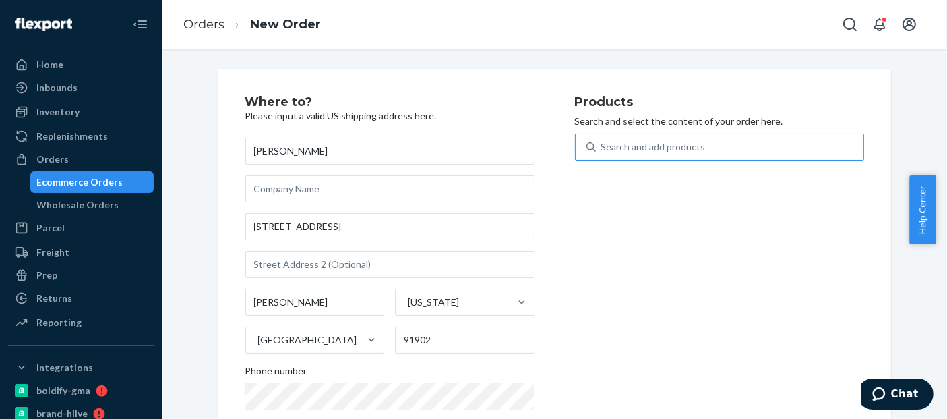
click at [675, 138] on div "Search and add products" at bounding box center [730, 147] width 268 height 24
click at [603, 140] on input "Search and add products" at bounding box center [601, 146] width 1 height 13
paste input "BLD2004BK"
type input "BLD2004BK"
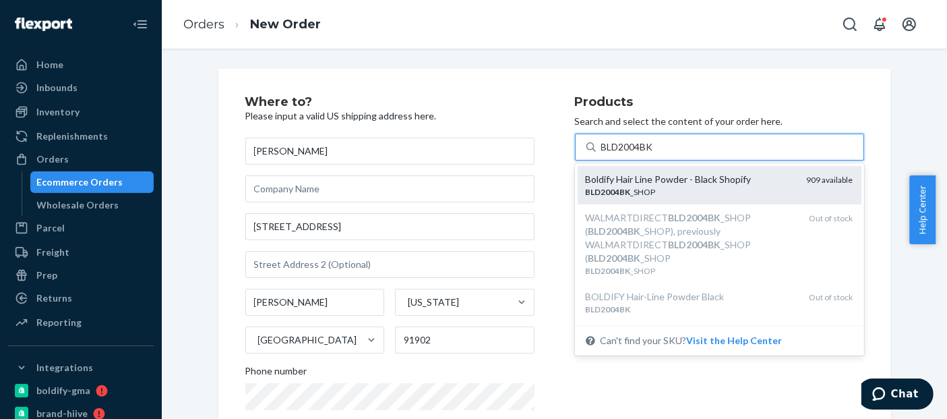
click at [642, 188] on div "BLD2004BK _SHOP" at bounding box center [691, 191] width 210 height 11
click at [642, 154] on input "BLD2004BK" at bounding box center [628, 146] width 54 height 13
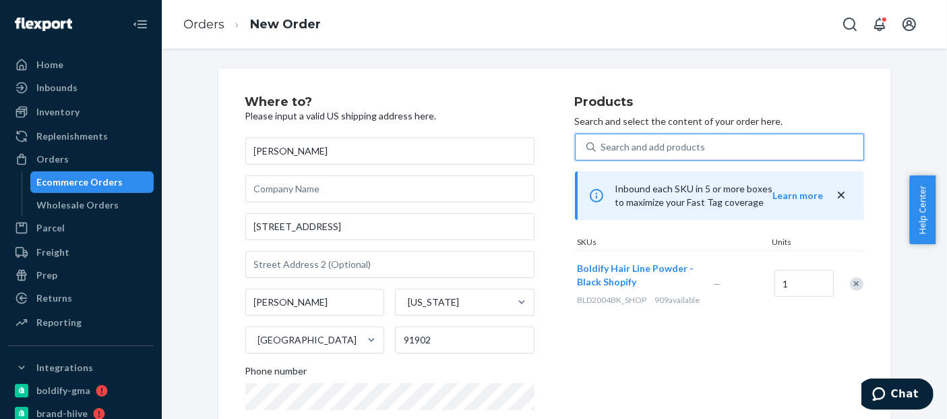
click at [627, 151] on div "Search and add products" at bounding box center [653, 146] width 104 height 13
click at [603, 151] on input "0 results available. Select is focused ,type to refine list, press Down to open…" at bounding box center [601, 146] width 1 height 13
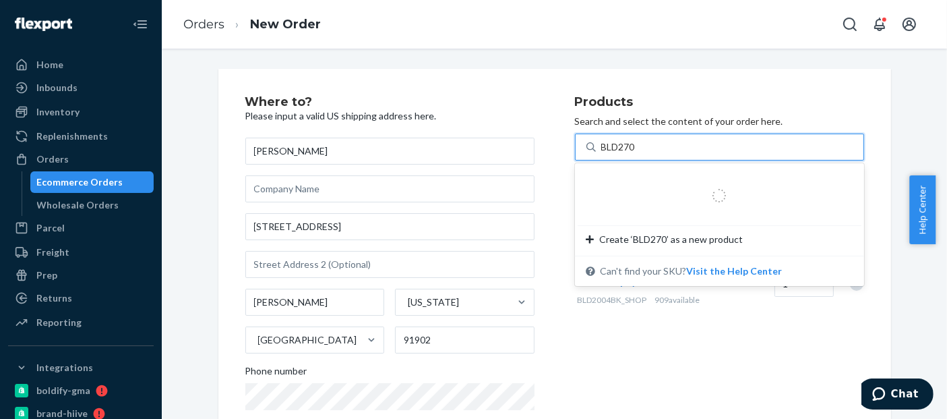
type input "BLD2700"
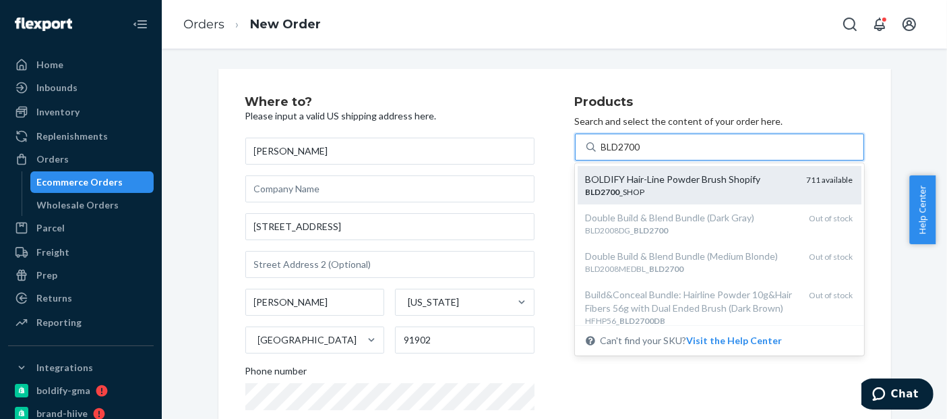
click at [652, 183] on div "BOLDIFY Hair-Line Powder Brush Shopify" at bounding box center [691, 179] width 210 height 13
click at [642, 154] on input "BLD2700" at bounding box center [621, 146] width 41 height 13
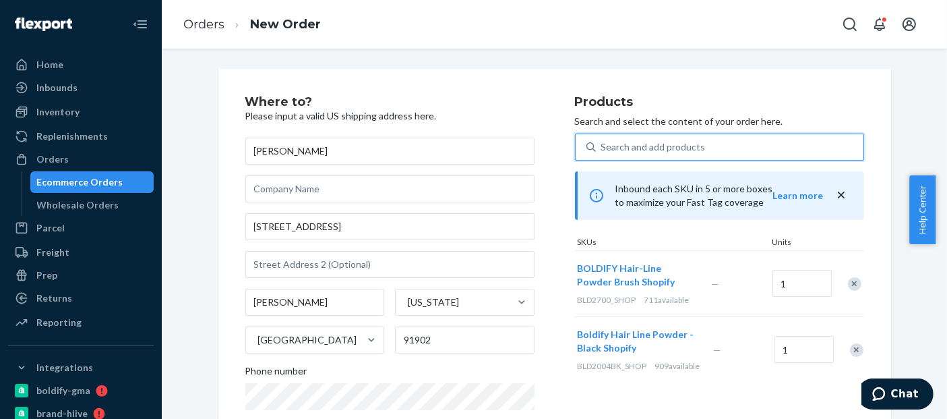
scroll to position [262, 0]
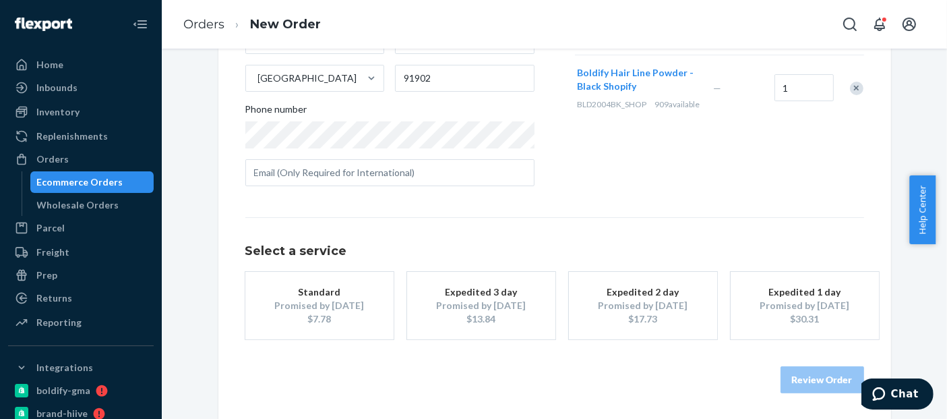
click at [277, 338] on button "Standard Promised by [DATE] $7.78" at bounding box center [319, 305] width 148 height 67
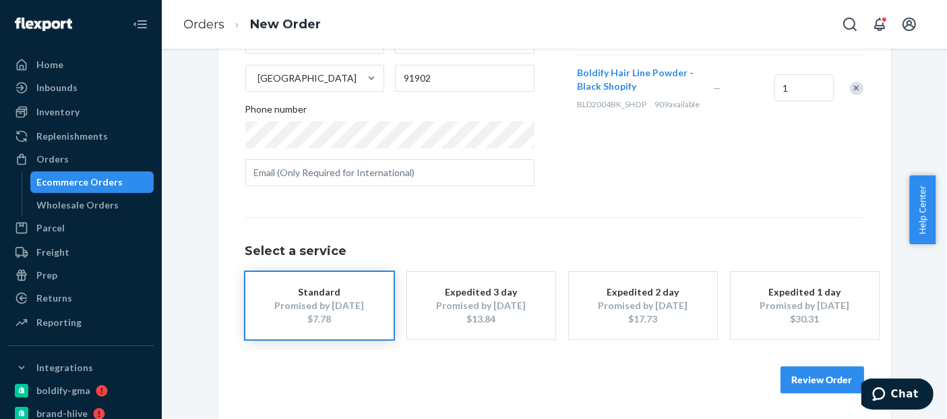
click at [828, 380] on button "Review Order" at bounding box center [822, 379] width 84 height 27
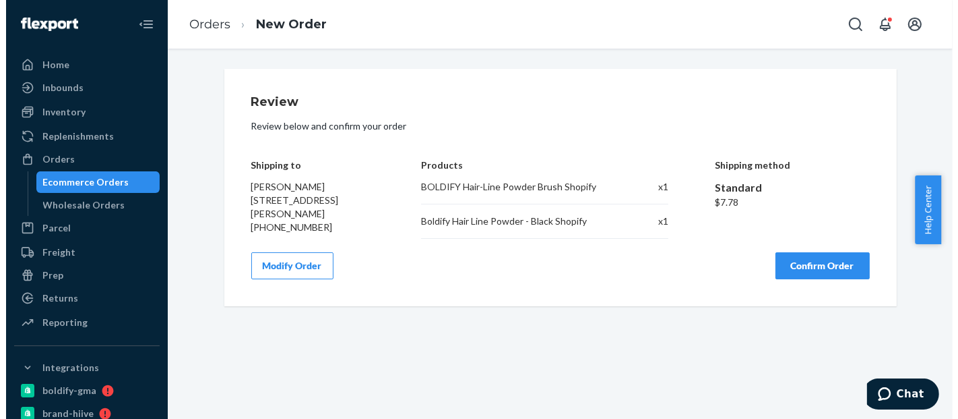
scroll to position [0, 0]
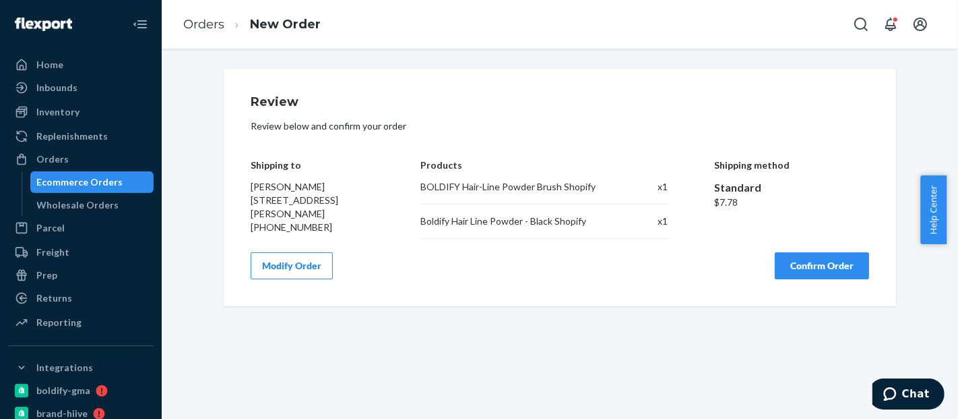
click at [830, 266] on button "Confirm Order" at bounding box center [822, 265] width 94 height 27
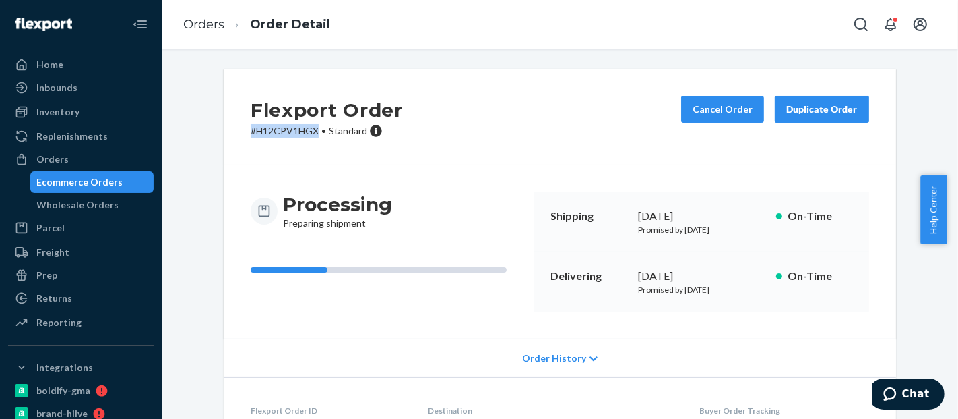
drag, startPoint x: 310, startPoint y: 133, endPoint x: 241, endPoint y: 132, distance: 68.8
click at [241, 132] on div "Flexport Order # H12CPV1HGX • Standard Cancel Order Duplicate Order" at bounding box center [560, 117] width 673 height 96
copy p "# H12CPV1HGX"
click at [92, 187] on div "Ecommerce Orders" at bounding box center [80, 181] width 86 height 13
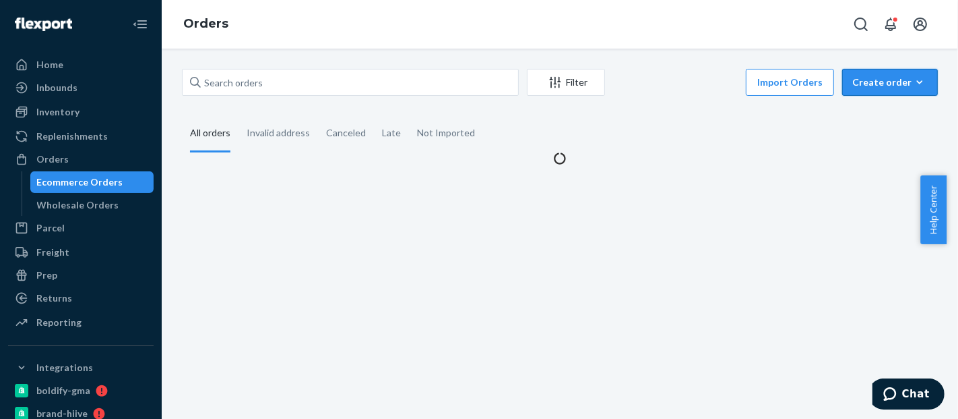
drag, startPoint x: 894, startPoint y: 85, endPoint x: 882, endPoint y: 115, distance: 32.0
click at [894, 86] on div "Create order" at bounding box center [890, 81] width 75 height 13
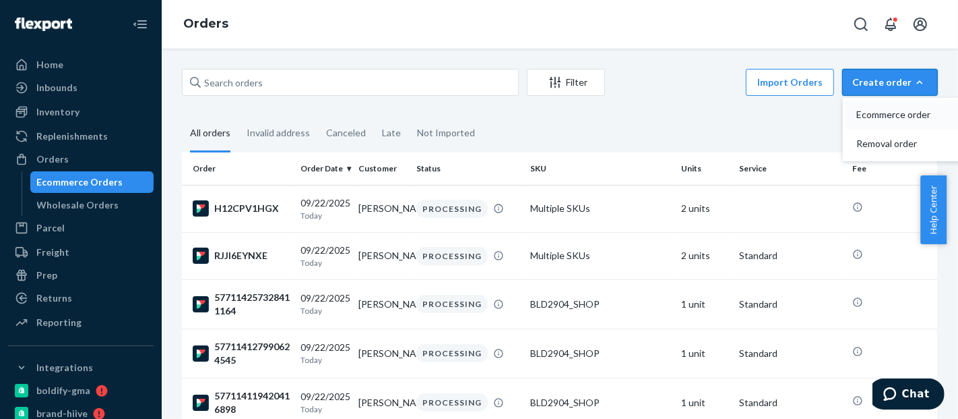
click at [882, 115] on span "Ecommerce order" at bounding box center [899, 114] width 84 height 9
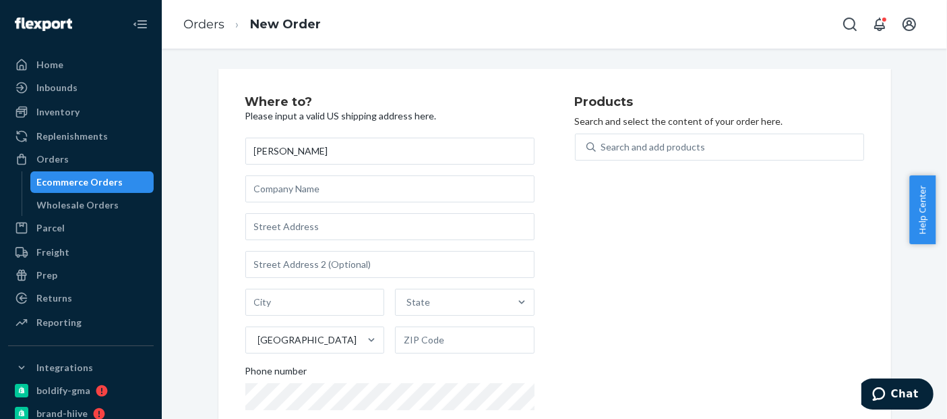
type input "[PERSON_NAME]"
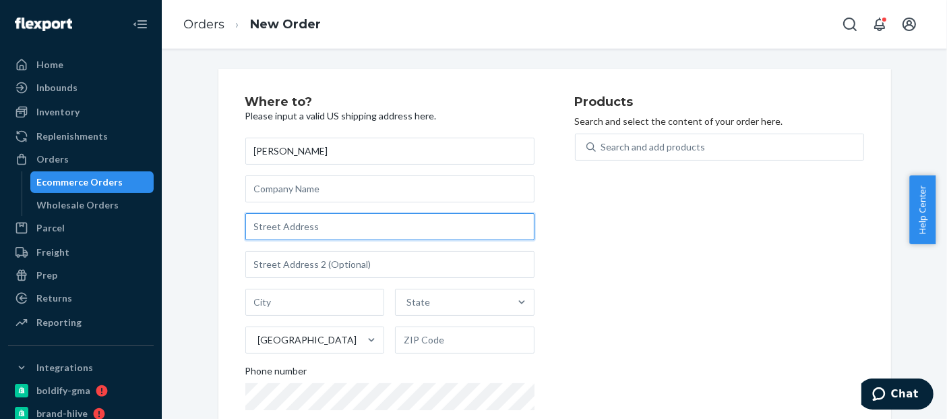
paste input "7623 Buckboard Ln"
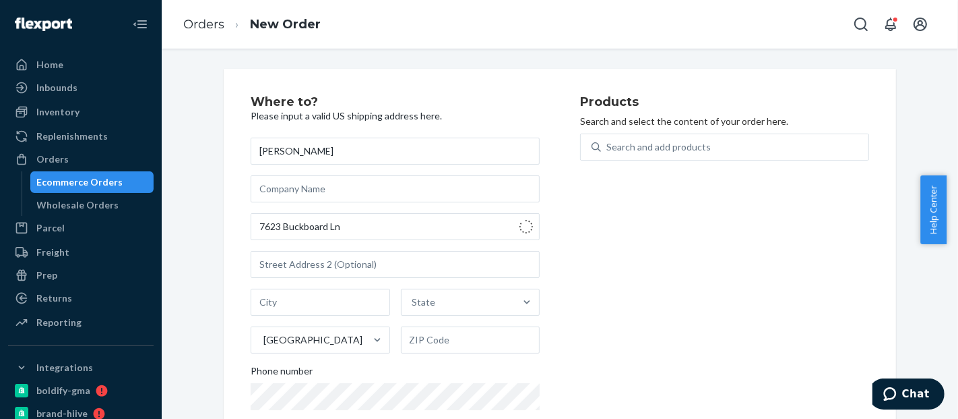
type input "[STREET_ADDRESS]"
type input "San Antonio"
type input "78227"
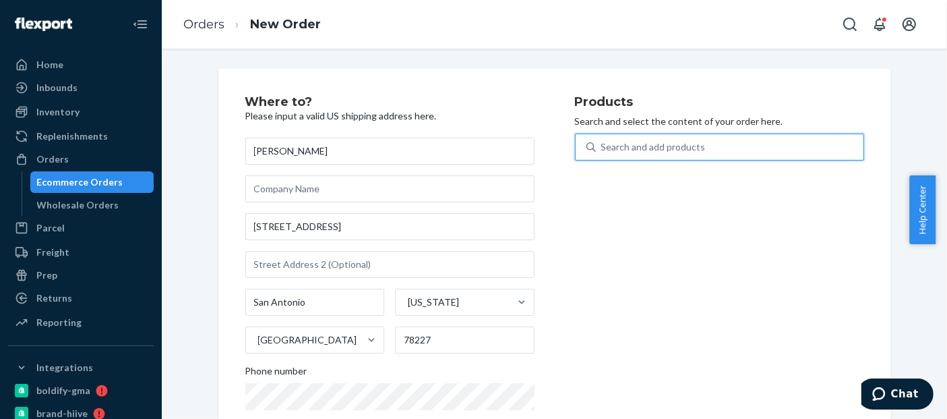
click at [643, 151] on div "Search and add products" at bounding box center [653, 146] width 104 height 13
click at [603, 151] on input "0 results available. Use Up and Down to choose options, press Enter to select t…" at bounding box center [601, 146] width 1 height 13
paste input "BLD2004BK"
type input "BLD2004BK"
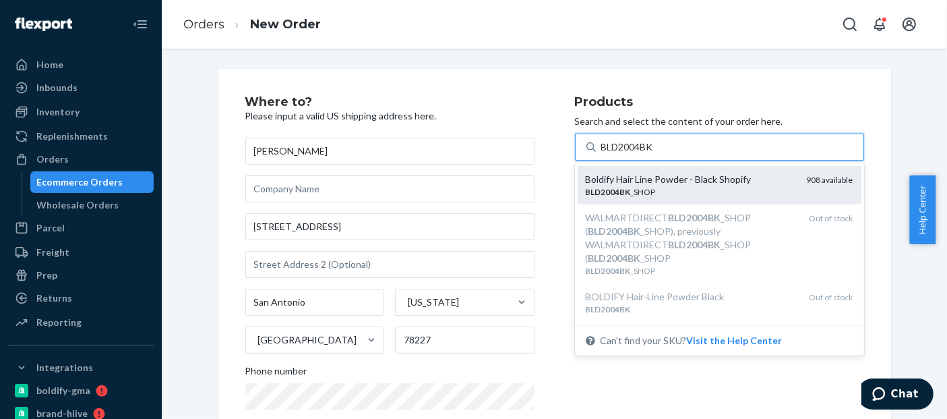
click at [658, 179] on div "Boldify Hair Line Powder - Black Shopify" at bounding box center [691, 179] width 210 height 13
click at [655, 154] on input "BLD2004BK" at bounding box center [628, 146] width 54 height 13
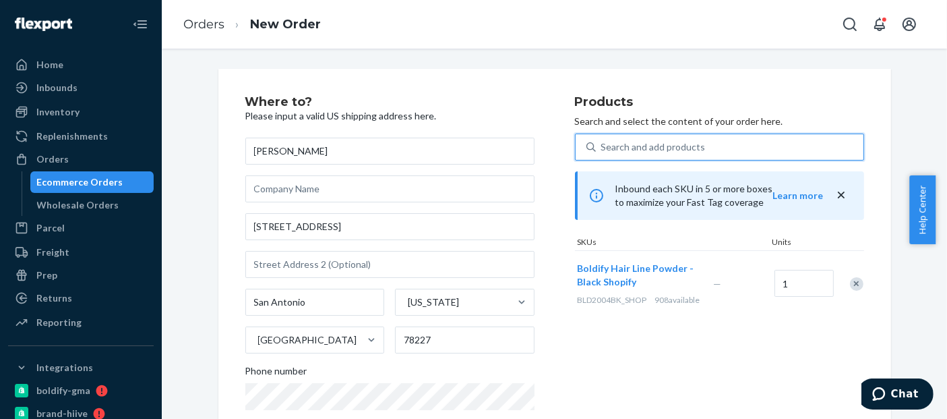
click at [640, 146] on div "Search and add products" at bounding box center [653, 146] width 104 height 13
click at [603, 146] on input "0 results available. Select is focused ,type to refine list, press Down to open…" at bounding box center [601, 146] width 1 height 13
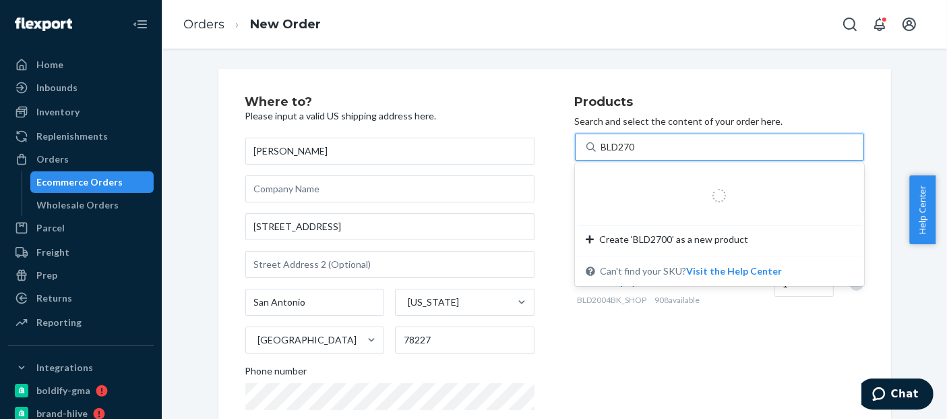
type input "BLD2700"
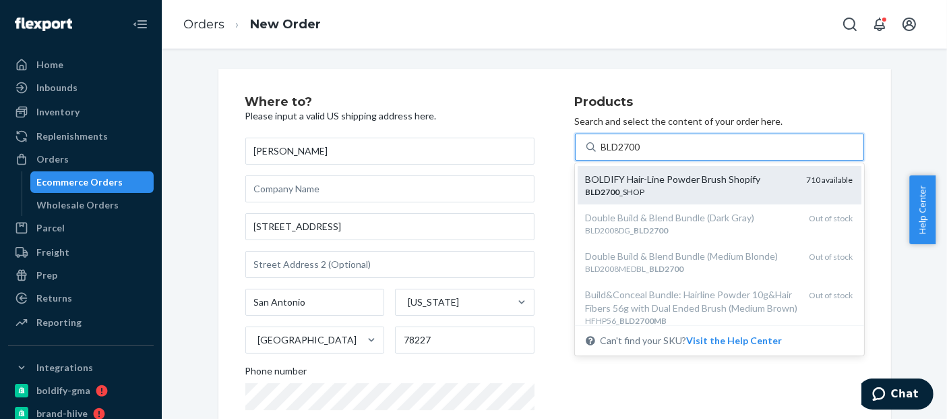
click at [660, 187] on div "BLD2700 _SHOP" at bounding box center [691, 191] width 210 height 11
click at [642, 154] on input "BLD2700" at bounding box center [621, 146] width 41 height 13
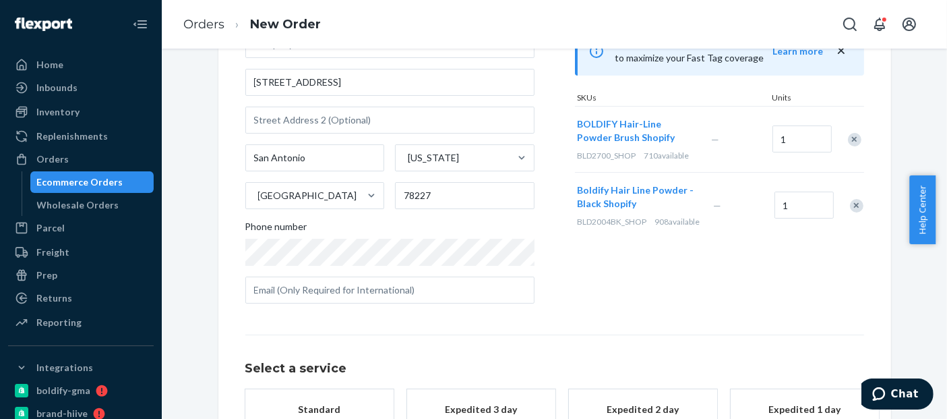
scroll to position [262, 0]
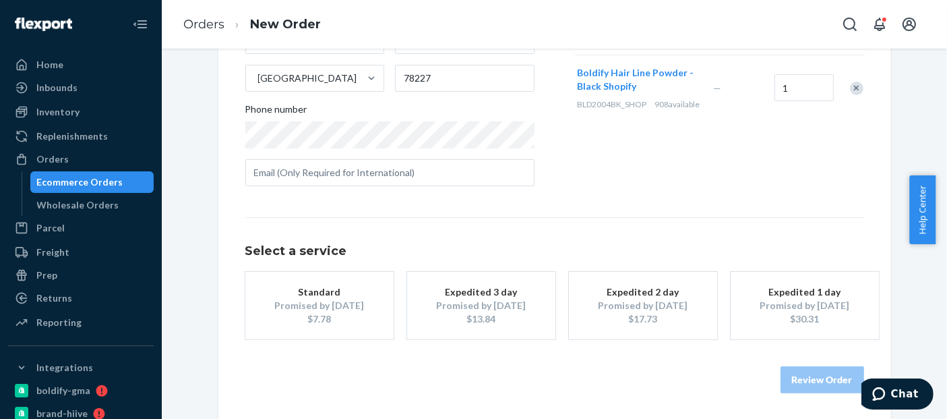
click at [358, 291] on div "Standard" at bounding box center [320, 291] width 108 height 13
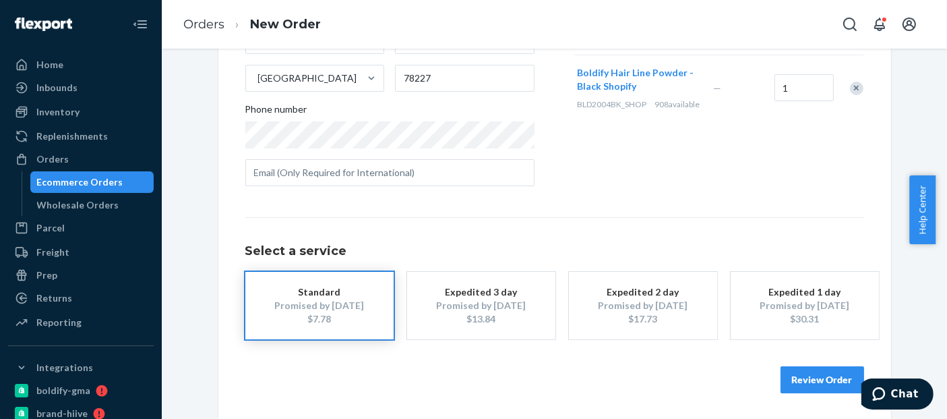
click at [821, 377] on button "Review Order" at bounding box center [822, 379] width 84 height 27
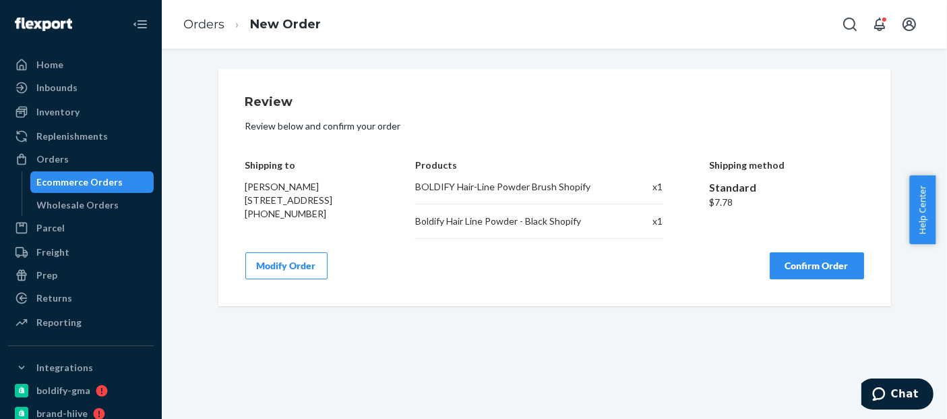
scroll to position [0, 0]
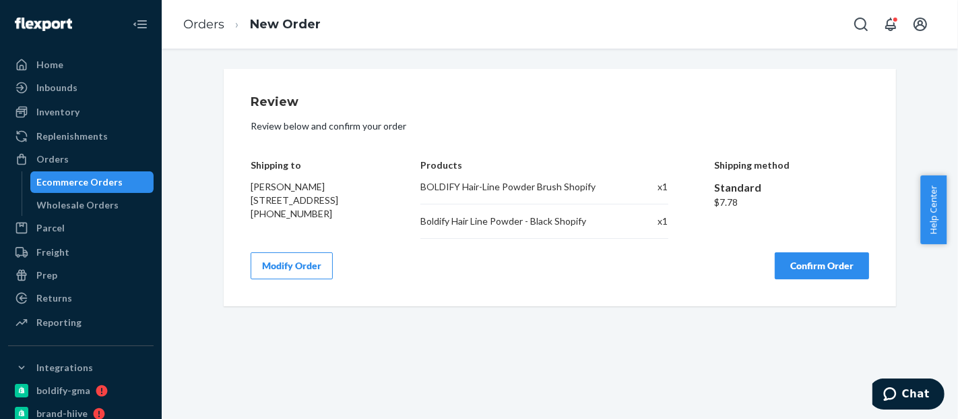
click at [824, 261] on button "Confirm Order" at bounding box center [822, 265] width 94 height 27
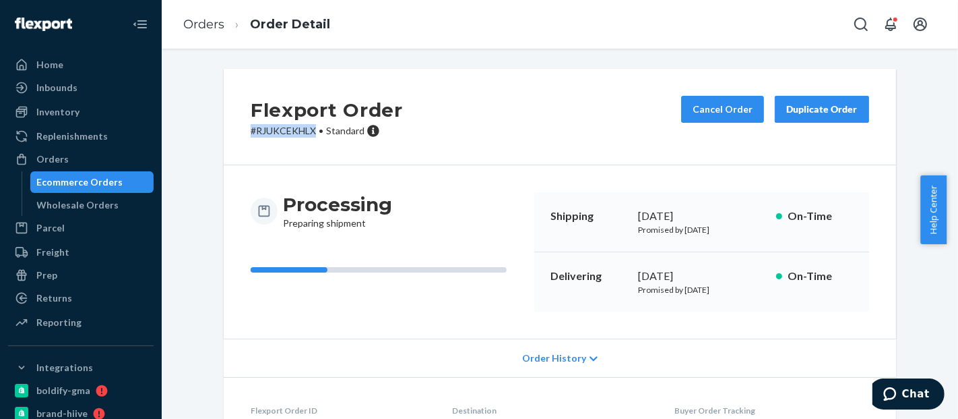
drag, startPoint x: 310, startPoint y: 130, endPoint x: 237, endPoint y: 133, distance: 72.8
click at [237, 133] on div "Flexport Order # RJUKCEKHLX • Standard Cancel Order Duplicate Order" at bounding box center [560, 117] width 673 height 96
copy p "# RJUKCEKHLX"
click at [103, 179] on div "Ecommerce Orders" at bounding box center [80, 181] width 86 height 13
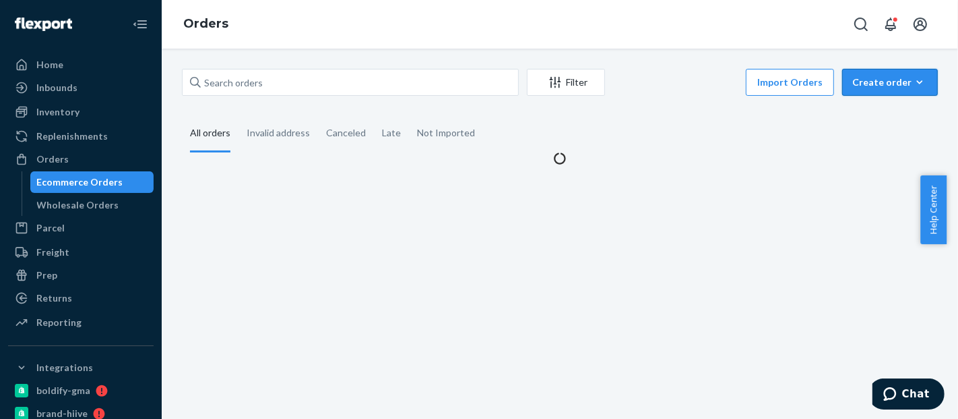
click at [883, 88] on div "Create order" at bounding box center [890, 81] width 75 height 13
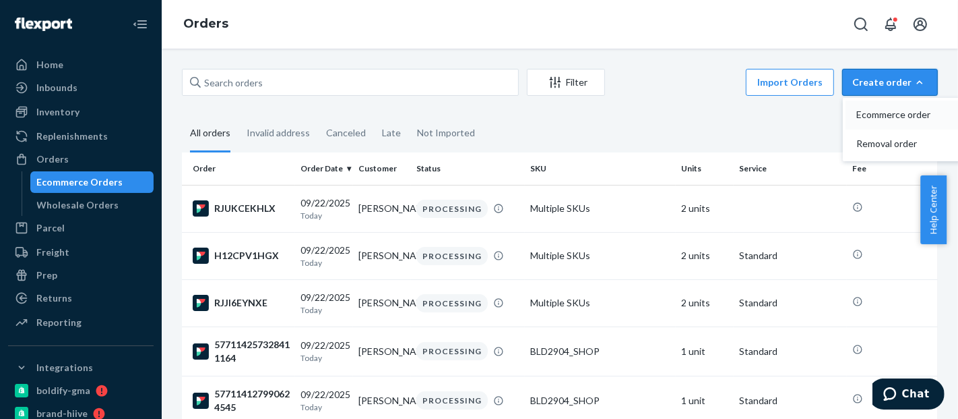
click at [876, 113] on span "Ecommerce order" at bounding box center [899, 114] width 84 height 9
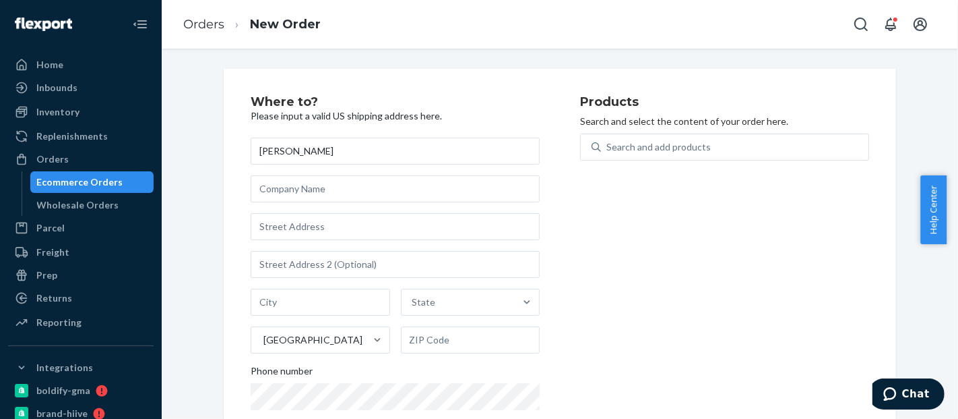
type input "[PERSON_NAME]"
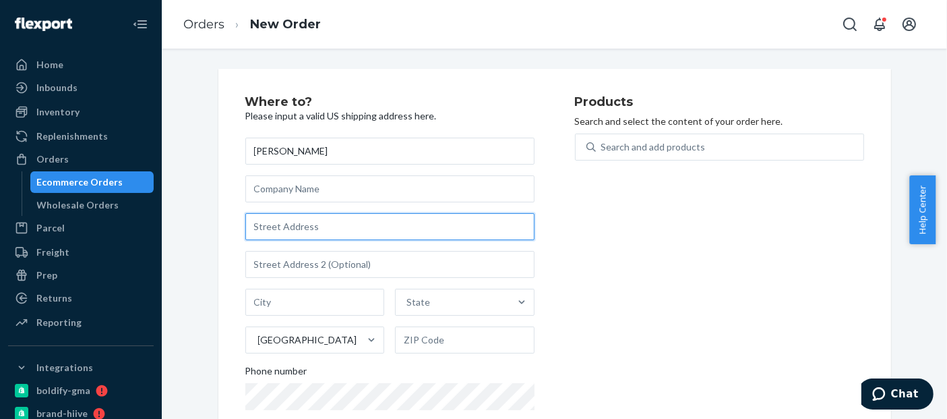
paste input "[STREET_ADDRESS]"
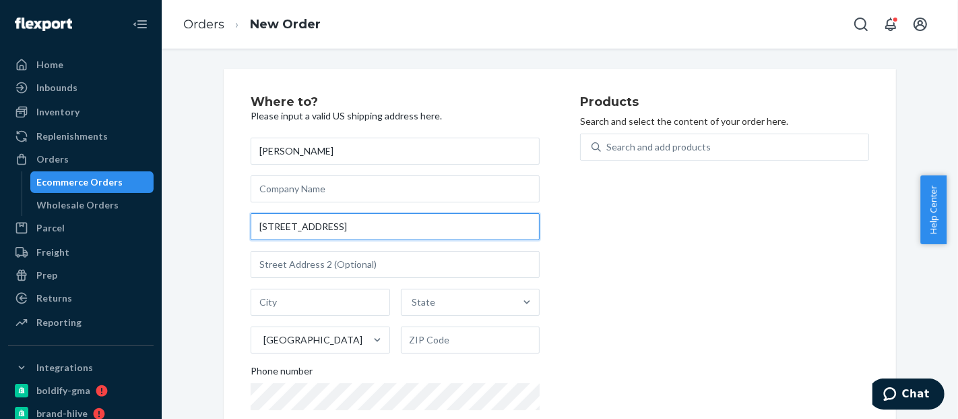
type input "[STREET_ADDRESS]"
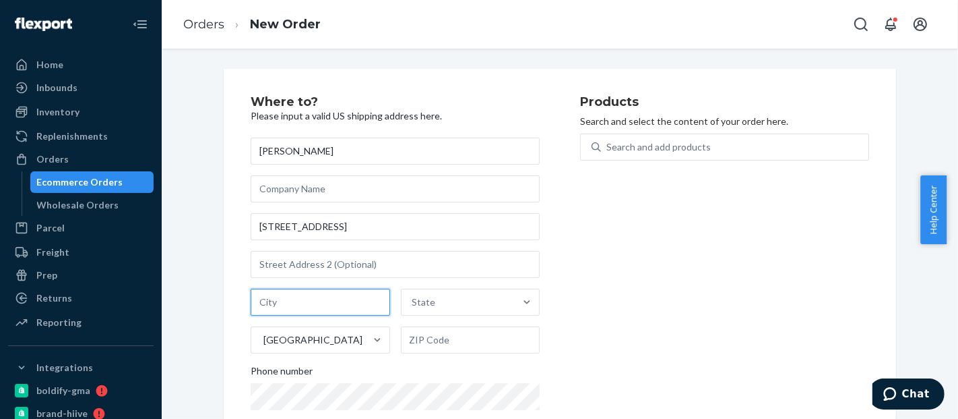
paste input "[GEOGRAPHIC_DATA][PERSON_NAME]"
type input "[GEOGRAPHIC_DATA][PERSON_NAME]"
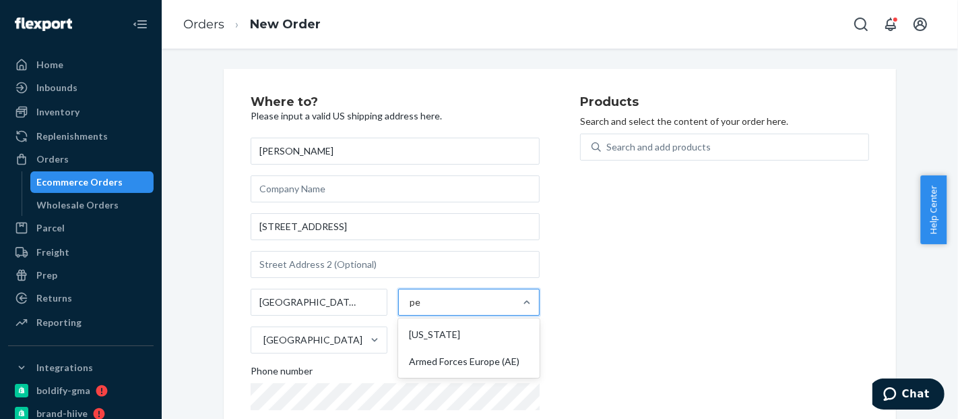
type input "pen"
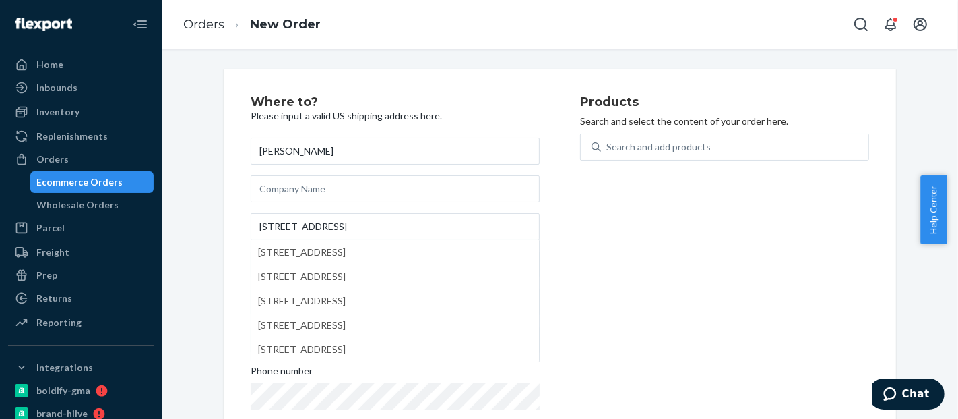
click at [614, 299] on div "Products Search and select the content of your order here. Search and add produ…" at bounding box center [724, 277] width 289 height 363
click at [418, 221] on input "[STREET_ADDRESS]" at bounding box center [395, 226] width 289 height 27
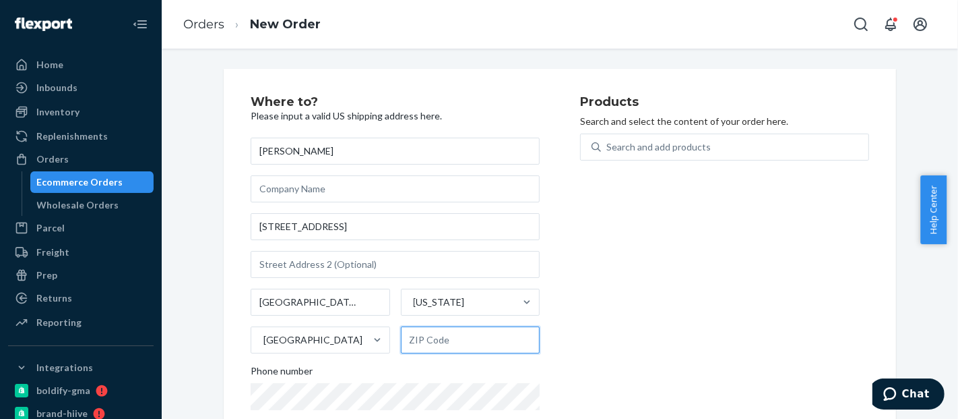
paste input "15944"
type input "15944"
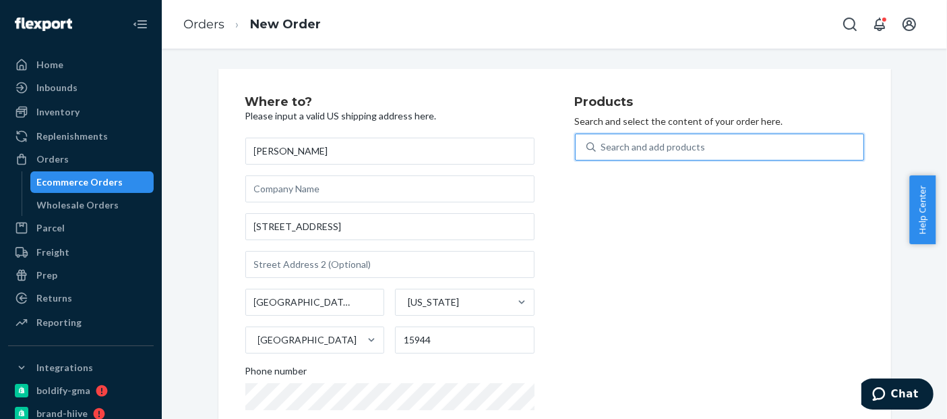
click at [639, 142] on div "Search and add products" at bounding box center [653, 146] width 104 height 13
click at [603, 142] on input "0 results available. Use Up and Down to choose options, press Enter to select t…" at bounding box center [601, 146] width 1 height 13
paste input "BLD2004AU"
type input "BLD2004AU"
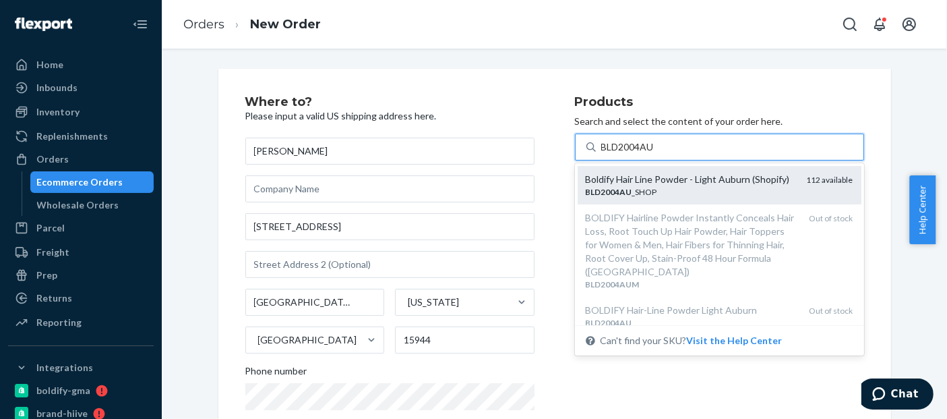
click at [675, 182] on div "Boldify Hair Line Powder - Light Auburn (Shopify)" at bounding box center [691, 179] width 210 height 13
click at [656, 154] on input "BLD2004AU" at bounding box center [628, 146] width 55 height 13
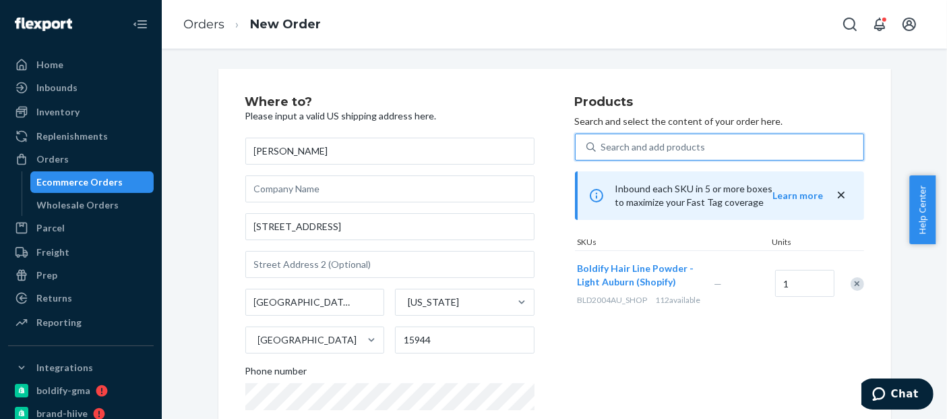
click at [637, 147] on div "Search and add products" at bounding box center [653, 146] width 104 height 13
click at [603, 147] on input "0 results available. Select is focused ,type to refine list, press Down to open…" at bounding box center [601, 146] width 1 height 13
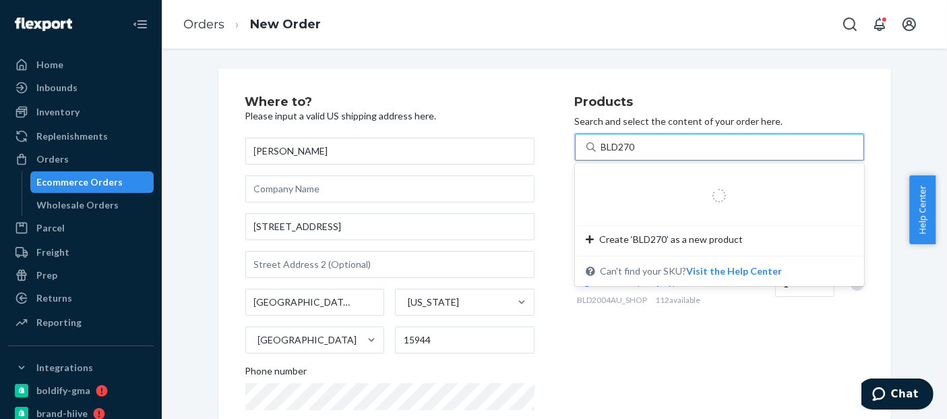
type input "BLD2700"
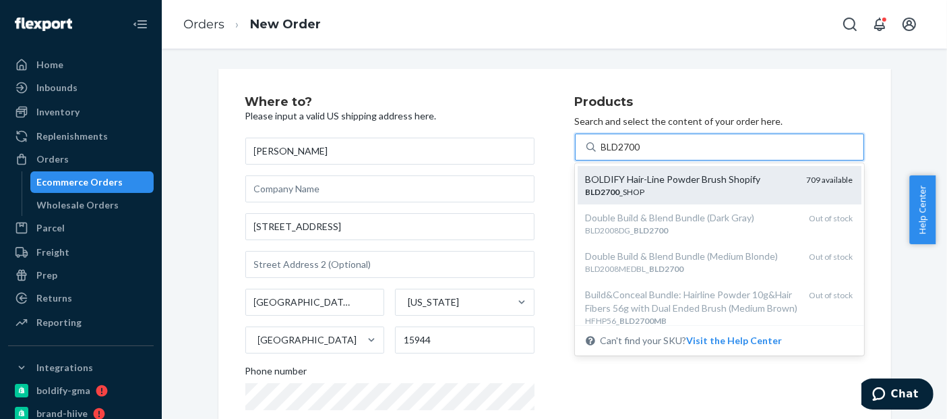
click at [674, 185] on div "BOLDIFY Hair-Line Powder Brush Shopify" at bounding box center [691, 179] width 210 height 13
click at [642, 154] on input "BLD2700" at bounding box center [621, 146] width 41 height 13
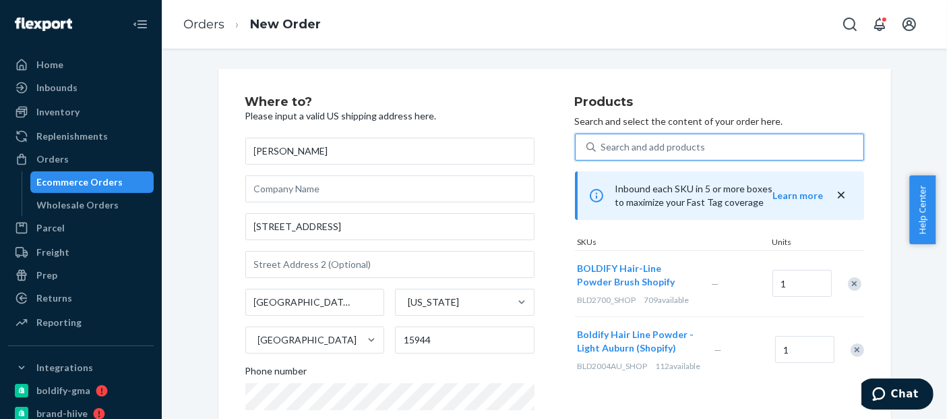
scroll to position [262, 0]
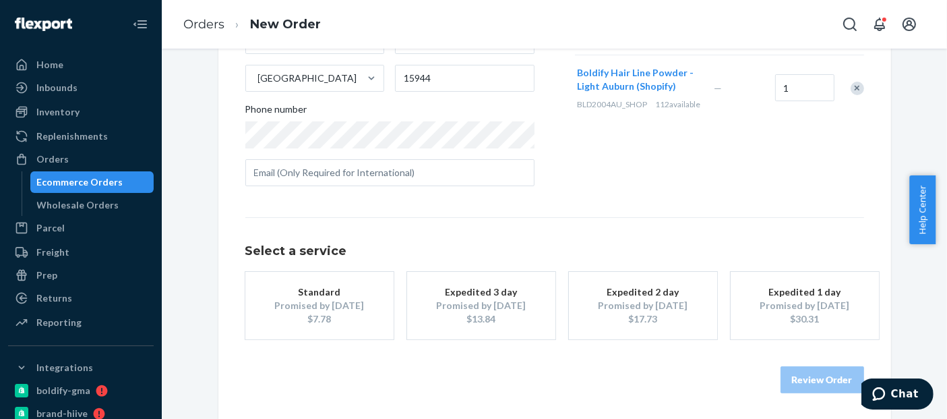
click at [352, 280] on button "Standard Promised by [DATE] $7.78" at bounding box center [319, 305] width 148 height 67
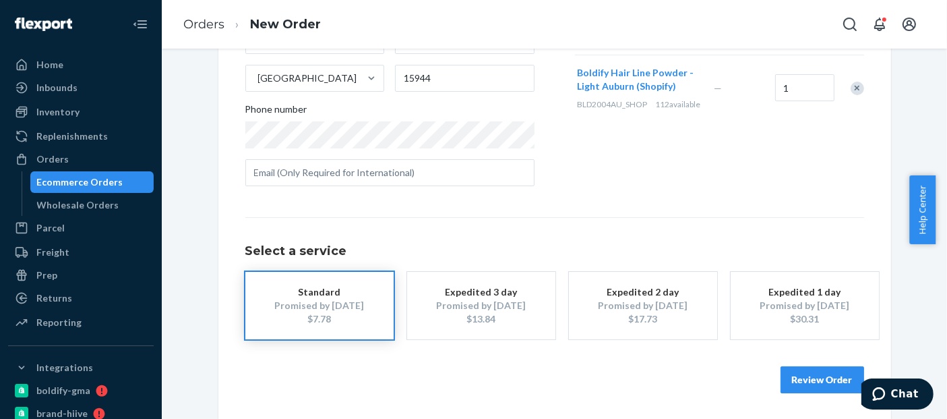
click at [820, 378] on button "Review Order" at bounding box center [822, 379] width 84 height 27
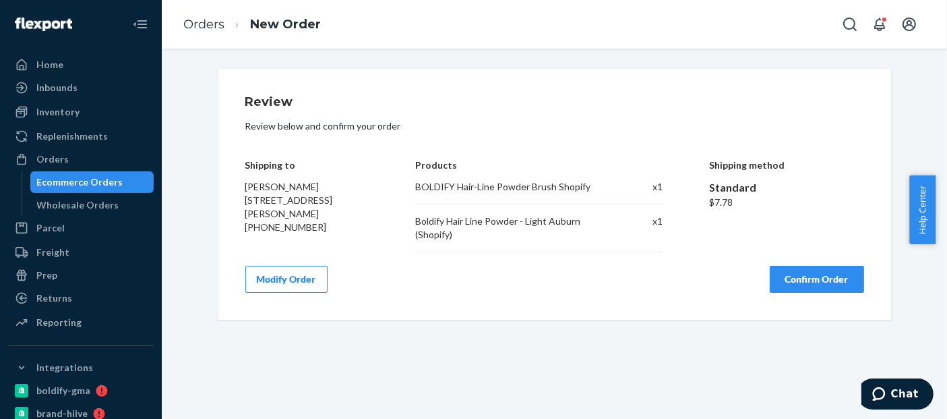
scroll to position [0, 0]
click at [831, 271] on button "Confirm Order" at bounding box center [817, 279] width 94 height 27
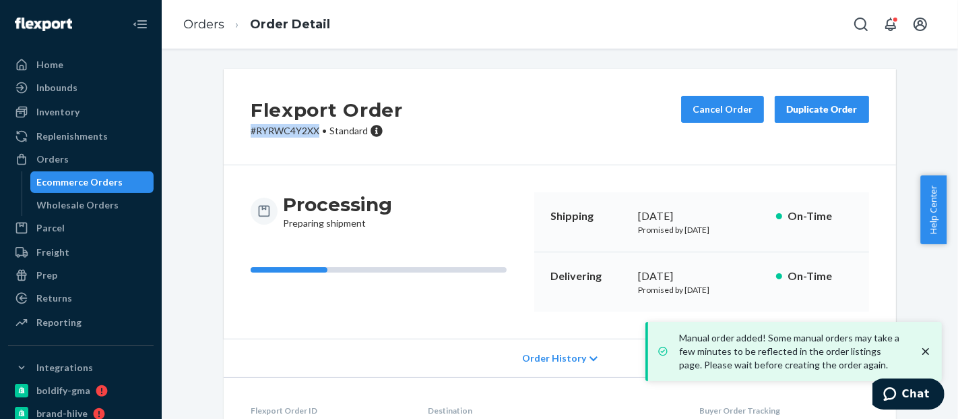
drag, startPoint x: 315, startPoint y: 131, endPoint x: 239, endPoint y: 129, distance: 75.5
click at [239, 129] on div "Flexport Order # RYRWC4Y2XX • Standard Cancel Order Duplicate Order" at bounding box center [560, 117] width 673 height 96
copy p "# RYRWC4Y2XX"
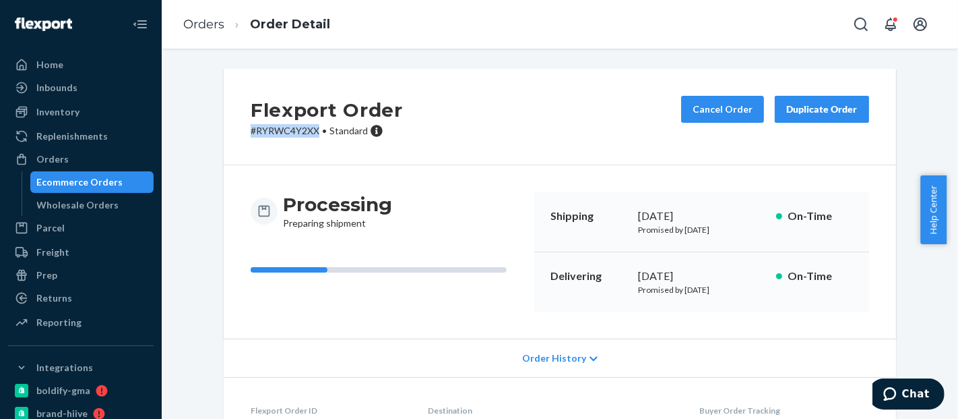
click at [92, 178] on div "Ecommerce Orders" at bounding box center [80, 181] width 86 height 13
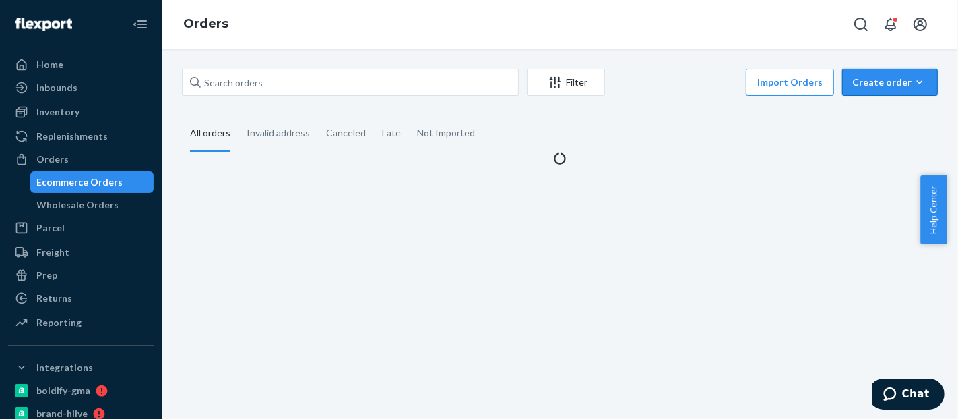
click at [913, 82] on icon "button" at bounding box center [919, 81] width 13 height 13
click at [883, 113] on span "Ecommerce order" at bounding box center [899, 114] width 84 height 9
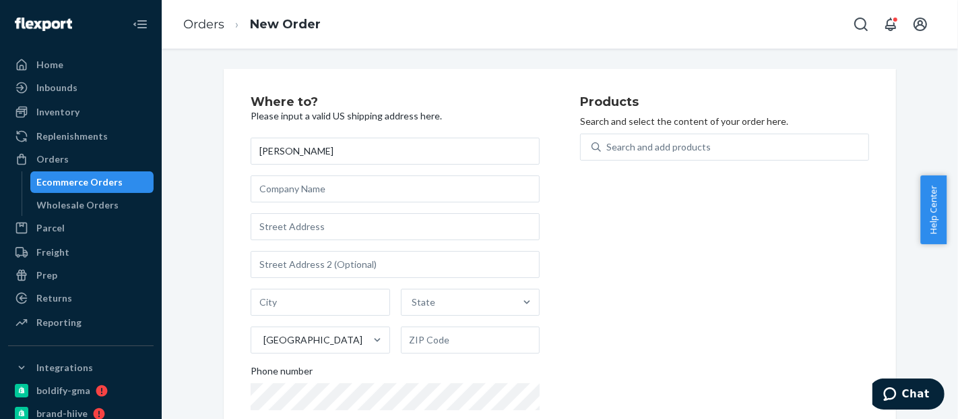
type input "[PERSON_NAME]"
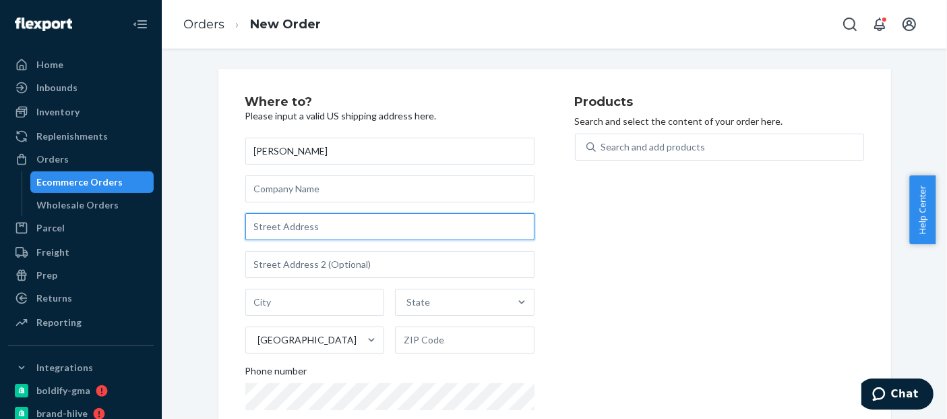
paste input "[STREET_ADDRESS]"
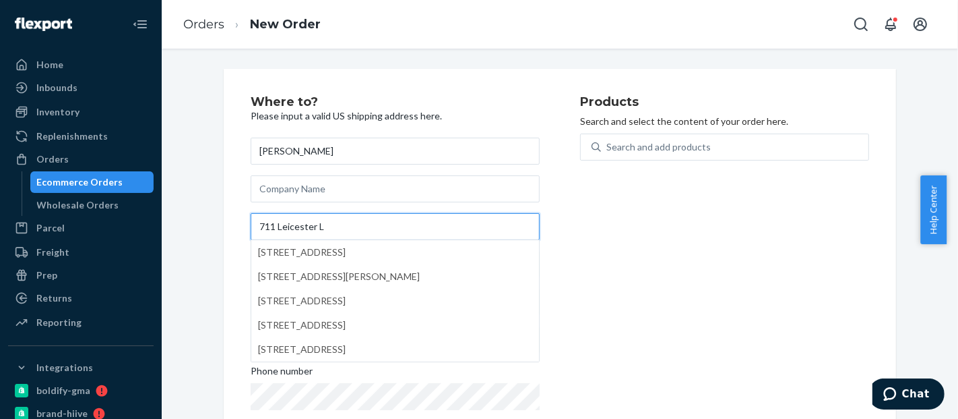
type input "[STREET_ADDRESS]"
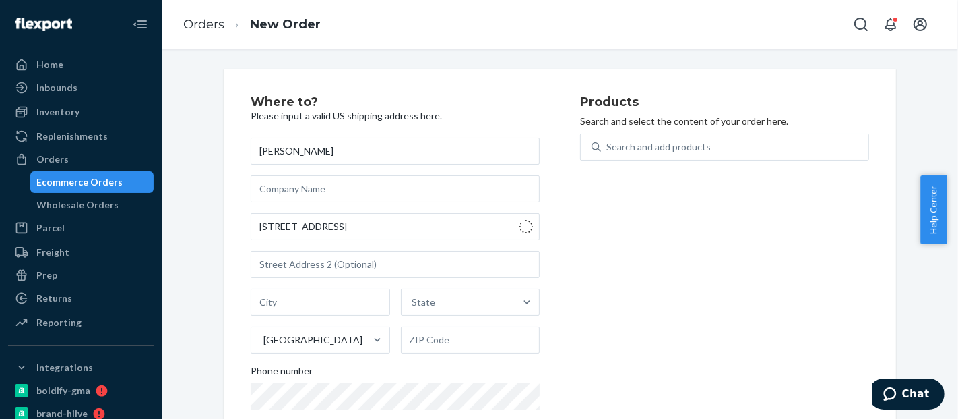
type input "[GEOGRAPHIC_DATA]"
type input "77034"
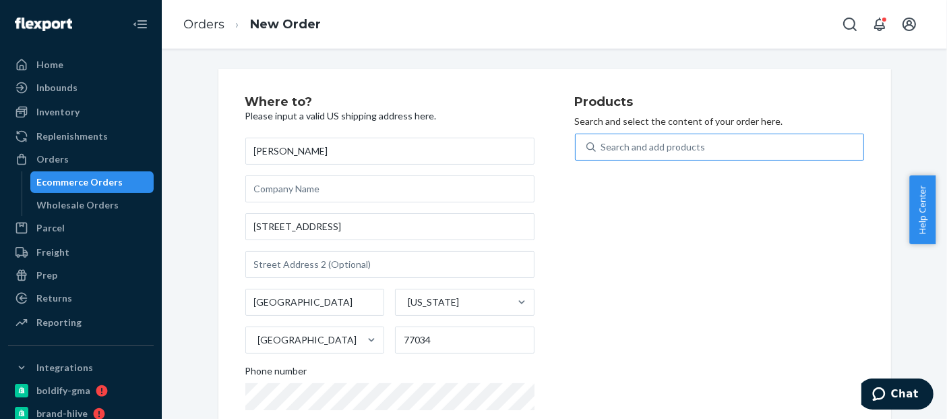
click at [720, 138] on div "Search and add products" at bounding box center [730, 147] width 268 height 24
click at [603, 140] on input "Search and add products" at bounding box center [601, 146] width 1 height 13
paste input "BLD2004BK"
type input "BLD2004BK"
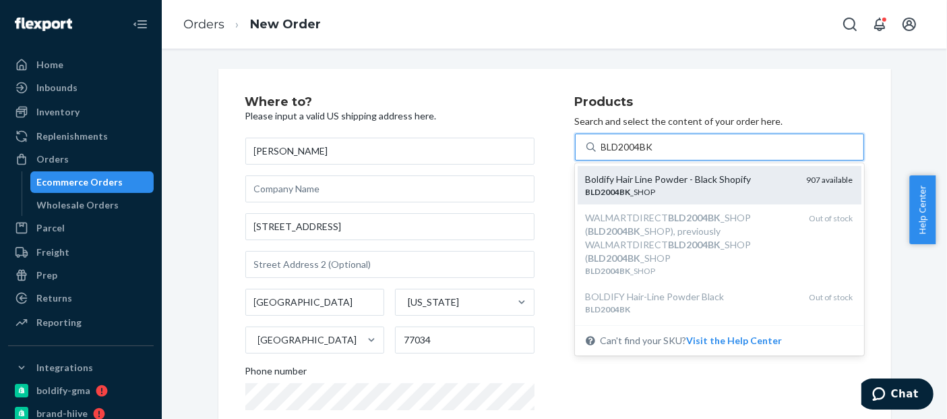
click at [604, 195] on em "BLD2004BK" at bounding box center [608, 192] width 45 height 10
click at [604, 154] on input "BLD2004BK" at bounding box center [628, 146] width 54 height 13
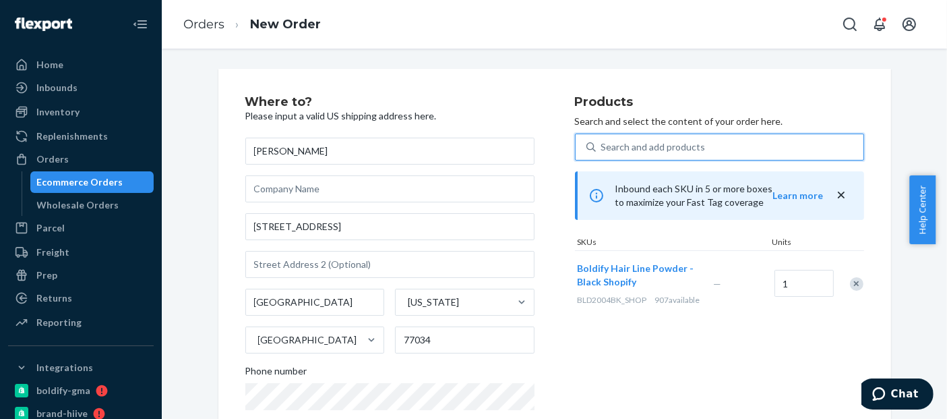
click at [615, 151] on div "Search and add products" at bounding box center [653, 146] width 104 height 13
click at [603, 151] on input "0 results available. Select is focused ,type to refine list, press Down to open…" at bounding box center [601, 146] width 1 height 13
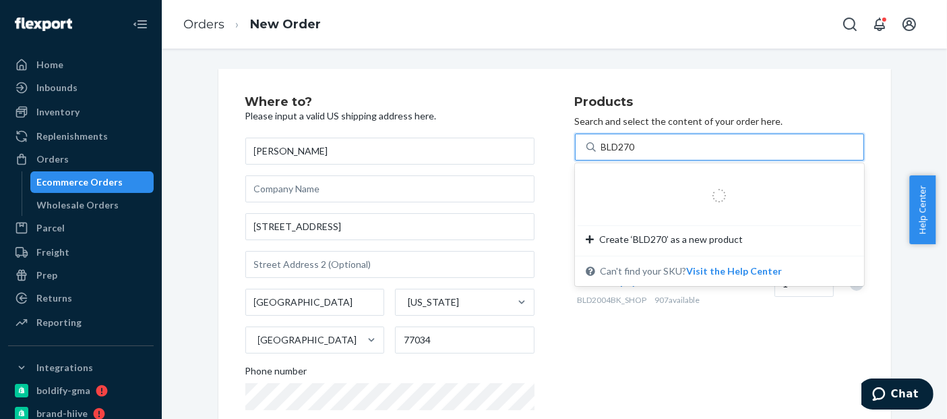
type input "BLD2700"
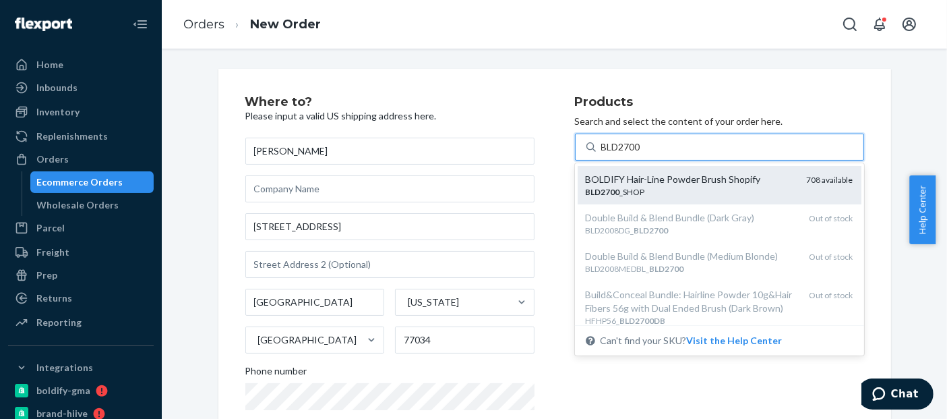
click at [651, 185] on div "BOLDIFY Hair-Line Powder Brush Shopify" at bounding box center [691, 179] width 210 height 13
click at [642, 154] on input "BLD2700" at bounding box center [621, 146] width 41 height 13
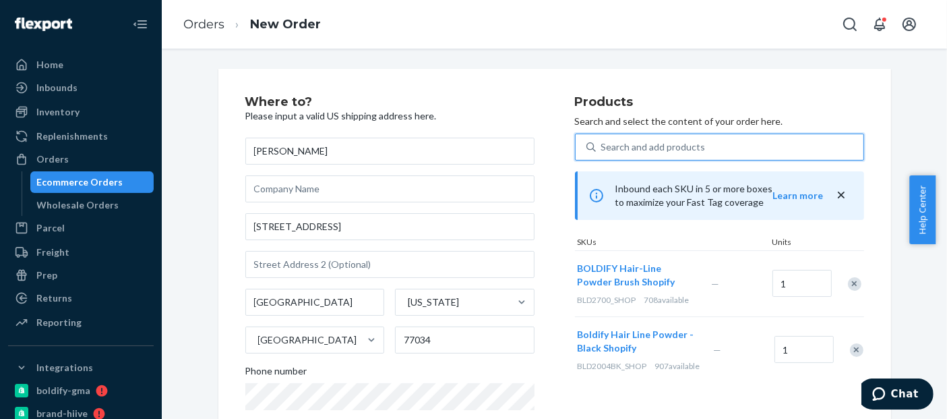
scroll to position [262, 0]
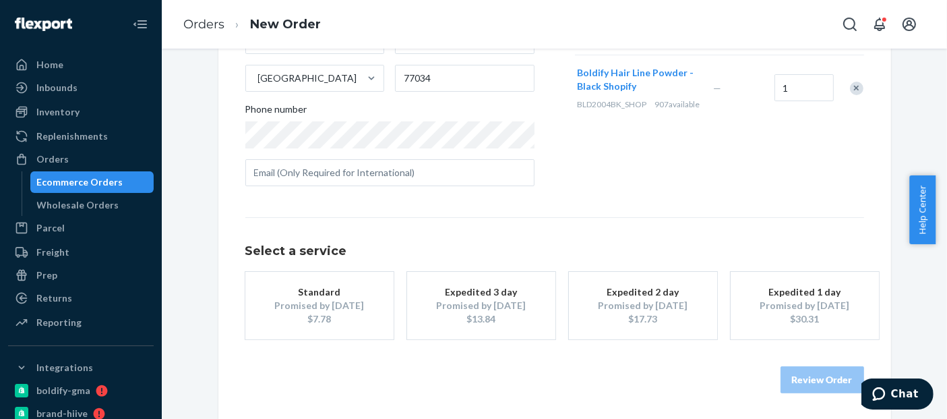
click at [315, 299] on div "Promised by [DATE]" at bounding box center [320, 305] width 108 height 13
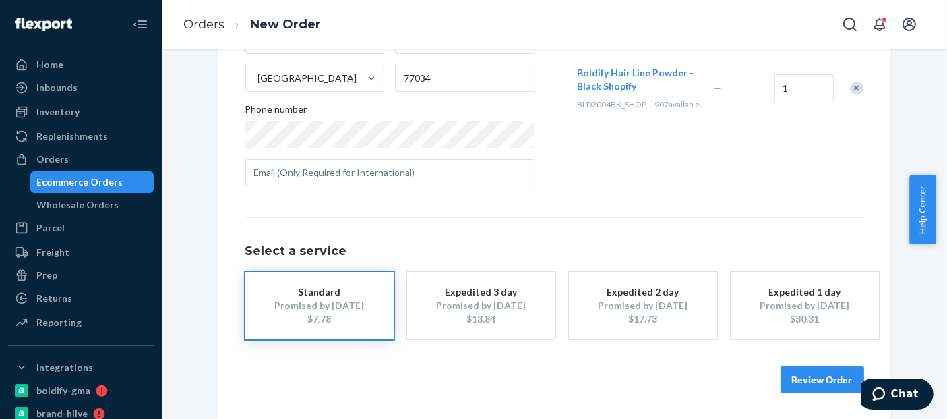
click at [822, 372] on button "Review Order" at bounding box center [822, 379] width 84 height 27
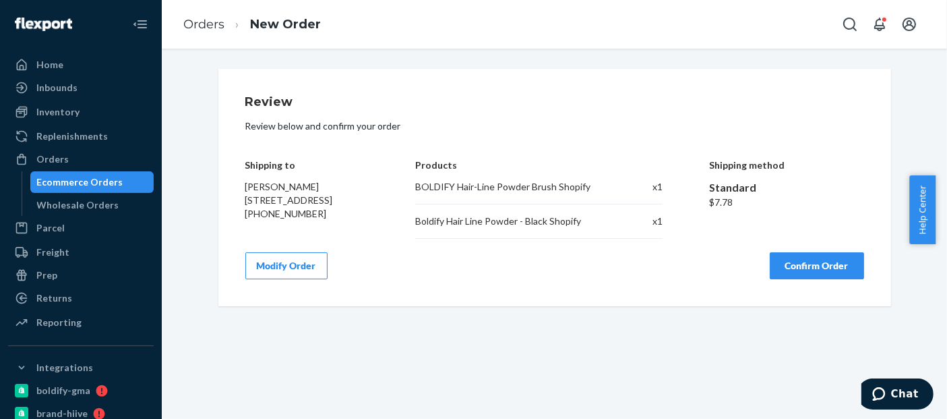
scroll to position [0, 0]
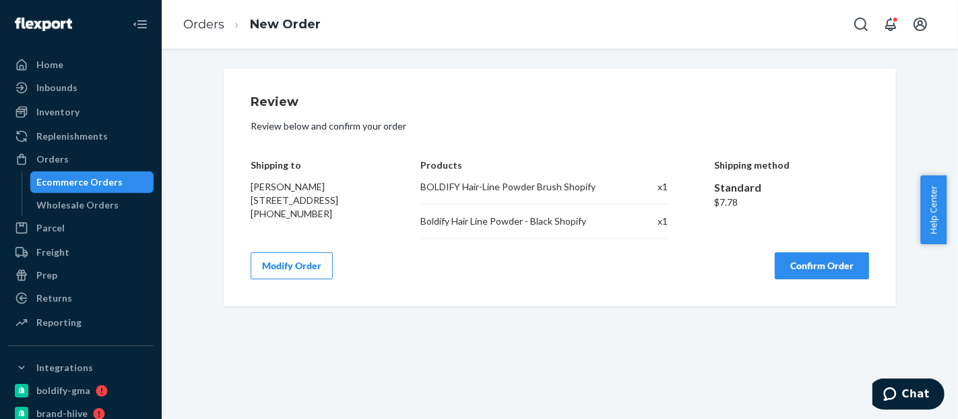
click at [834, 268] on button "Confirm Order" at bounding box center [822, 265] width 94 height 27
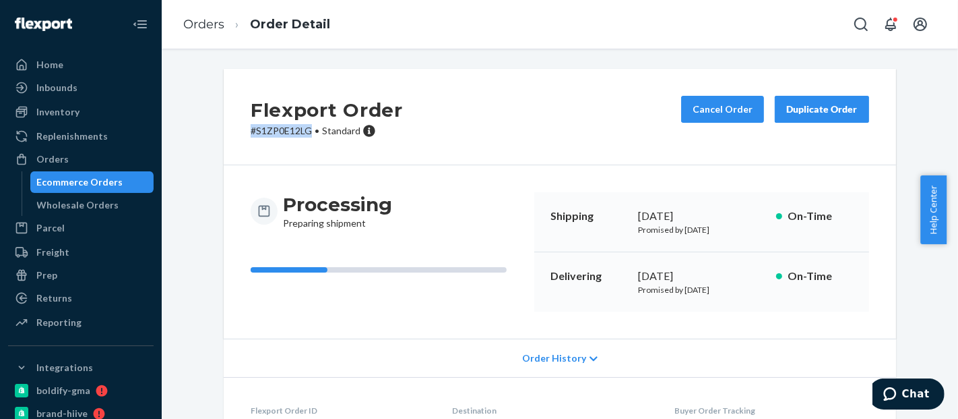
drag, startPoint x: 307, startPoint y: 134, endPoint x: 229, endPoint y: 131, distance: 78.2
click at [229, 131] on div "Flexport Order # S1ZP0E12LG • Standard Cancel Order Duplicate Order" at bounding box center [560, 117] width 673 height 96
copy p "# S1ZP0E12LG"
click at [76, 183] on div "Ecommerce Orders" at bounding box center [80, 181] width 86 height 13
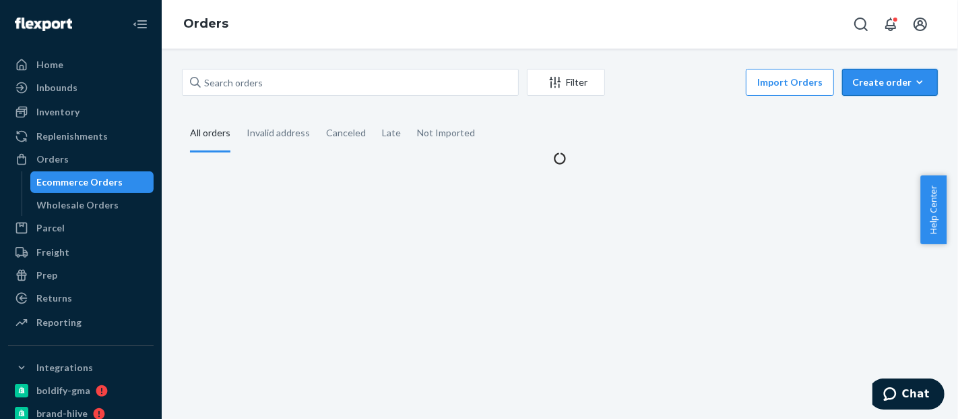
click at [897, 80] on div "Create order" at bounding box center [890, 81] width 75 height 13
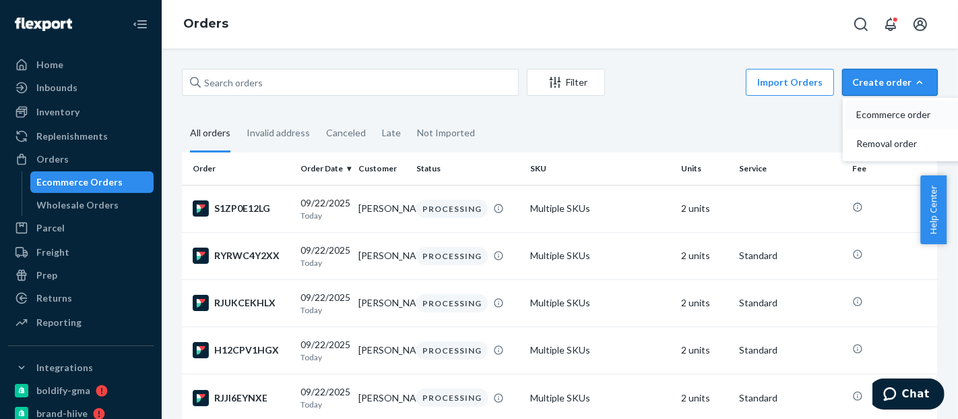
click at [874, 113] on span "Ecommerce order" at bounding box center [899, 114] width 84 height 9
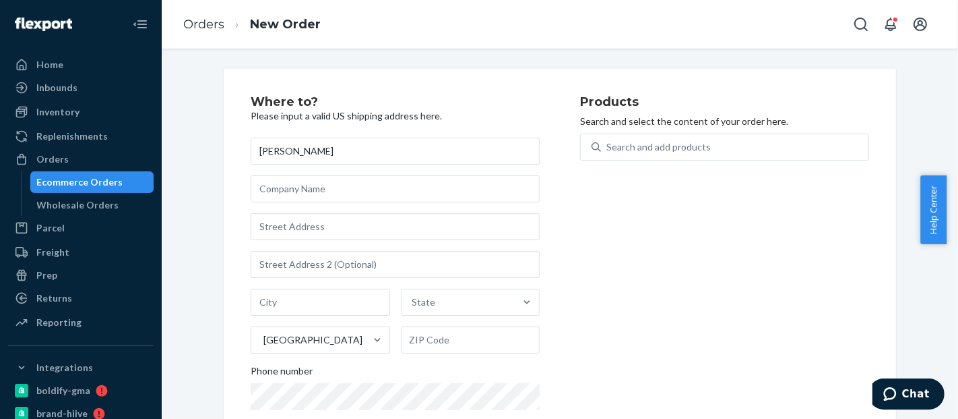
type input "[PERSON_NAME]"
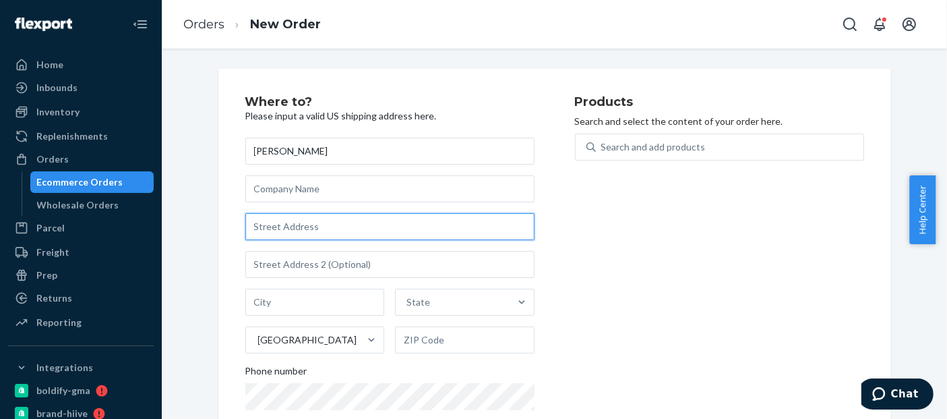
paste input "[STREET_ADDRESS]"
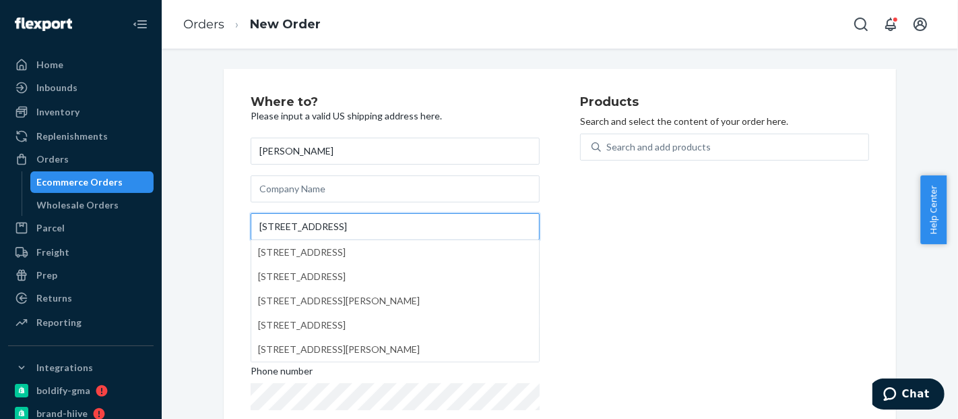
type input "[STREET_ADDRESS]"
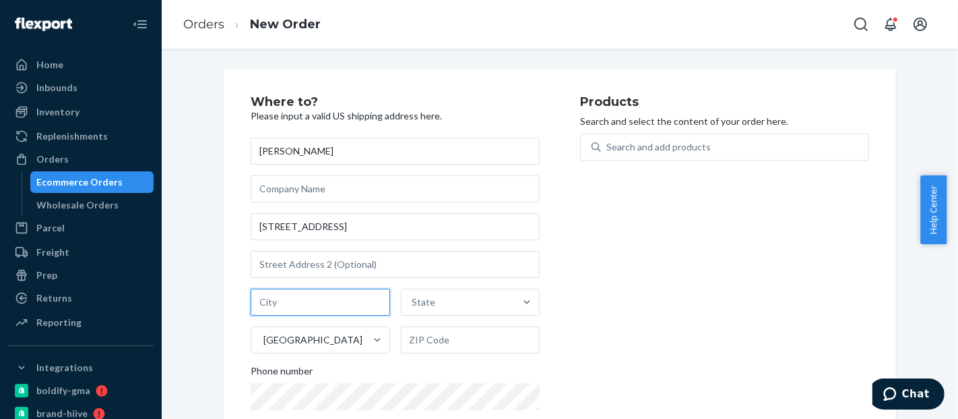
paste input "Roanoke"
type input "Roanoke"
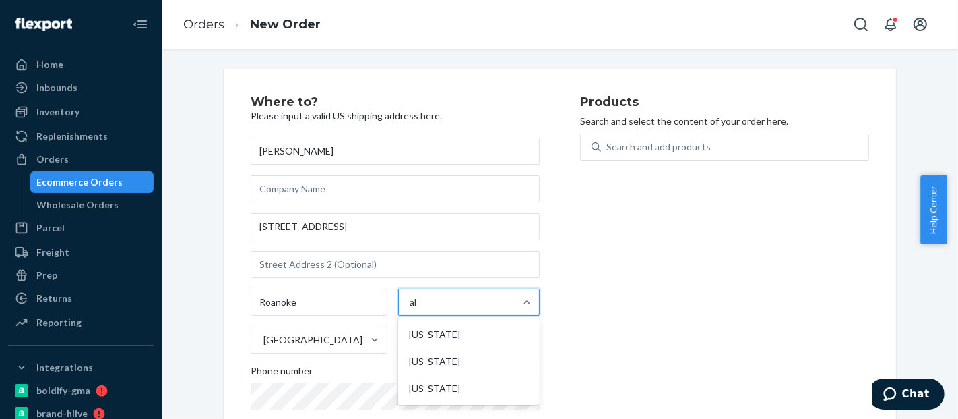
type input "ala"
click at [454, 305] on div "[US_STATE]" at bounding box center [459, 301] width 114 height 27
click at [414, 305] on input "option [US_STATE], selected. option [US_STATE] focused, 2 of 59. 59 results ava…" at bounding box center [412, 301] width 1 height 13
type input "ala"
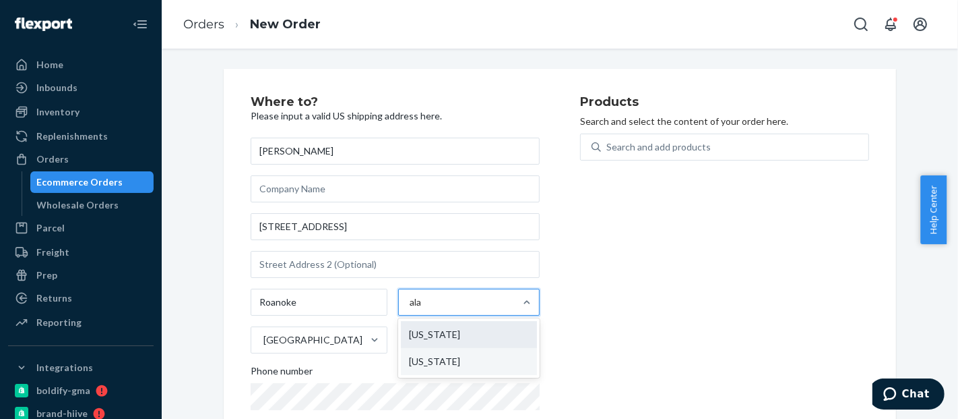
click at [445, 330] on div "[US_STATE]" at bounding box center [469, 334] width 136 height 27
click at [423, 309] on input "ala" at bounding box center [416, 301] width 13 height 13
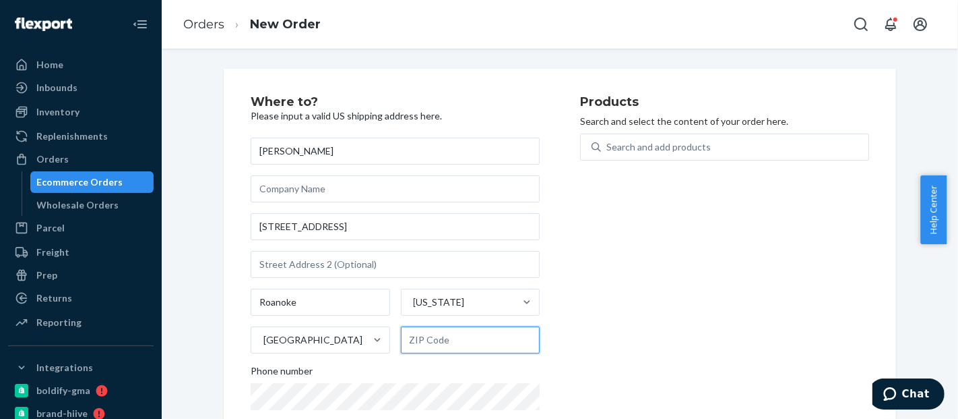
paste input "36274"
type input "36274"
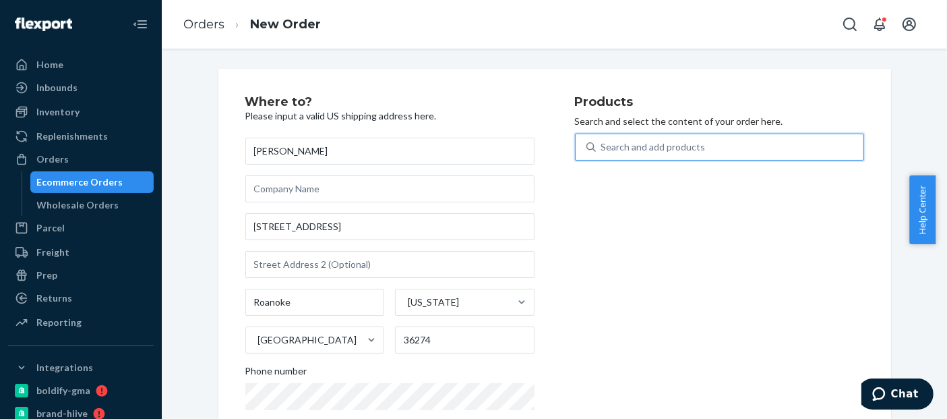
click at [674, 140] on div "Search and add products" at bounding box center [653, 146] width 104 height 13
click at [603, 140] on input "0 results available. Use Up and Down to choose options, press Enter to select t…" at bounding box center [601, 146] width 1 height 13
paste input "BLD0125BLD2008BLD2700MEDBL"
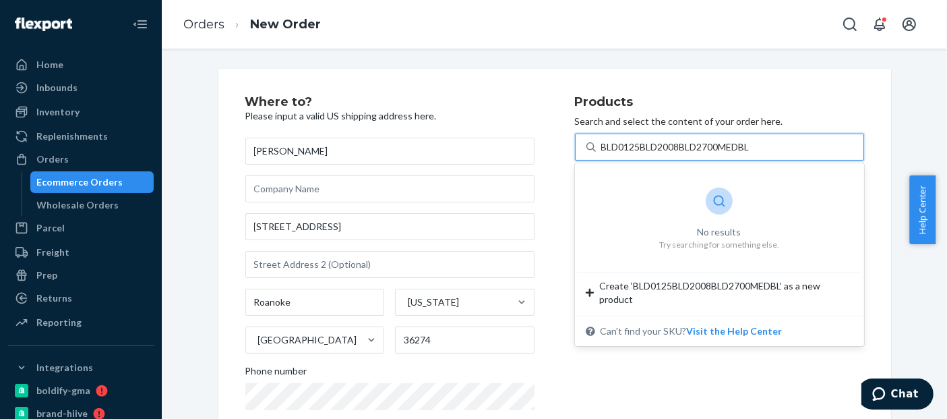
drag, startPoint x: 718, startPoint y: 144, endPoint x: 637, endPoint y: 145, distance: 80.9
click at [637, 145] on input "BLD0125BLD2008BLD2700MEDBL" at bounding box center [678, 146] width 154 height 13
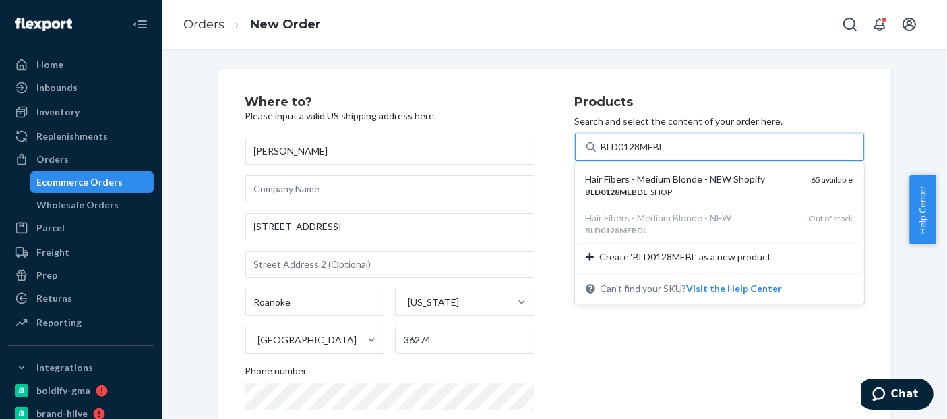
type input "BLD0128MEBDL"
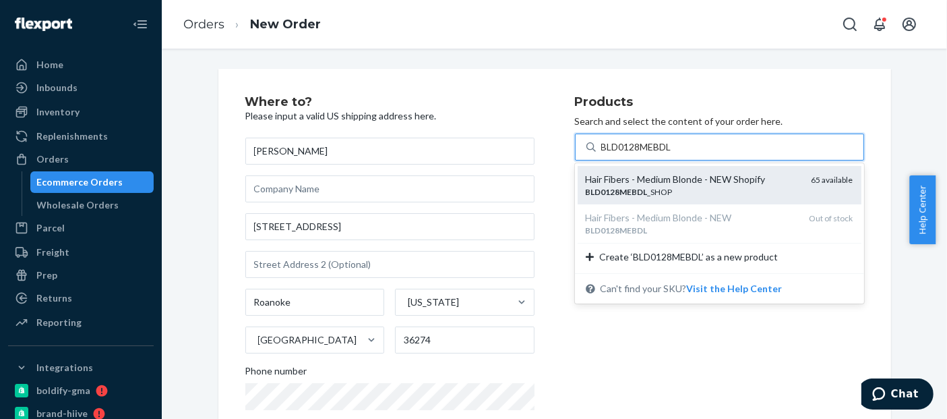
click at [632, 181] on div "Hair Fibers - Medium Blonde - NEW Shopify" at bounding box center [693, 179] width 215 height 13
click at [632, 154] on input "BLD0128MEBDL" at bounding box center [637, 146] width 73 height 13
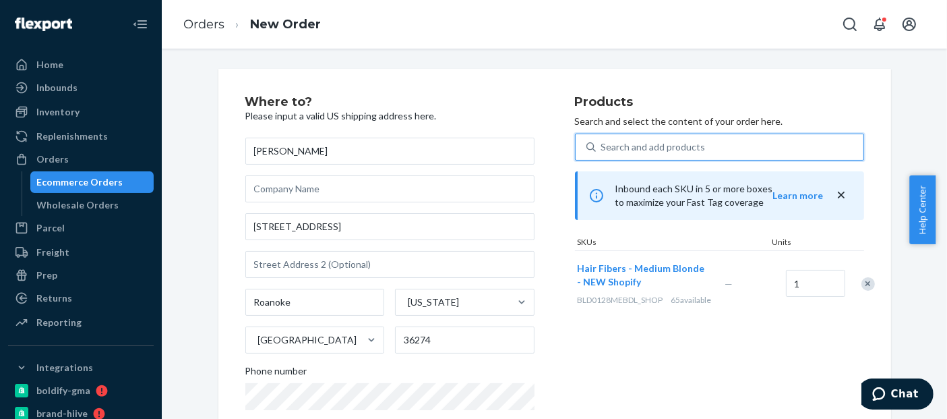
click at [621, 145] on div "Search and add products" at bounding box center [653, 146] width 104 height 13
click at [603, 145] on input "0 results available. Use Up and Down to choose options, press Enter to select t…" at bounding box center [601, 146] width 1 height 13
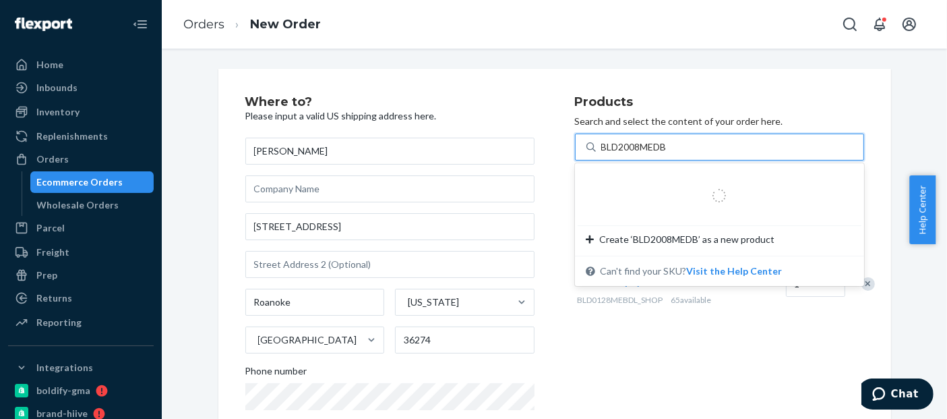
type input "BLD2008MEDBL"
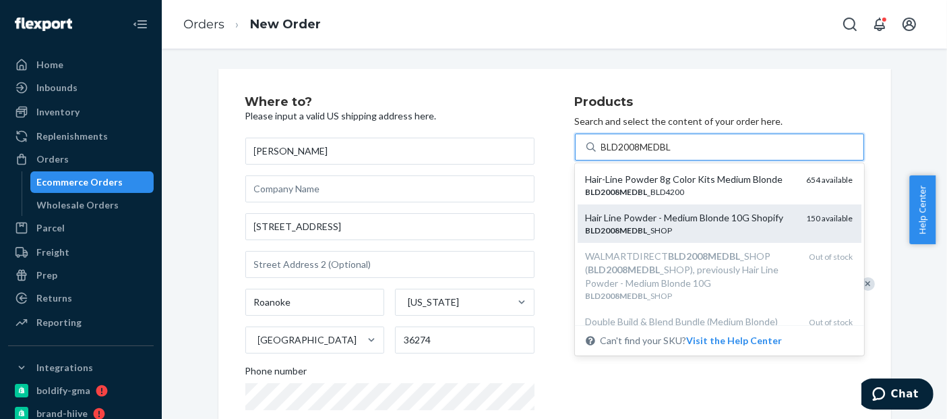
click at [706, 226] on div "BLD2008MEDBL _SHOP" at bounding box center [691, 229] width 210 height 11
click at [675, 154] on input "BLD2008MEDBL" at bounding box center [637, 146] width 73 height 13
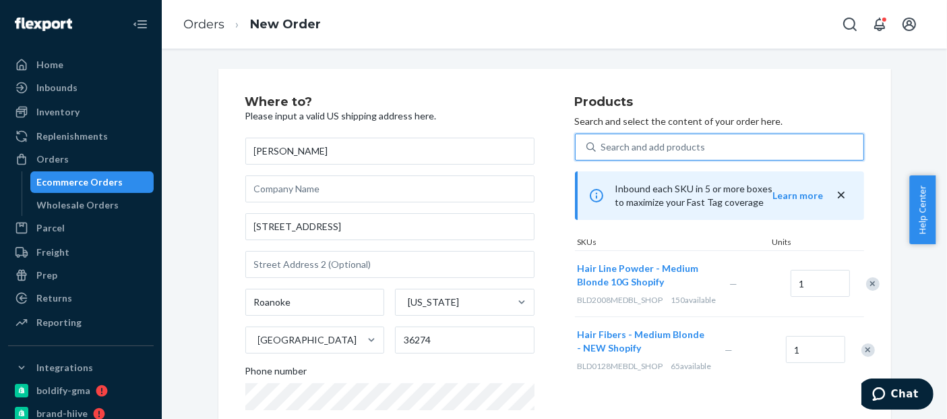
click at [632, 147] on div "Search and add products" at bounding box center [653, 146] width 104 height 13
click at [603, 147] on input "0 results available. Select is focused ,type to refine list, press Down to open…" at bounding box center [601, 146] width 1 height 13
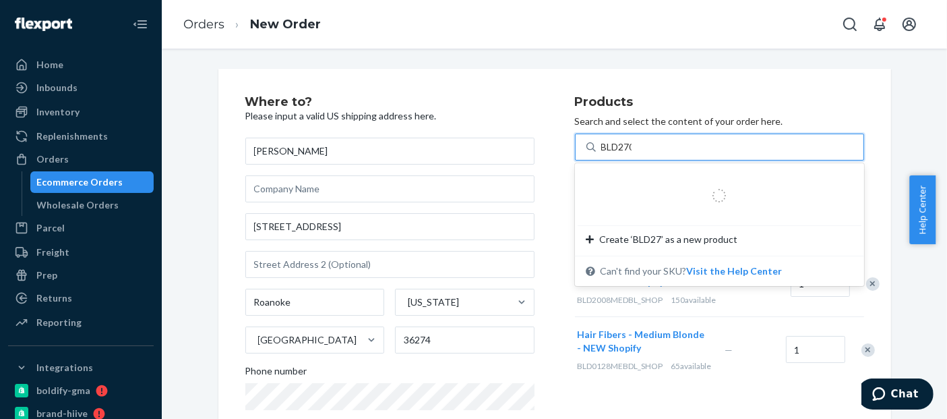
type input "BLD2700"
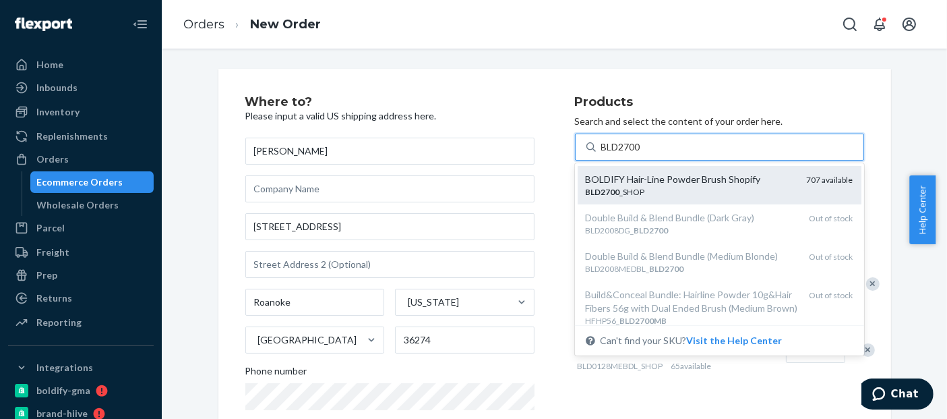
click at [656, 181] on div "BOLDIFY Hair-Line Powder Brush Shopify" at bounding box center [691, 179] width 210 height 13
click at [642, 154] on input "BLD2700" at bounding box center [621, 146] width 41 height 13
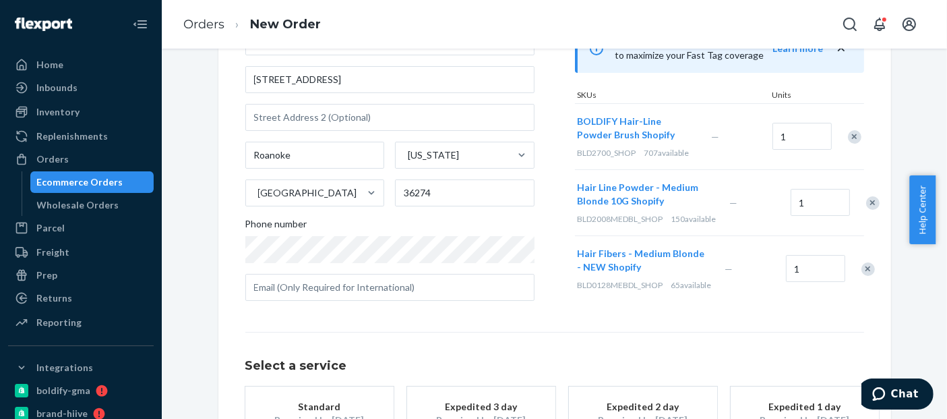
scroll to position [274, 0]
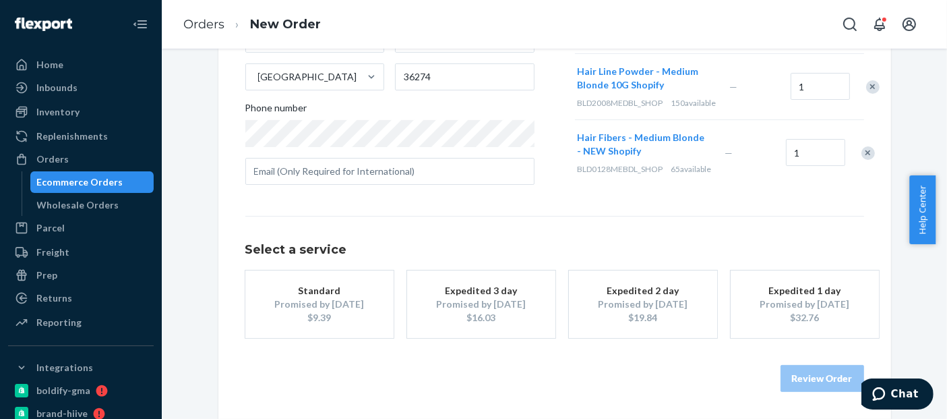
click at [338, 305] on div "Promised by [DATE]" at bounding box center [320, 303] width 108 height 13
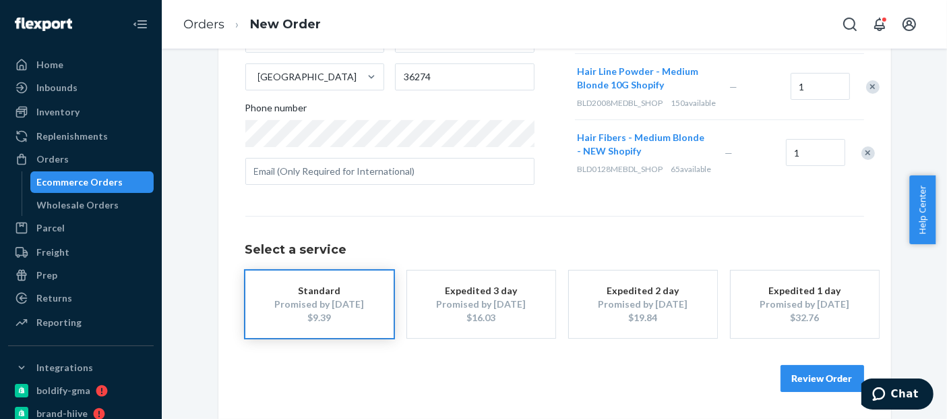
click at [821, 375] on button "Review Order" at bounding box center [822, 378] width 84 height 27
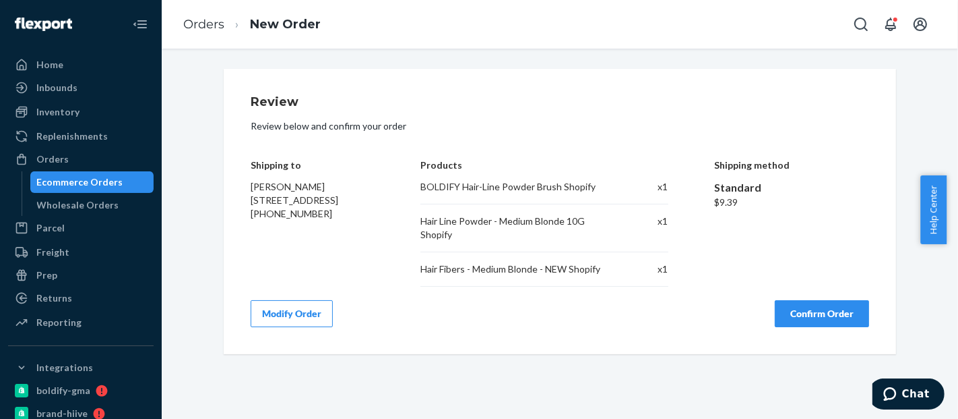
click at [818, 311] on button "Confirm Order" at bounding box center [822, 313] width 94 height 27
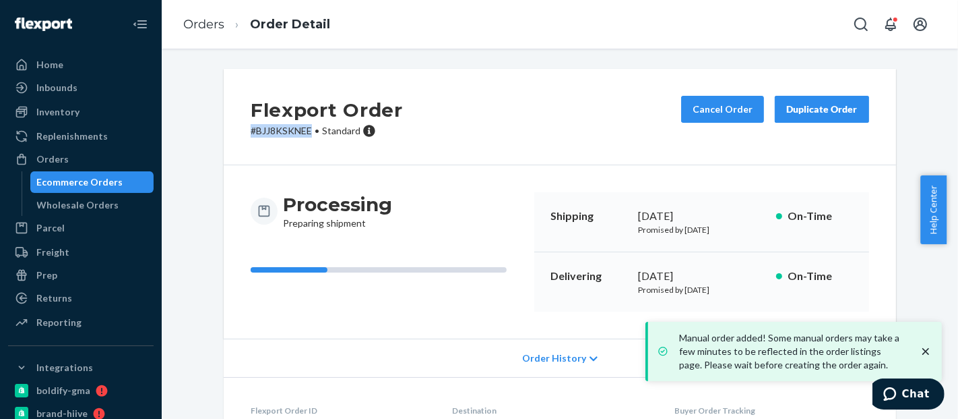
drag, startPoint x: 305, startPoint y: 137, endPoint x: 225, endPoint y: 133, distance: 79.6
click at [225, 133] on div "Flexport Order # BJJ8KSKNEE • Standard Cancel Order Duplicate Order" at bounding box center [560, 117] width 673 height 96
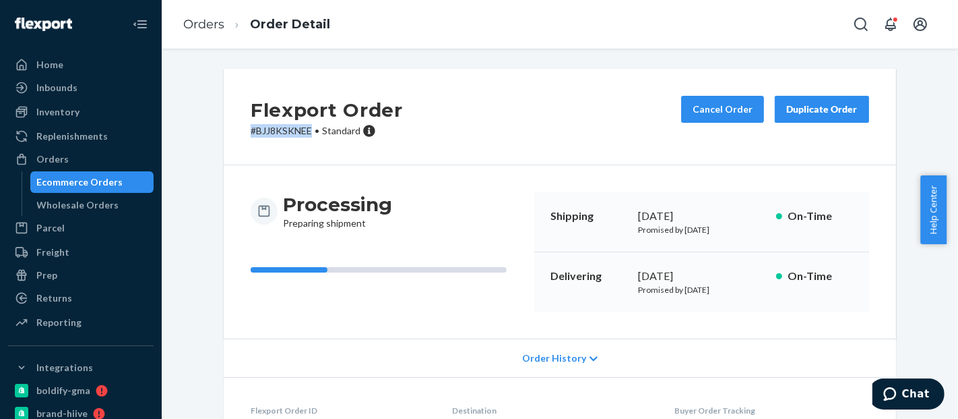
click at [71, 180] on div "Ecommerce Orders" at bounding box center [80, 181] width 86 height 13
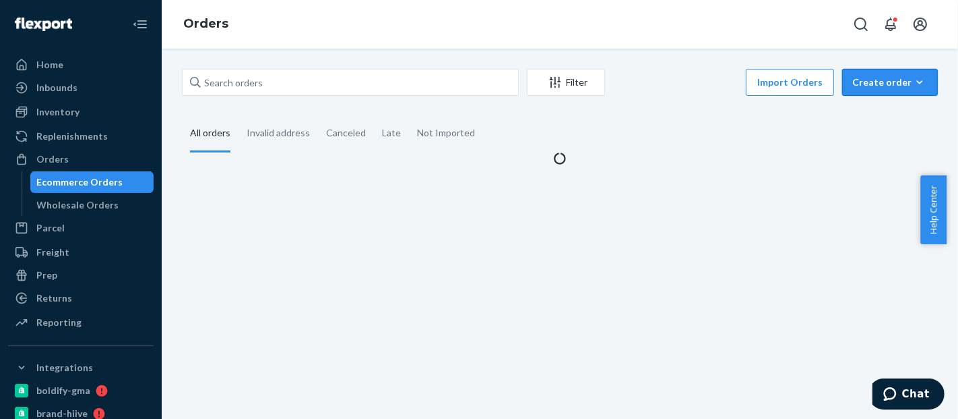
drag, startPoint x: 883, startPoint y: 74, endPoint x: 884, endPoint y: 110, distance: 35.7
click at [884, 75] on button "Create order Ecommerce order Removal order" at bounding box center [890, 82] width 96 height 27
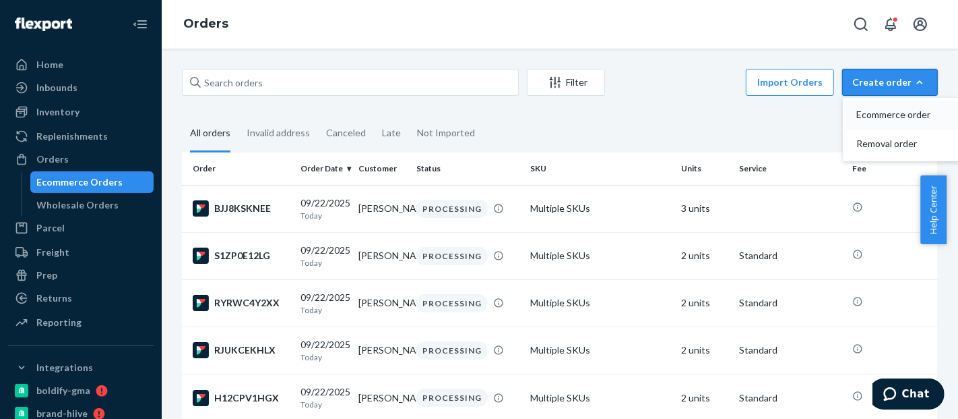
click at [884, 111] on span "Ecommerce order" at bounding box center [899, 114] width 84 height 9
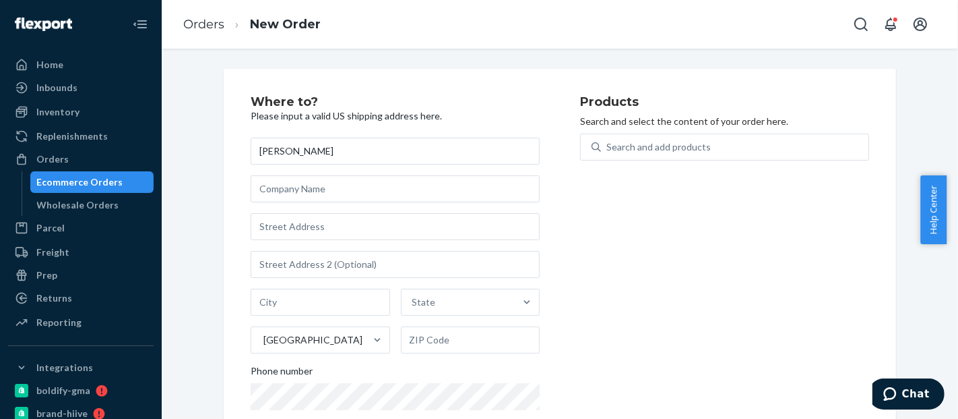
type input "[PERSON_NAME]"
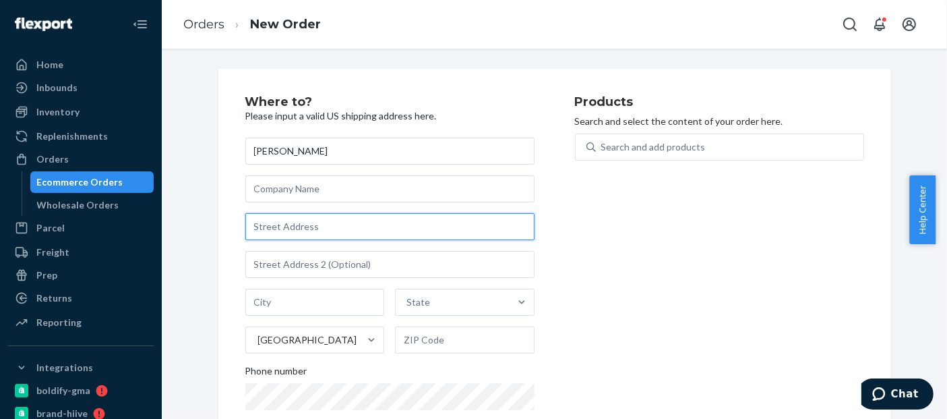
paste input "[STREET_ADDRESS]"
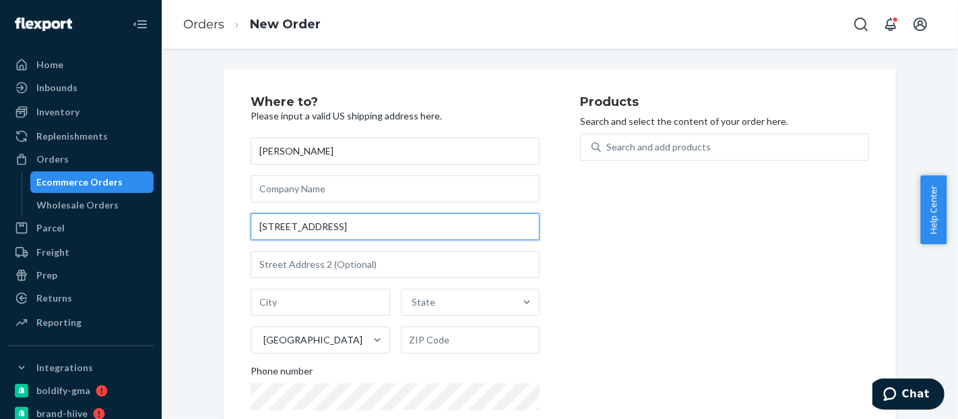
click at [422, 230] on input "[STREET_ADDRESS]" at bounding box center [395, 226] width 289 height 27
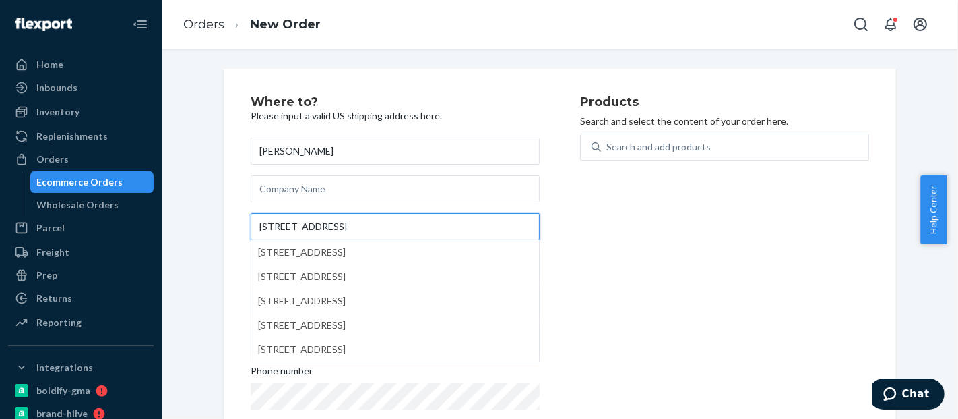
type input "[STREET_ADDRESS]"
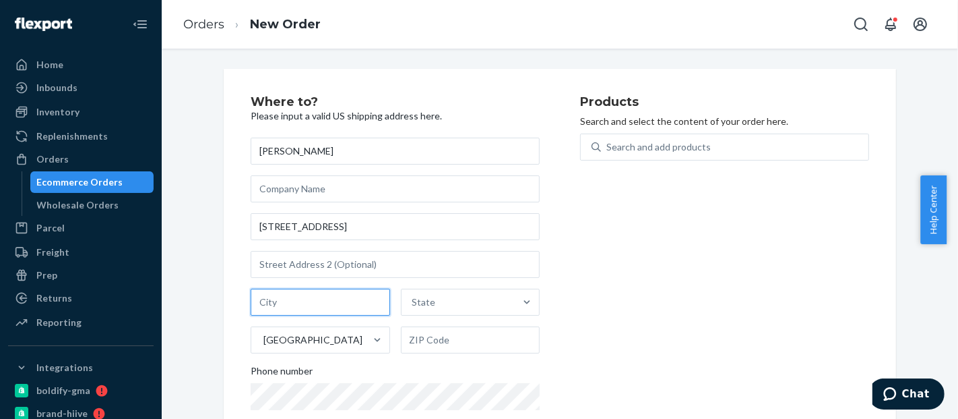
paste input "[GEOGRAPHIC_DATA]"
type input "[GEOGRAPHIC_DATA]"
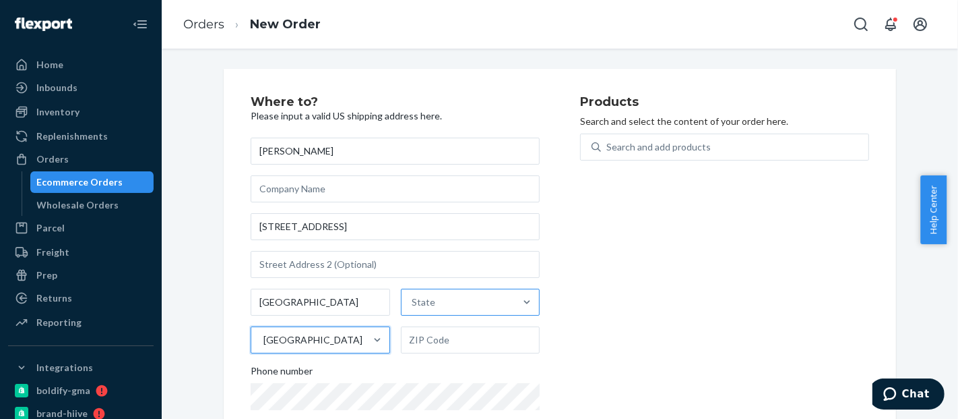
click at [442, 296] on div "State" at bounding box center [459, 301] width 114 height 27
click at [414, 296] on input "State" at bounding box center [412, 301] width 1 height 13
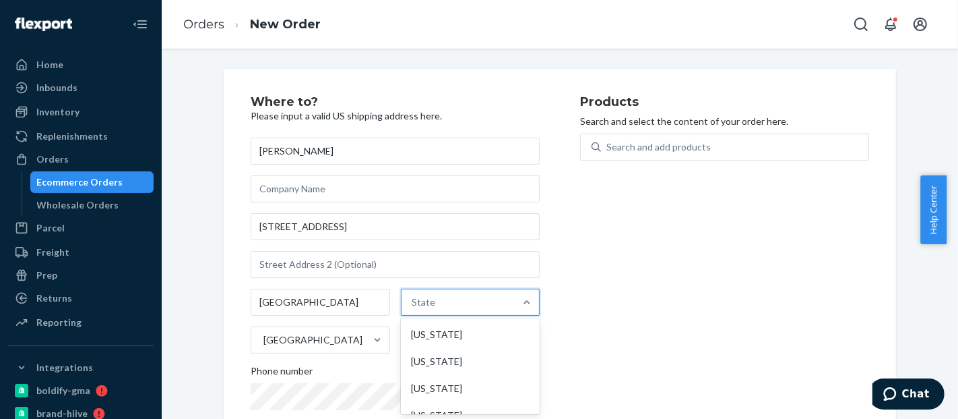
paste input "[US_STATE]"
type input "[US_STATE]"
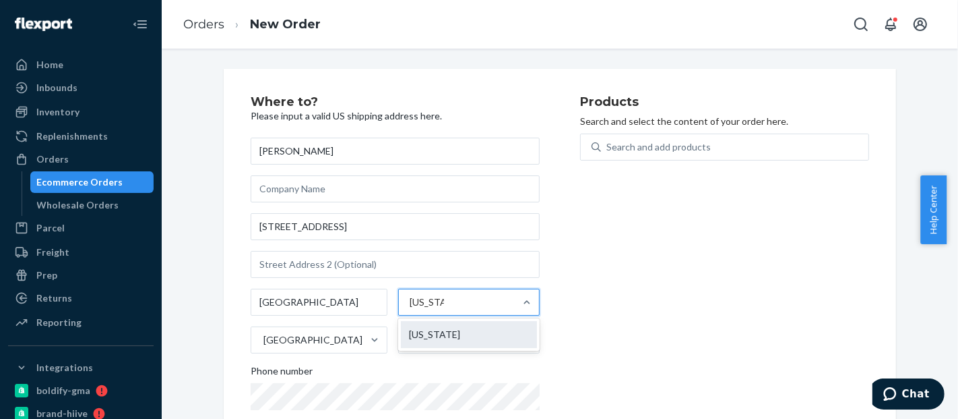
click at [442, 336] on div "[US_STATE]" at bounding box center [469, 334] width 136 height 27
click at [442, 309] on input "[US_STATE]" at bounding box center [427, 301] width 34 height 13
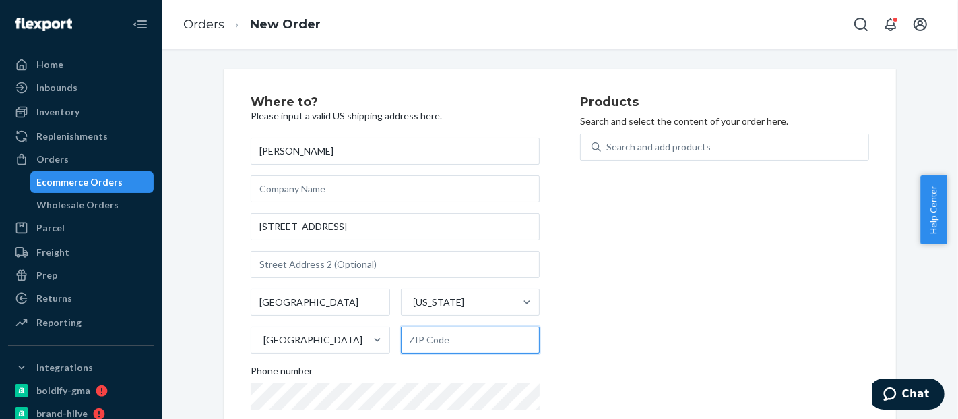
click at [464, 336] on input "text" at bounding box center [471, 339] width 140 height 27
paste input "30501"
type input "30501"
click at [446, 410] on div "[PERSON_NAME] [STREET_ADDRESS][US_STATE] Phone number" at bounding box center [395, 292] width 289 height 310
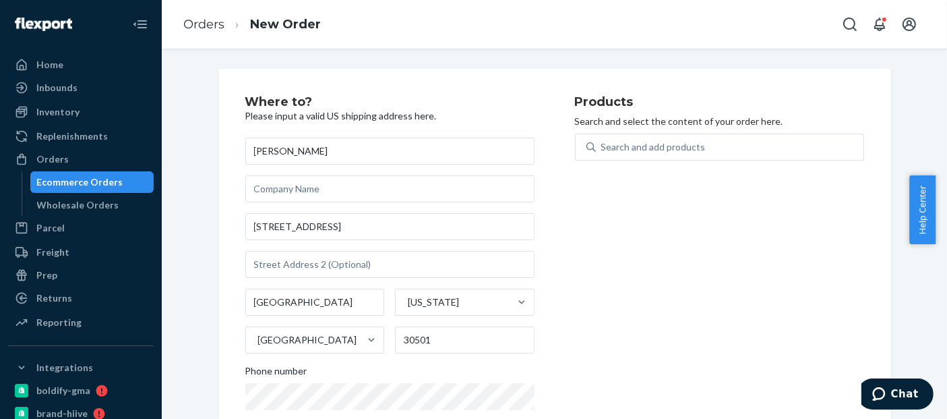
click at [661, 296] on div "Products Search and select the content of your order here. Search and add produ…" at bounding box center [719, 277] width 289 height 363
click at [697, 137] on div "Search and add products" at bounding box center [730, 147] width 268 height 24
click at [603, 140] on input "Search and add products" at bounding box center [601, 146] width 1 height 13
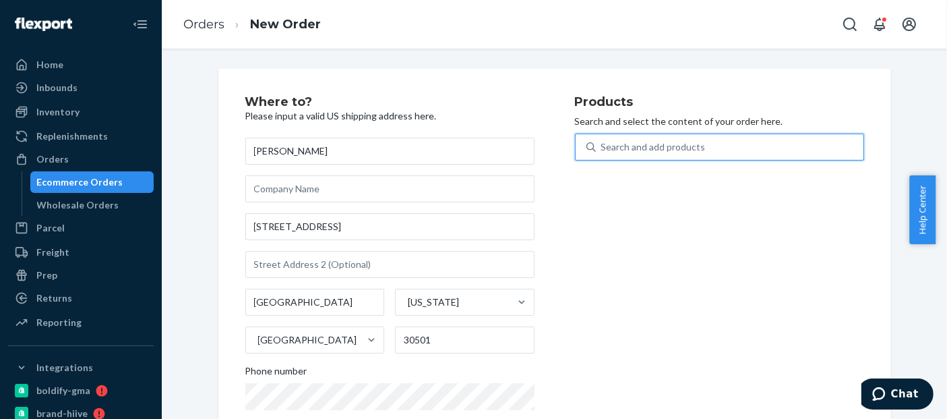
paste input "BLD2004BL"
type input "BLD2004BL"
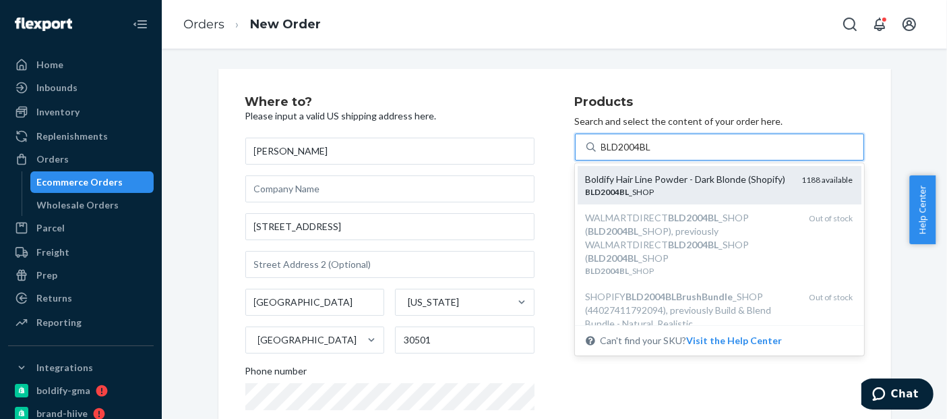
click at [646, 181] on div "Boldify Hair Line Powder - Dark Blonde (Shopify)" at bounding box center [689, 179] width 206 height 13
click at [646, 154] on input "BLD2004BL" at bounding box center [627, 146] width 52 height 13
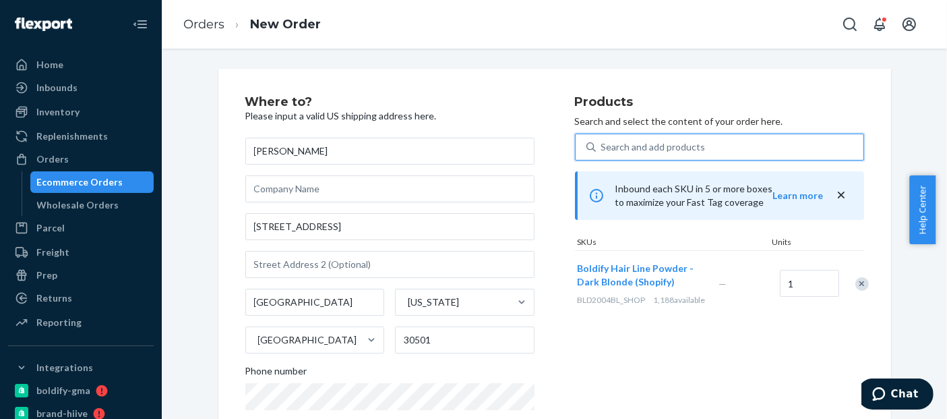
click at [636, 150] on div "Search and add products" at bounding box center [653, 146] width 104 height 13
click at [603, 150] on input "0 results available. Select is focused ,type to refine list, press Down to open…" at bounding box center [601, 146] width 1 height 13
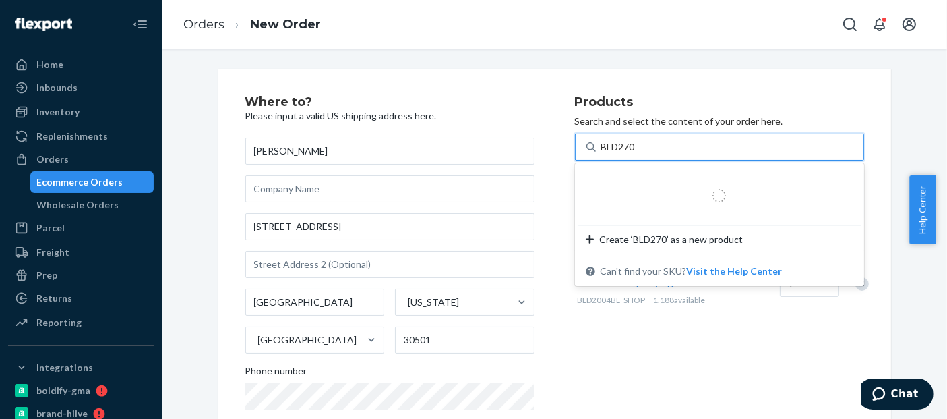
type input "BLD2700"
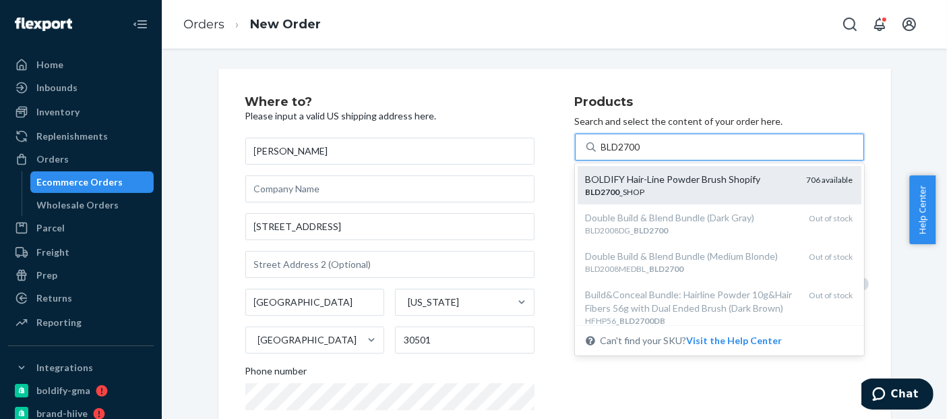
click at [650, 179] on div "BOLDIFY Hair-Line Powder Brush Shopify" at bounding box center [691, 179] width 210 height 13
click at [642, 154] on input "BLD2700" at bounding box center [621, 146] width 41 height 13
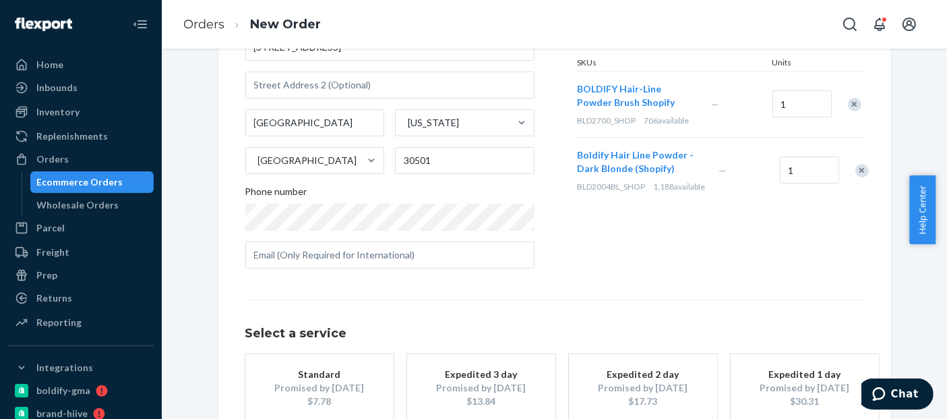
scroll to position [262, 0]
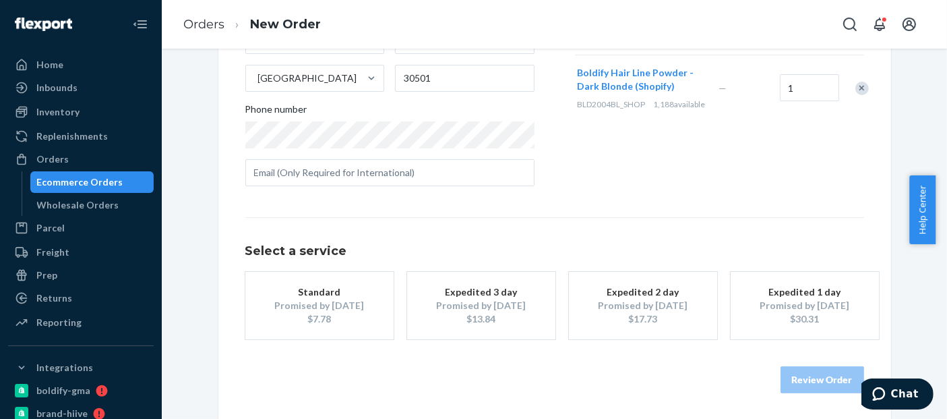
click at [358, 324] on div "$7.78" at bounding box center [320, 318] width 108 height 13
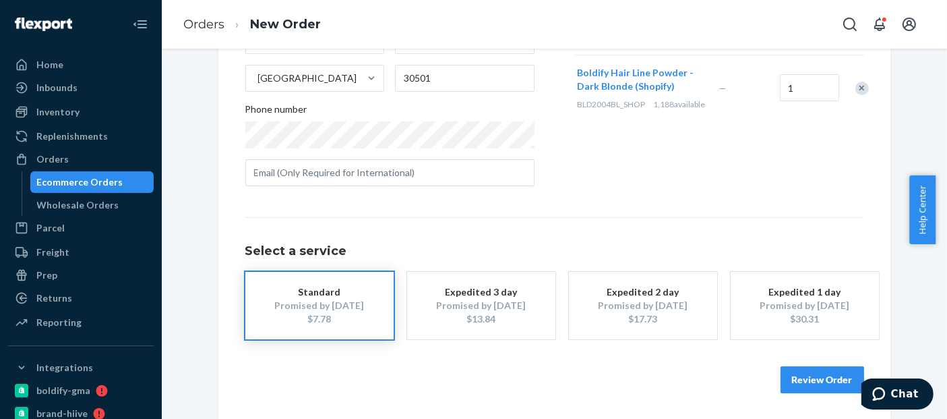
click at [828, 374] on button "Review Order" at bounding box center [822, 379] width 84 height 27
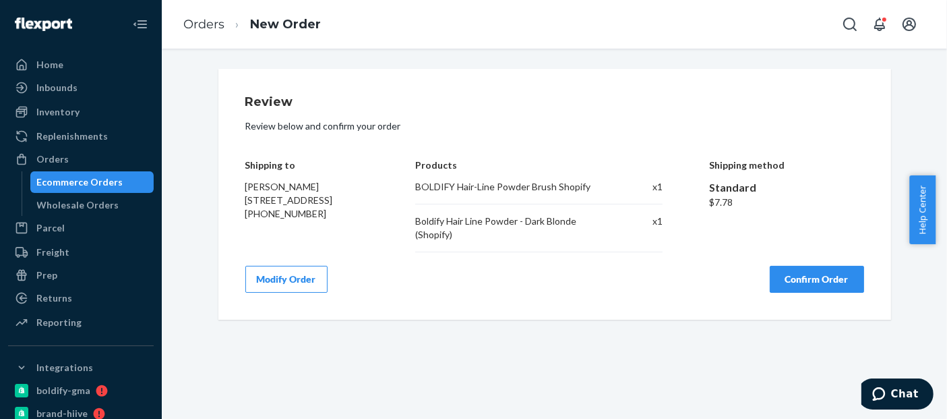
scroll to position [0, 0]
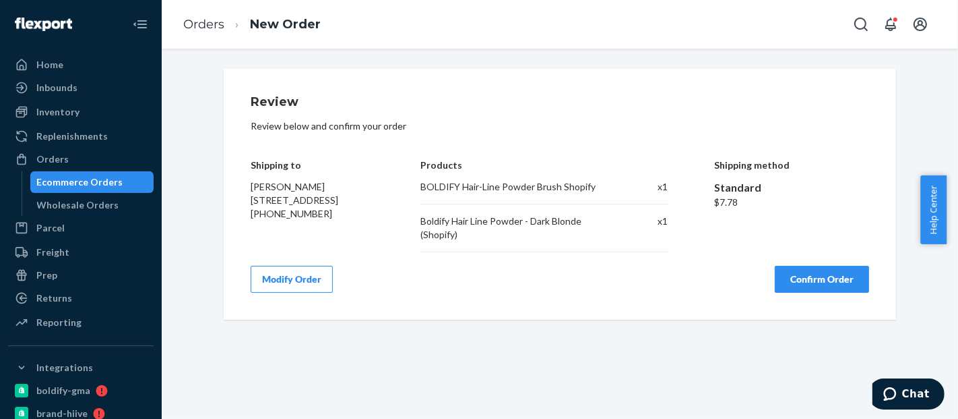
click at [820, 286] on button "Confirm Order" at bounding box center [822, 279] width 94 height 27
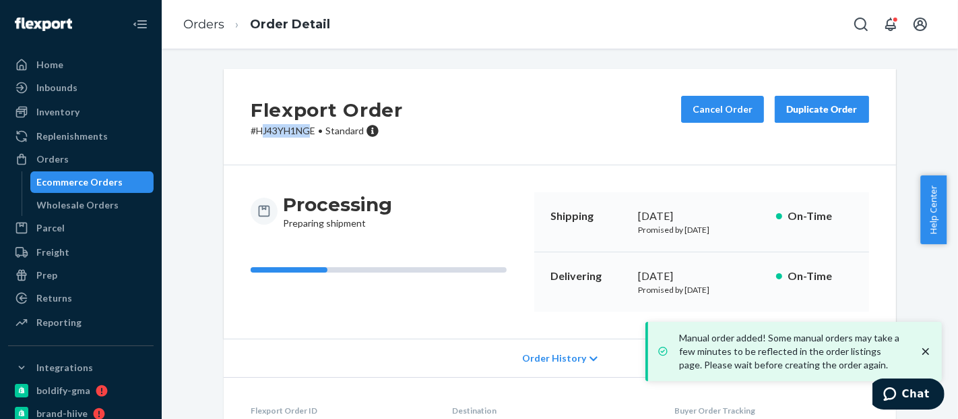
drag, startPoint x: 306, startPoint y: 133, endPoint x: 254, endPoint y: 127, distance: 52.2
click at [254, 127] on p "# HJ43YH1NGE • Standard" at bounding box center [327, 130] width 152 height 13
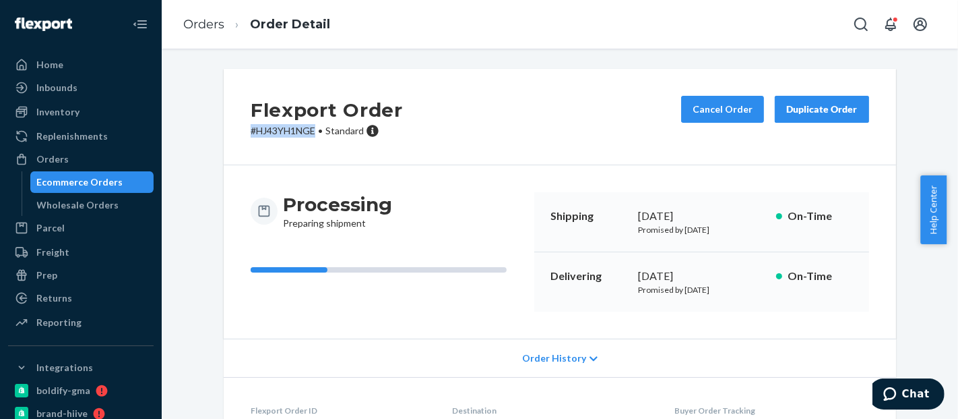
drag, startPoint x: 311, startPoint y: 133, endPoint x: 230, endPoint y: 130, distance: 80.9
click at [230, 130] on div "Flexport Order # HJ43YH1NGE • Standard Cancel Order Duplicate Order" at bounding box center [560, 117] width 673 height 96
click at [84, 176] on div "Ecommerce Orders" at bounding box center [80, 181] width 86 height 13
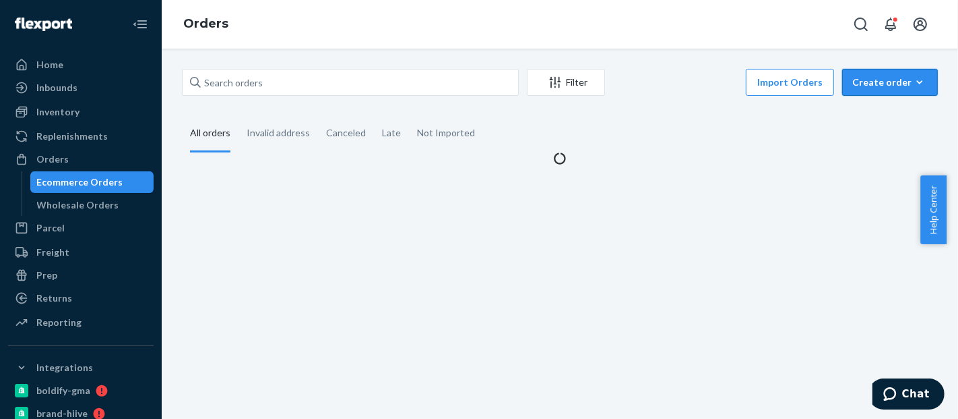
drag, startPoint x: 896, startPoint y: 62, endPoint x: 897, endPoint y: 73, distance: 11.5
click at [897, 69] on div "Filter Import Orders Create order Ecommerce order Removal order All orders Inva…" at bounding box center [560, 234] width 797 height 370
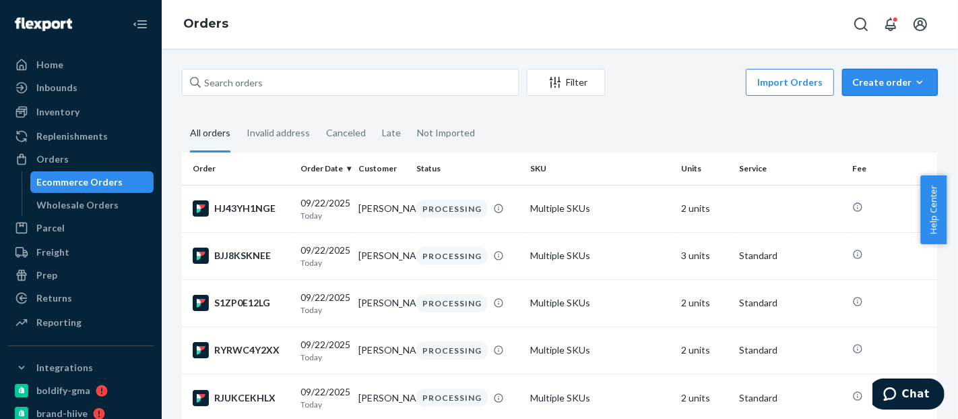
click at [899, 78] on div "Create order" at bounding box center [890, 81] width 75 height 13
click at [888, 110] on span "Ecommerce order" at bounding box center [899, 114] width 84 height 9
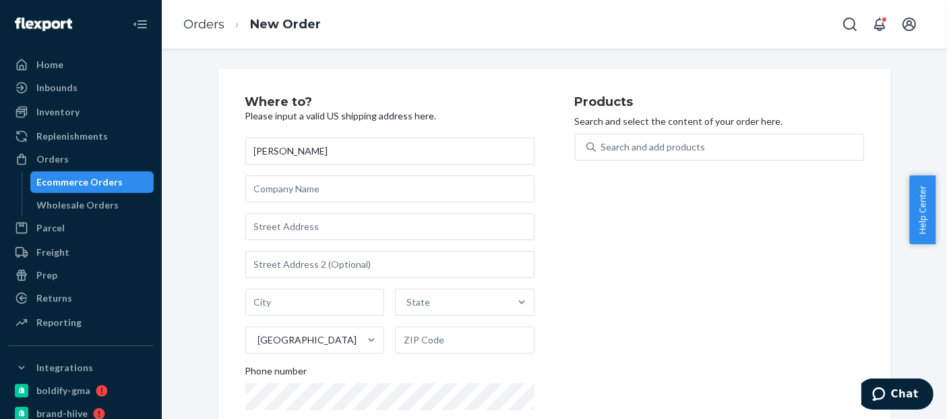
type input "[PERSON_NAME]"
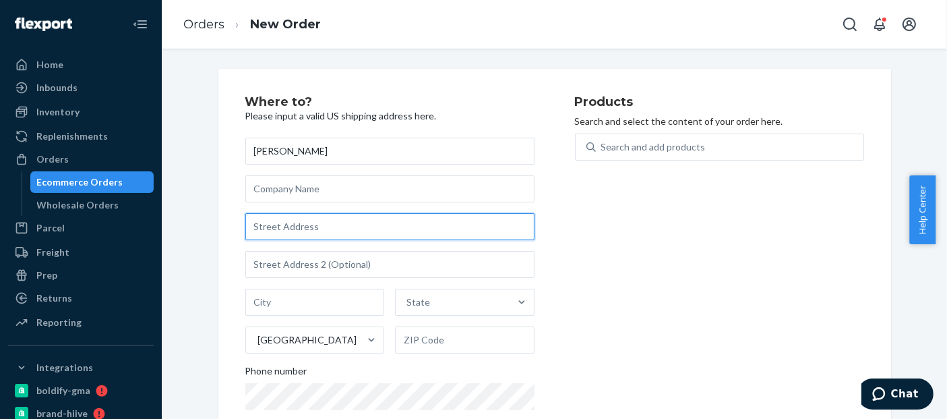
paste input "[STREET_ADDRESS]"
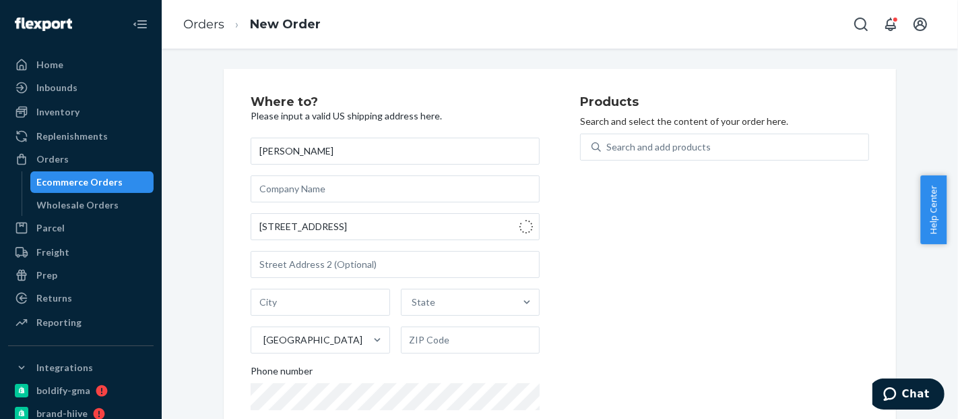
type input "[STREET_ADDRESS]"
type input "[GEOGRAPHIC_DATA]"
type input "52722"
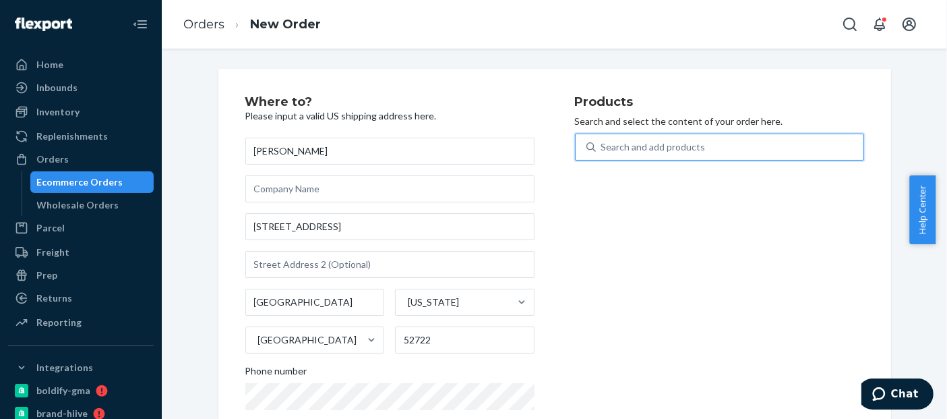
click at [696, 146] on div "Search and add products" at bounding box center [653, 146] width 104 height 13
click at [603, 146] on input "0 results available. Use Up and Down to choose options, press Enter to select t…" at bounding box center [601, 146] width 1 height 13
paste input "BLD2004MBL"
type input "BLD2004MBL"
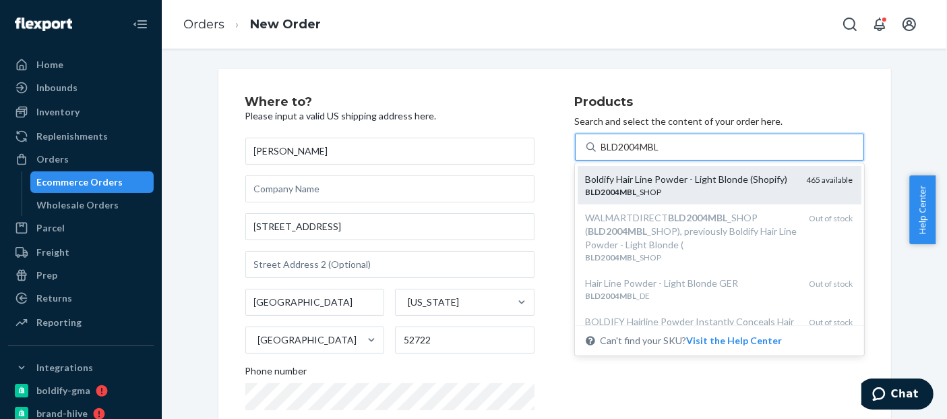
click at [635, 186] on div "Boldify Hair Line Powder - Light Blonde (Shopify)" at bounding box center [691, 179] width 210 height 13
click at [635, 154] on input "BLD2004MBL" at bounding box center [631, 146] width 61 height 13
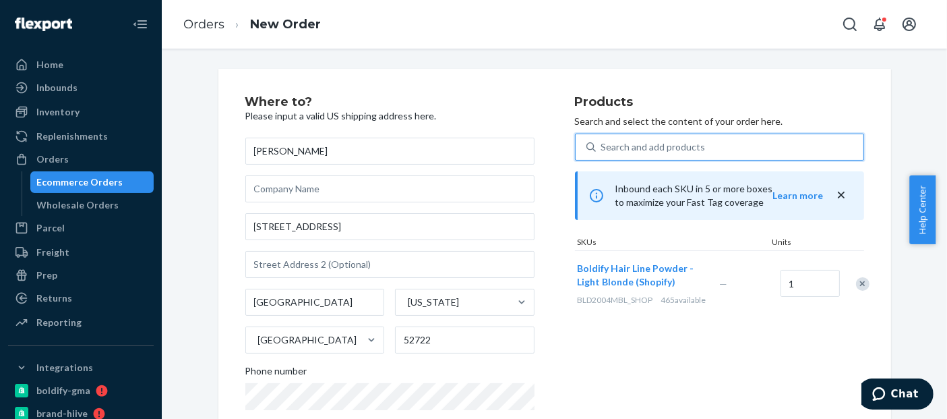
click at [619, 150] on div "Search and add products" at bounding box center [653, 146] width 104 height 13
click at [603, 150] on input "0 results available. Use Up and Down to choose options, press Enter to select t…" at bounding box center [601, 146] width 1 height 13
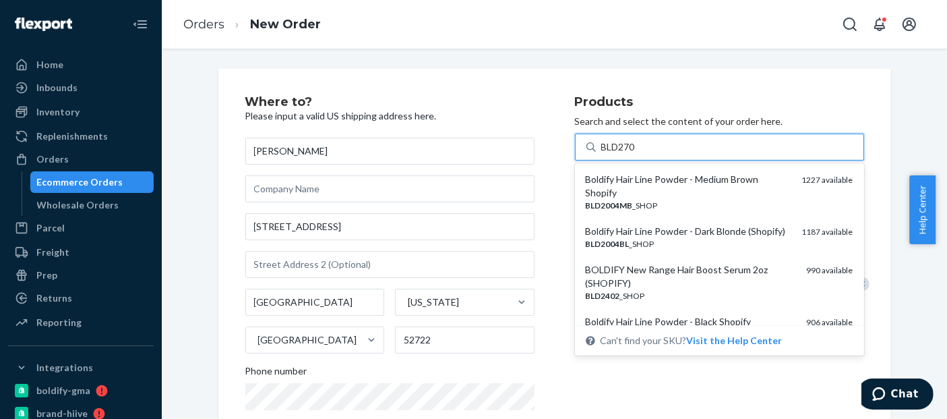
type input "BLD2700"
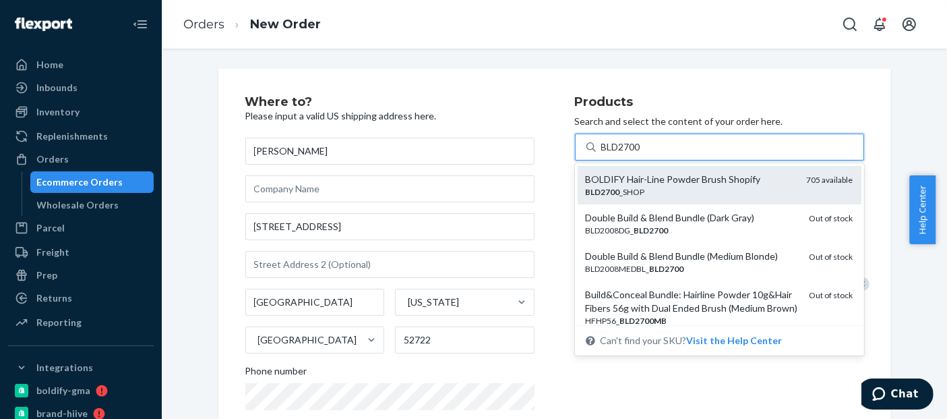
click at [642, 176] on div "BOLDIFY Hair-Line Powder Brush Shopify" at bounding box center [691, 179] width 210 height 13
click at [642, 154] on input "BLD2700" at bounding box center [621, 146] width 41 height 13
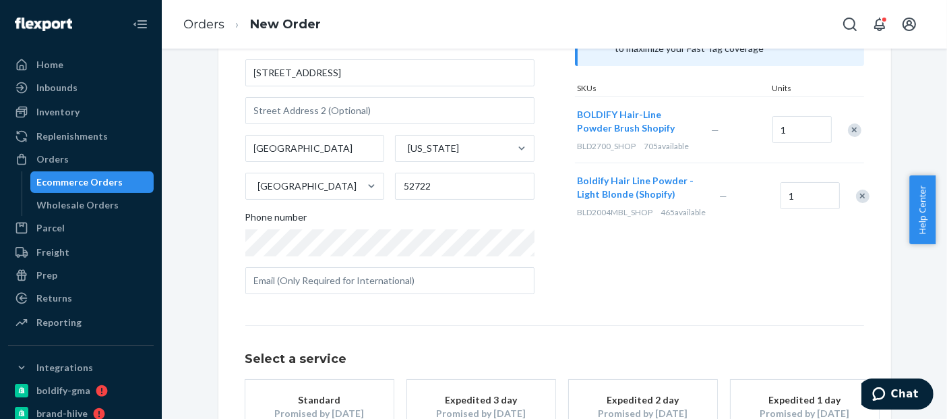
scroll to position [257, 0]
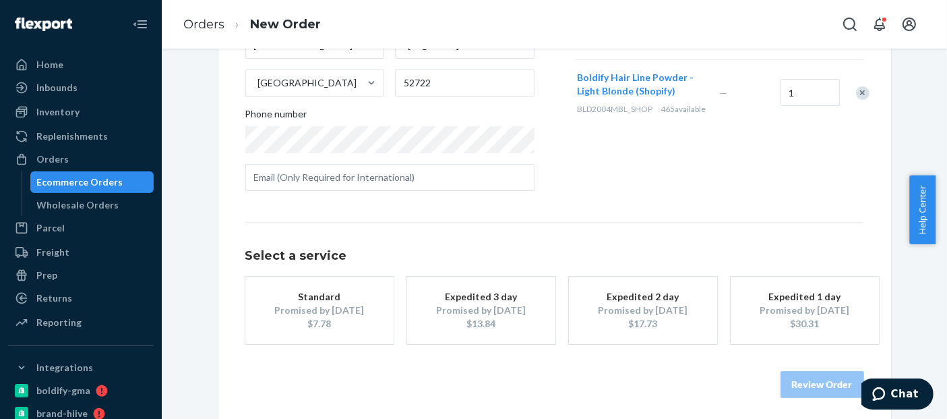
click at [271, 326] on div "$7.78" at bounding box center [320, 323] width 108 height 13
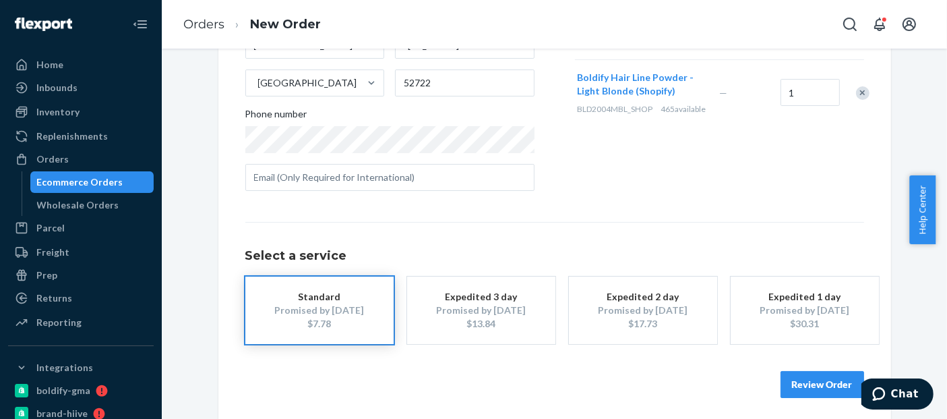
click at [816, 386] on button "Review Order" at bounding box center [822, 384] width 84 height 27
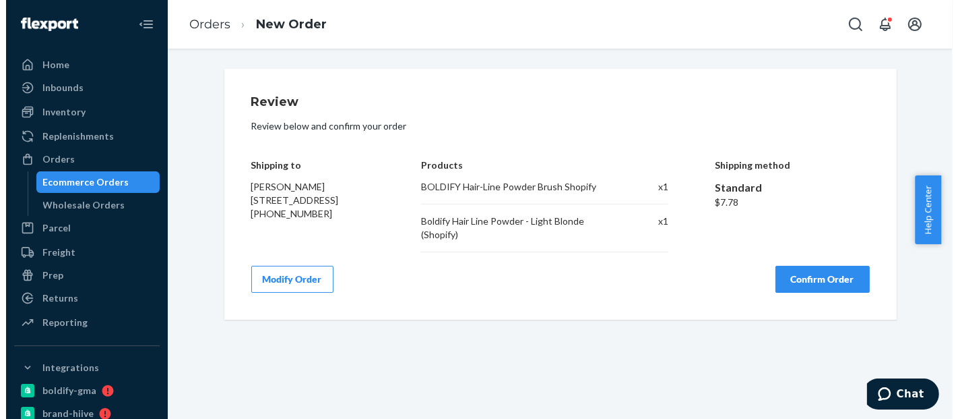
scroll to position [0, 0]
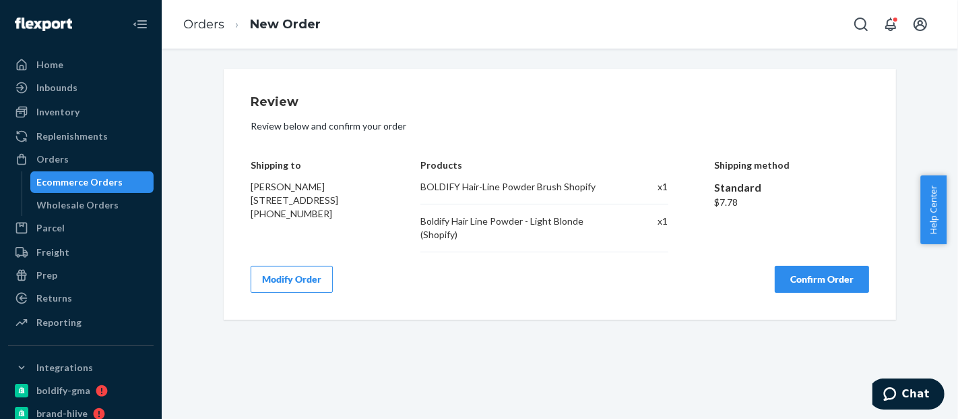
click at [846, 279] on button "Confirm Order" at bounding box center [822, 279] width 94 height 27
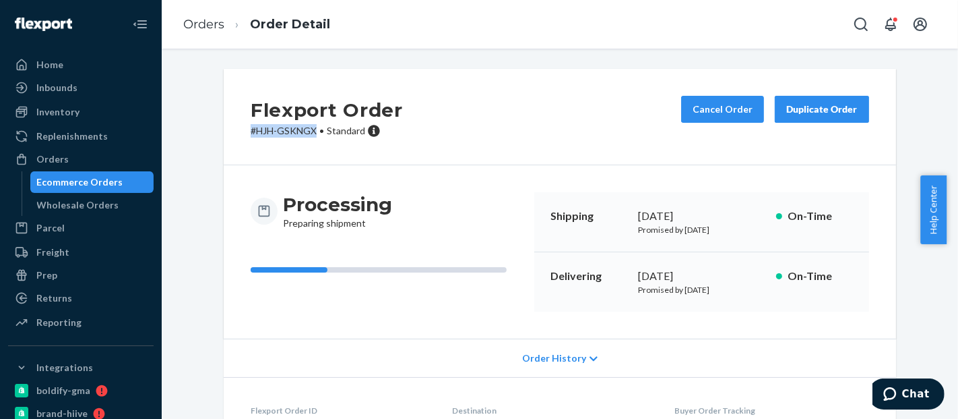
drag, startPoint x: 309, startPoint y: 131, endPoint x: 225, endPoint y: 133, distance: 84.3
click at [225, 133] on div "Flexport Order # HJH-GSKNGX • Standard Cancel Order Duplicate Order" at bounding box center [560, 117] width 673 height 96
click at [91, 184] on div "Ecommerce Orders" at bounding box center [80, 181] width 86 height 13
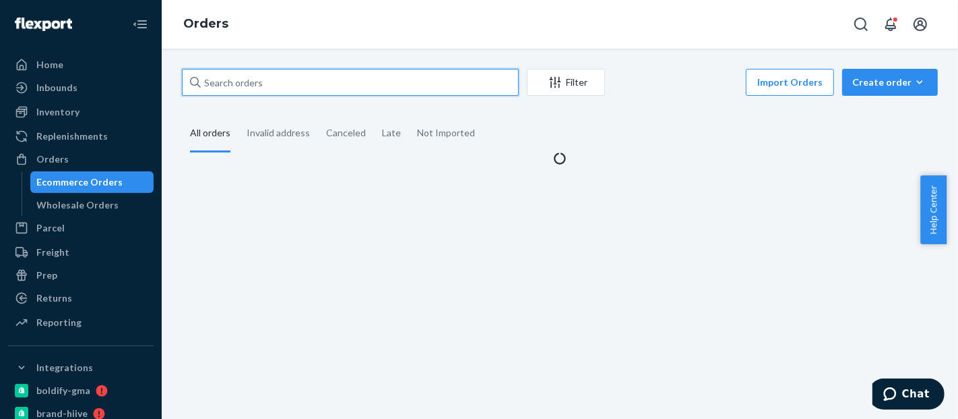
click at [235, 84] on input "text" at bounding box center [350, 82] width 337 height 27
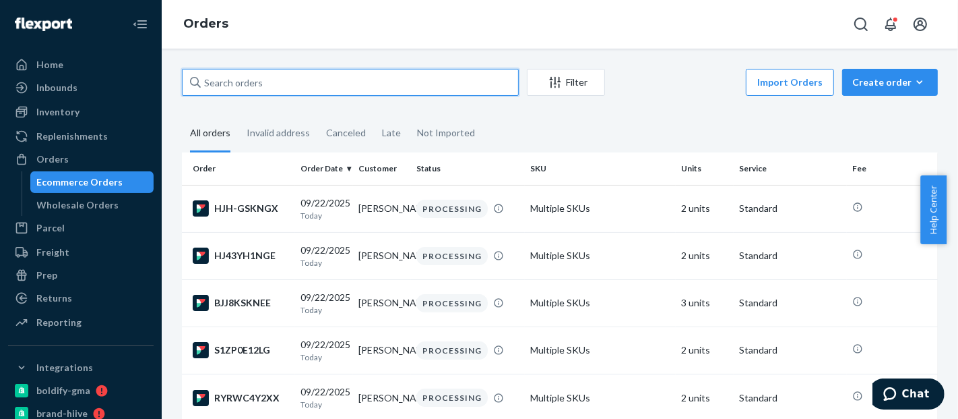
paste input "577115322568446791"
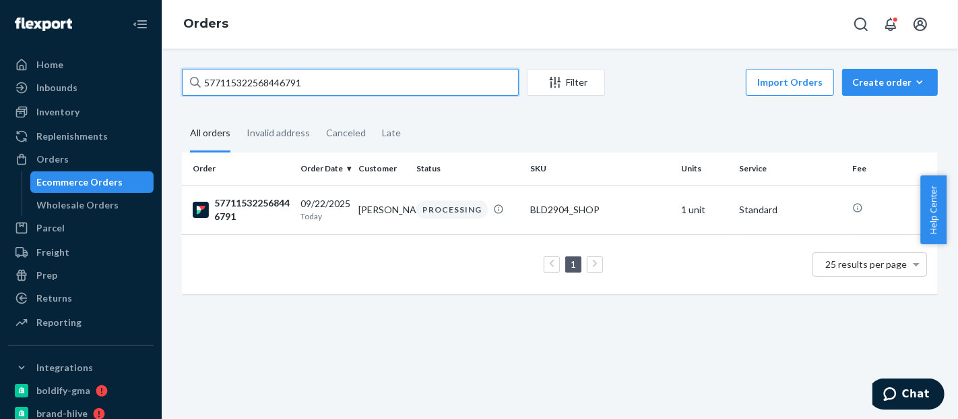
type input "577115322568446791"
